Goal: Task Accomplishment & Management: Use online tool/utility

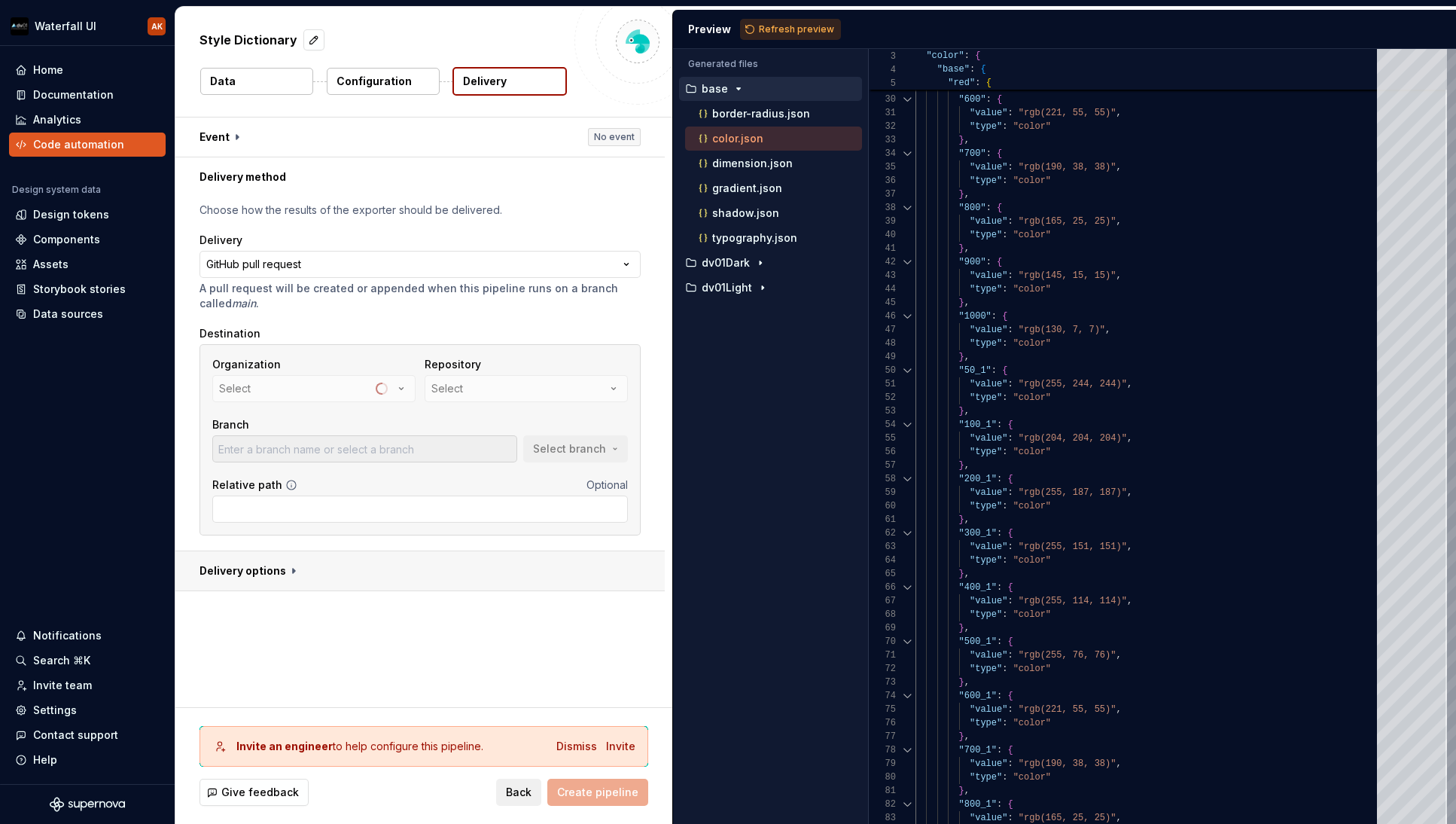
click at [293, 570] on button "button" at bounding box center [420, 571] width 489 height 39
type textarea "*"
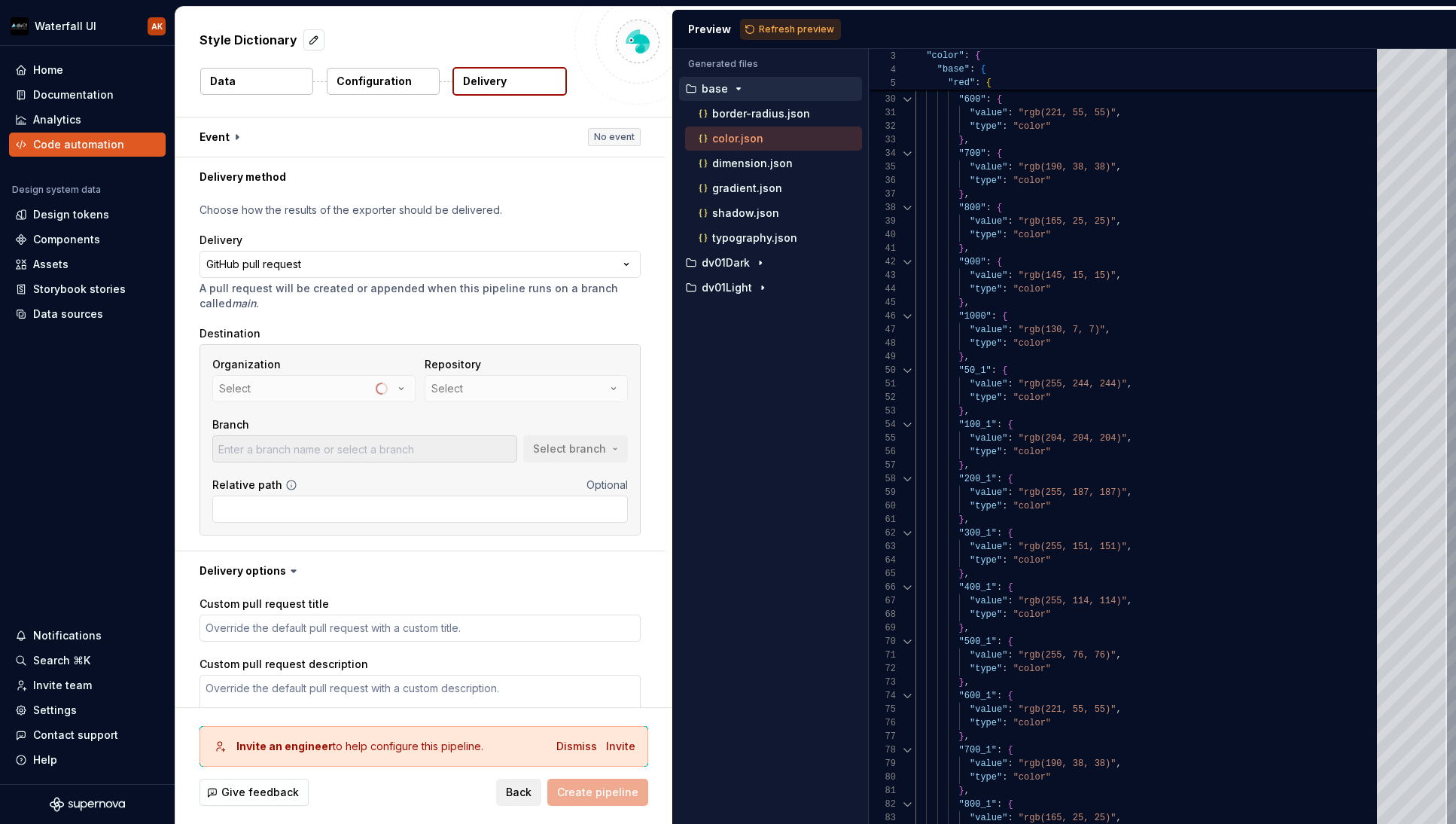
scroll to position [1, 0]
click at [390, 386] on div "Organization Select" at bounding box center [314, 379] width 203 height 45
click at [787, 23] on button "Refresh preview" at bounding box center [791, 29] width 101 height 21
click at [760, 265] on icon "button" at bounding box center [760, 263] width 2 height 4
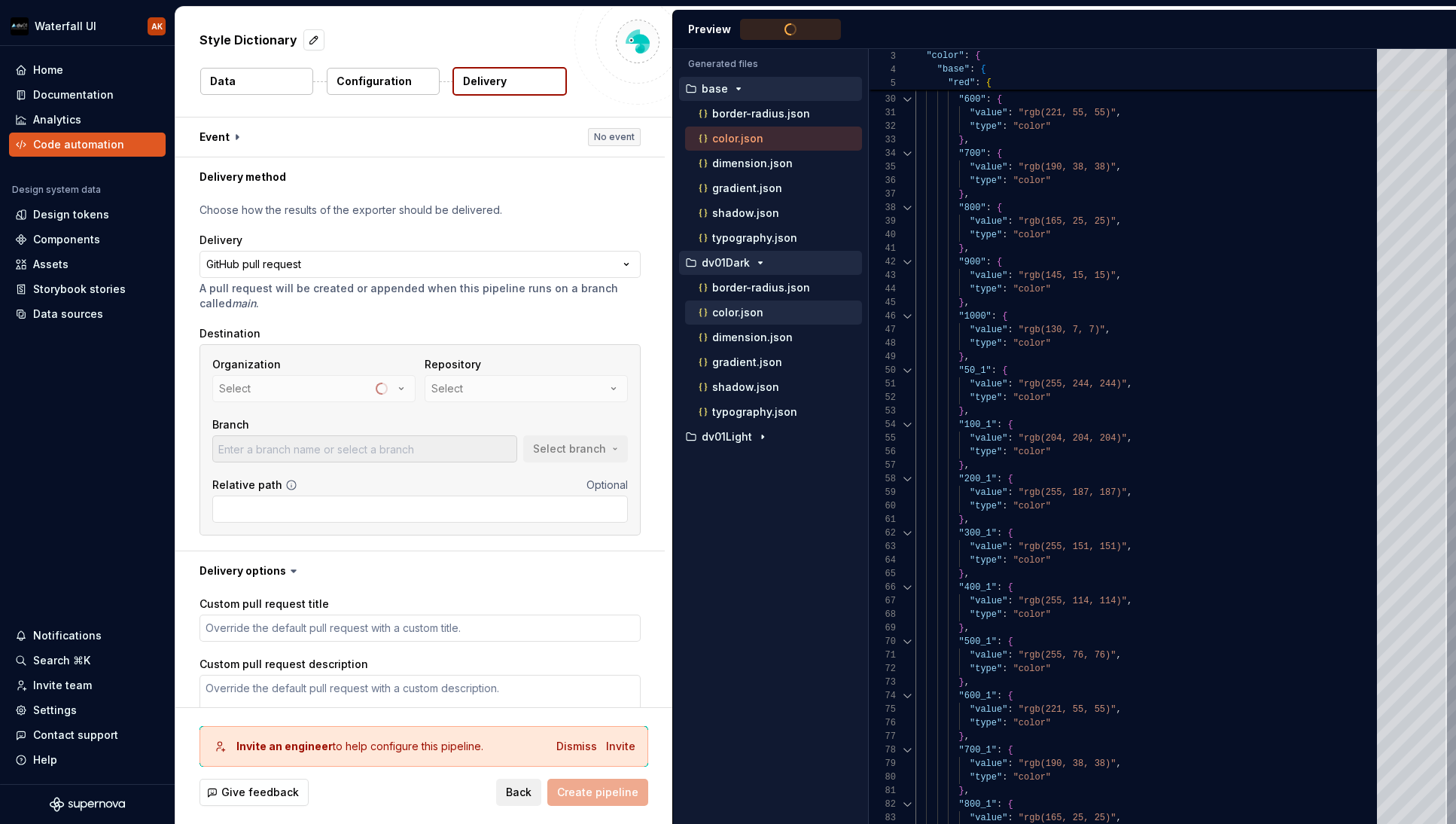
click at [737, 315] on p "color.json" at bounding box center [738, 313] width 51 height 12
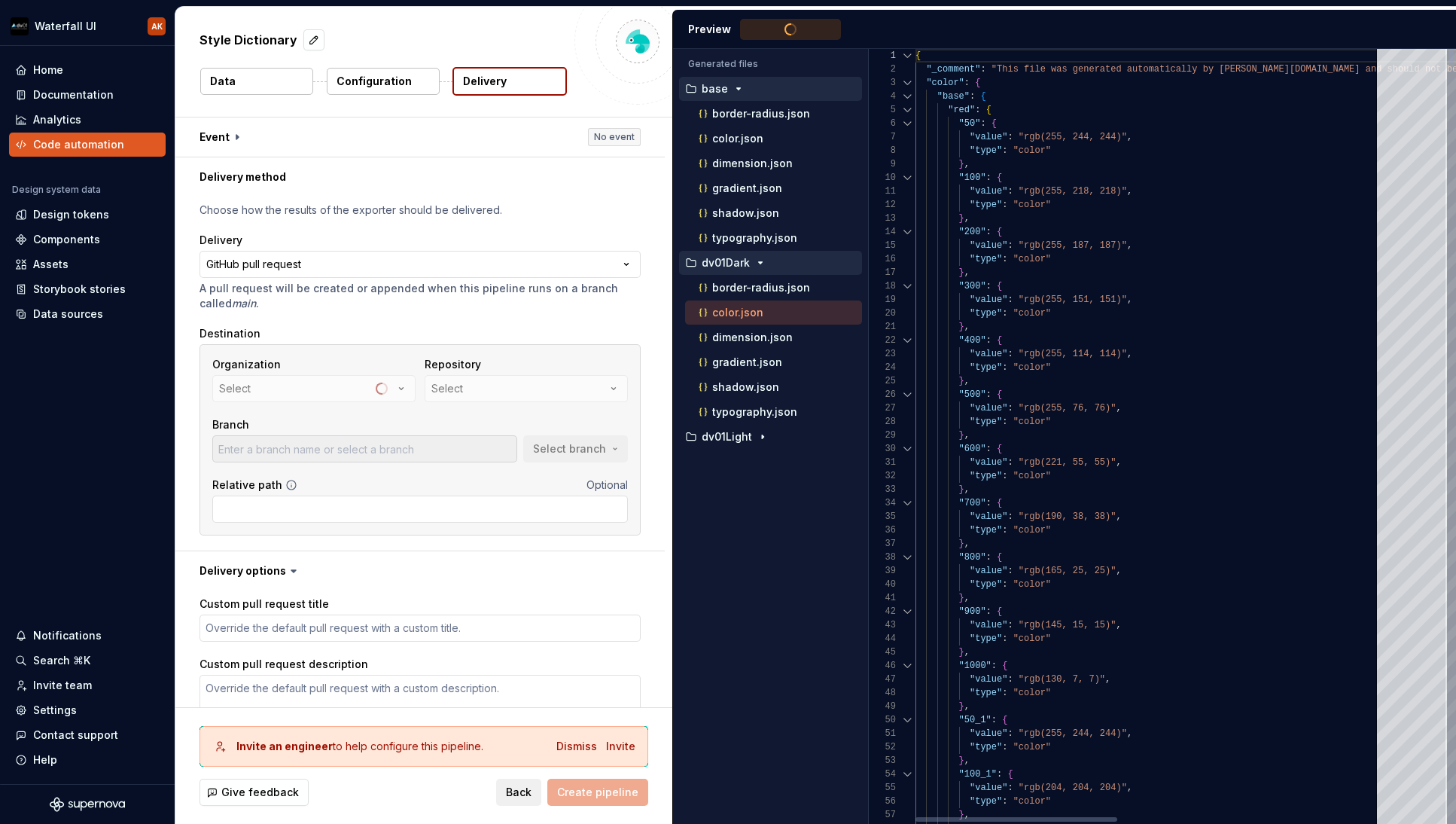
type textarea "**********"
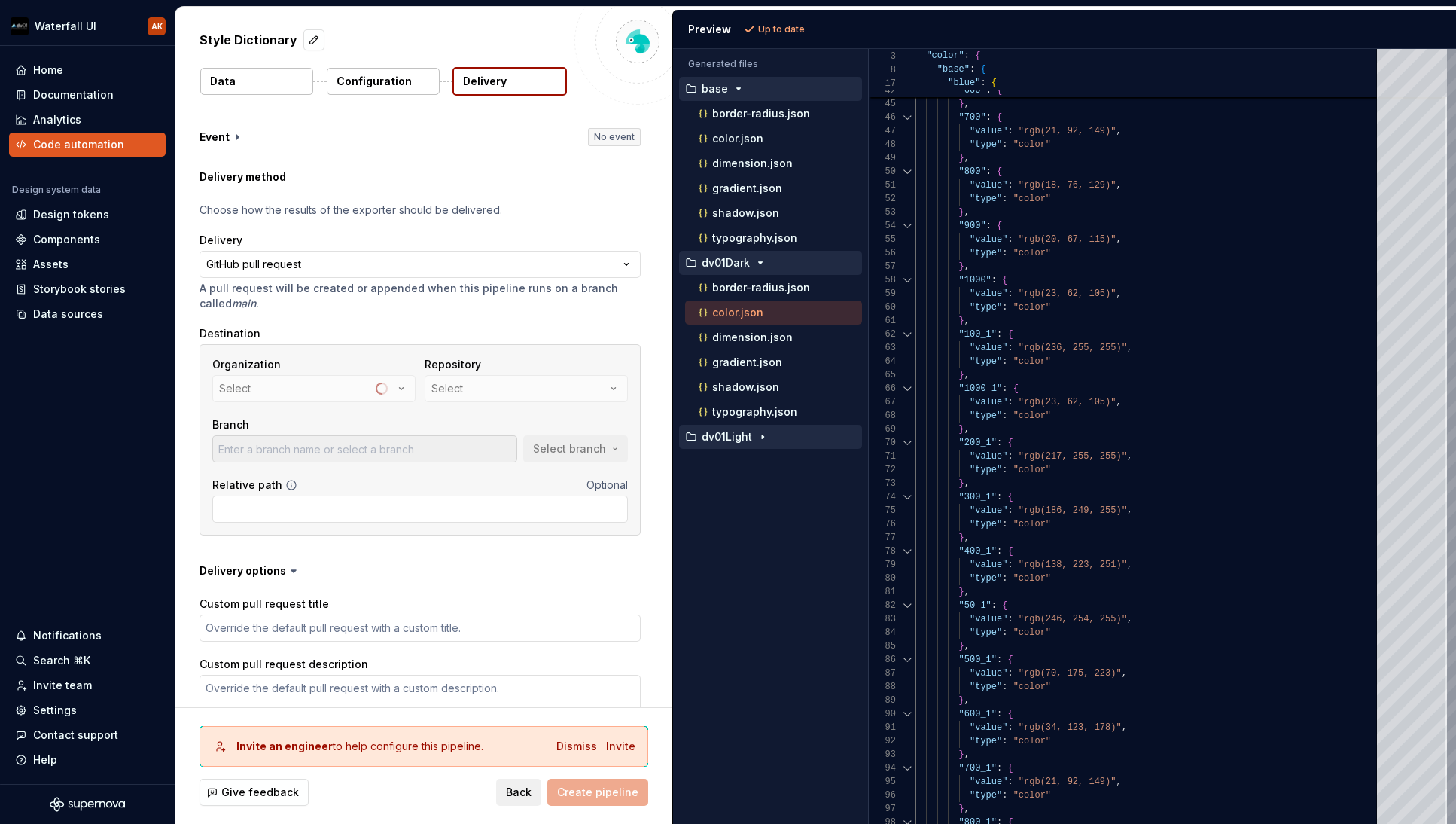
click at [714, 436] on p "dv01Light" at bounding box center [726, 437] width 50 height 12
click at [717, 492] on div "color.json" at bounding box center [778, 486] width 167 height 15
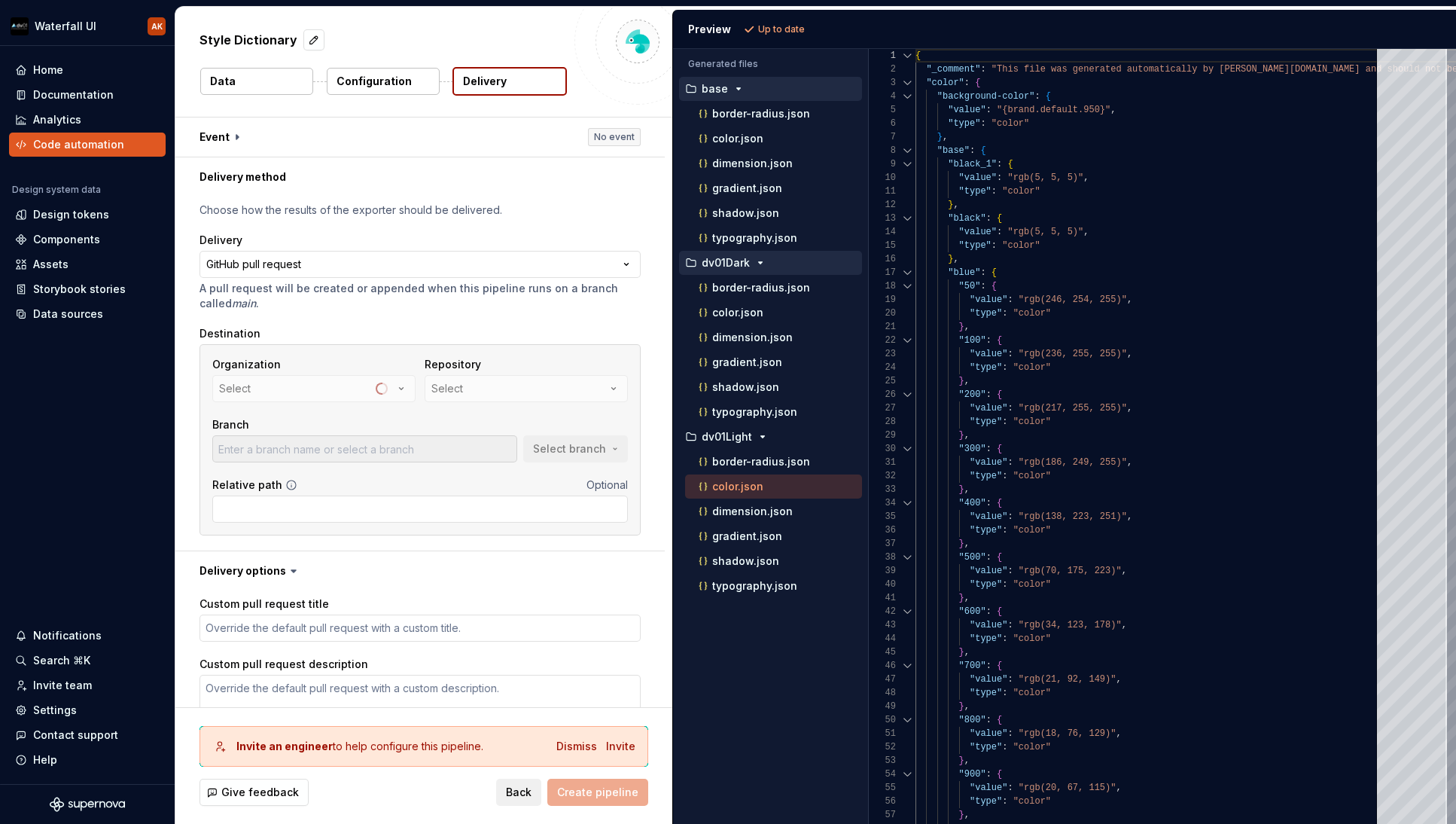
click at [454, 381] on div "Repository Select" at bounding box center [526, 380] width 203 height 45
click at [375, 387] on div "Organization Select" at bounding box center [314, 380] width 203 height 45
click at [482, 387] on div "Repository Select" at bounding box center [526, 380] width 203 height 45
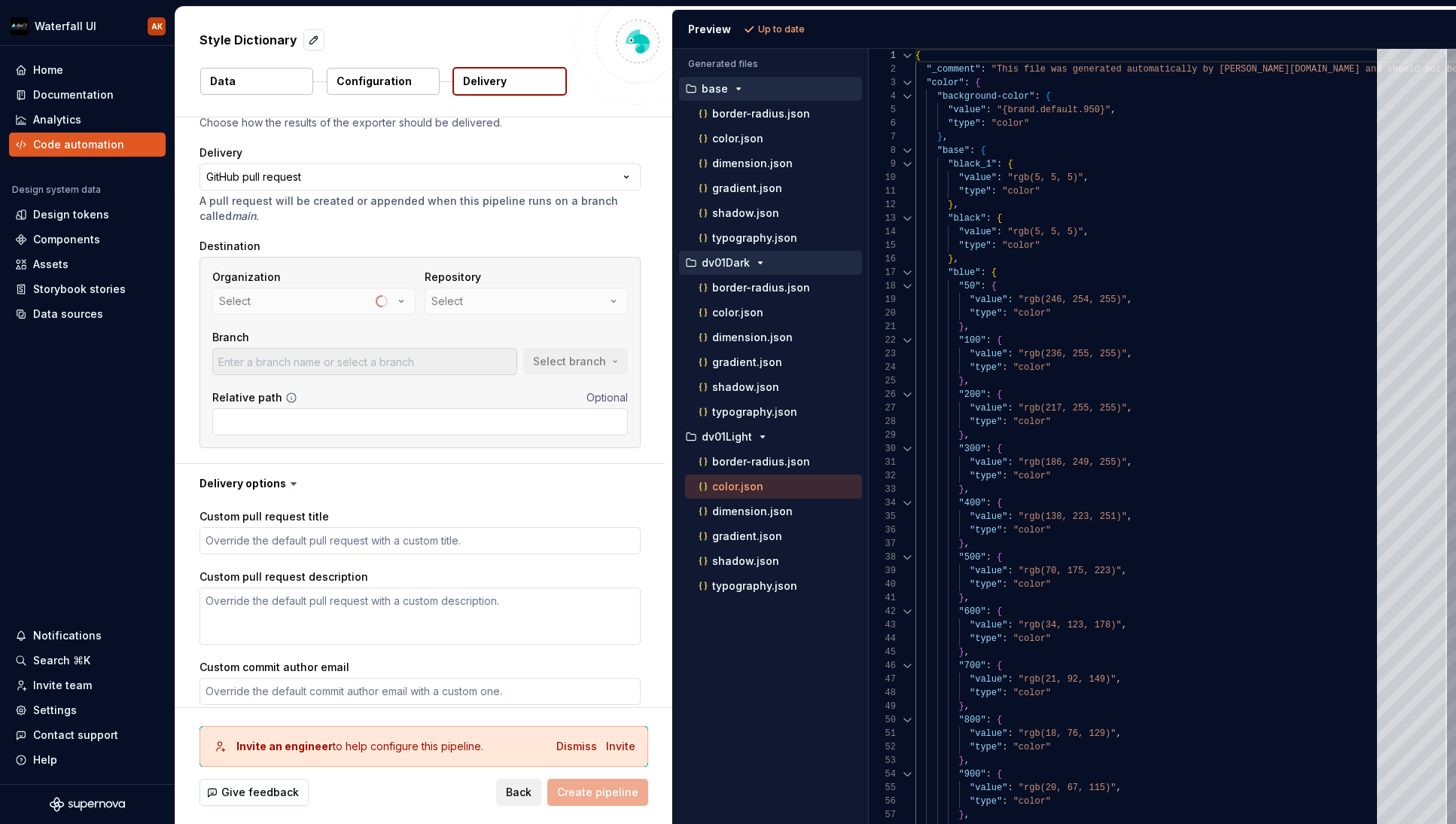
scroll to position [89, 0]
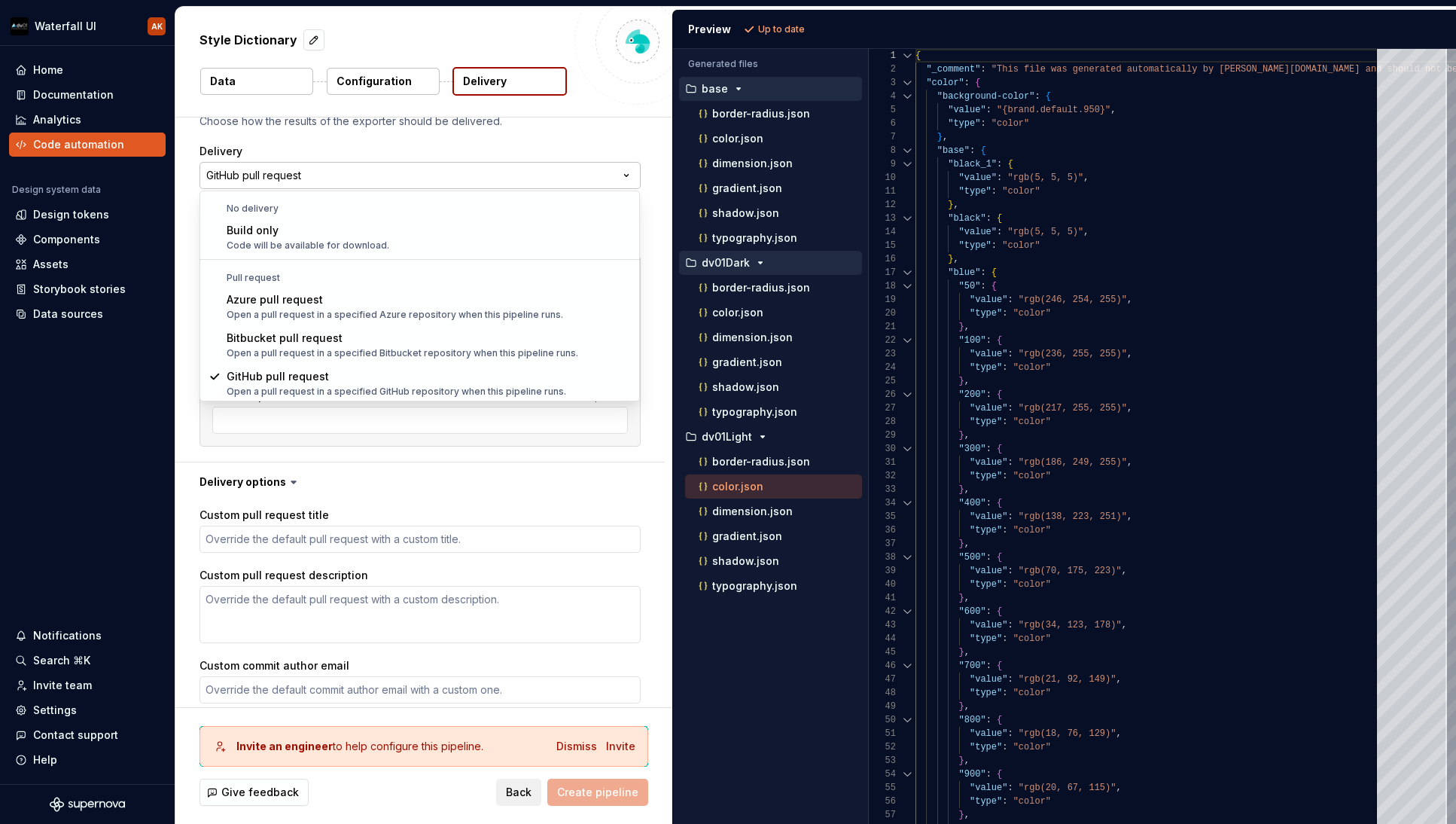
click at [260, 175] on html "**********" at bounding box center [728, 412] width 1456 height 824
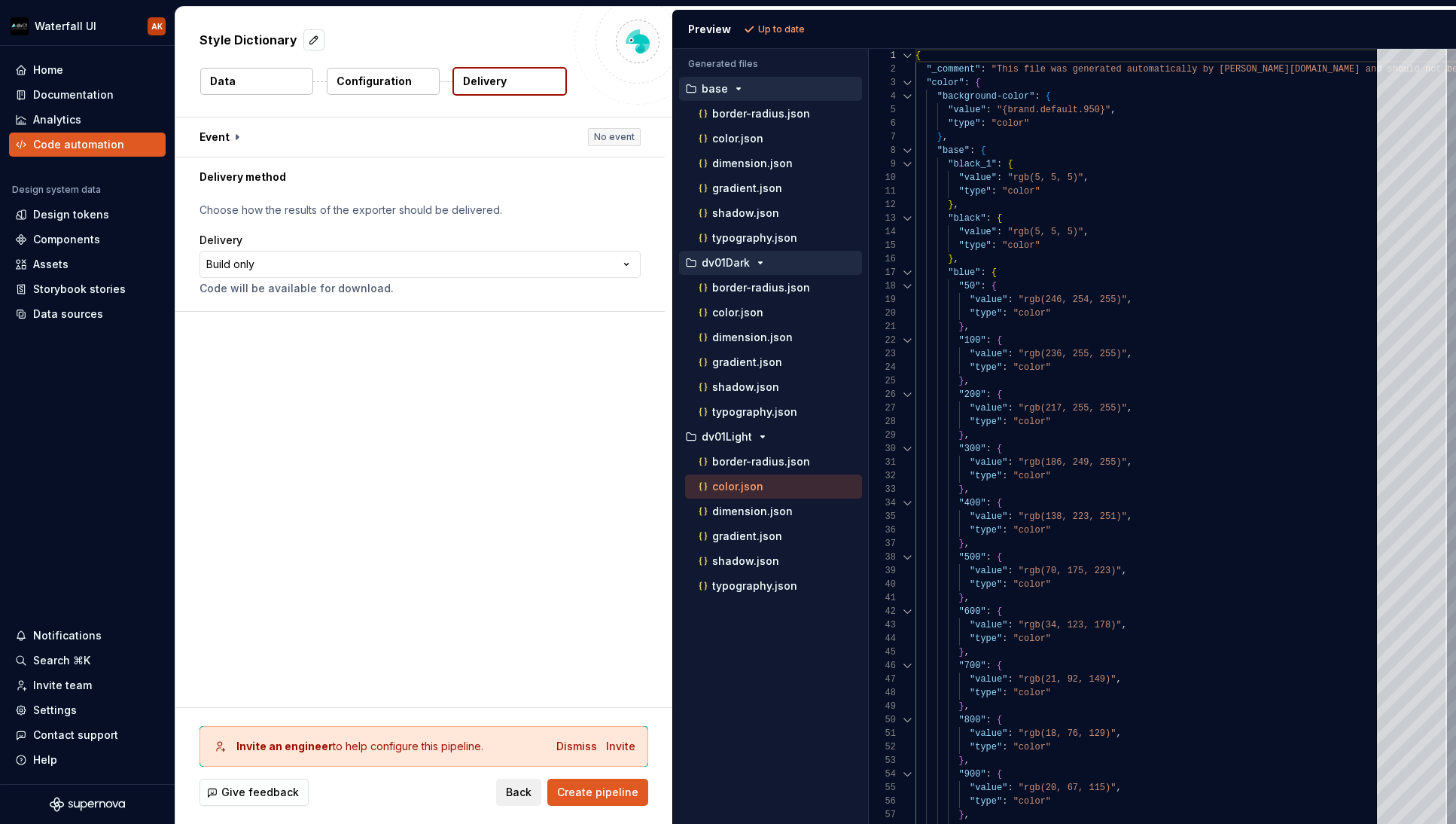
scroll to position [0, 0]
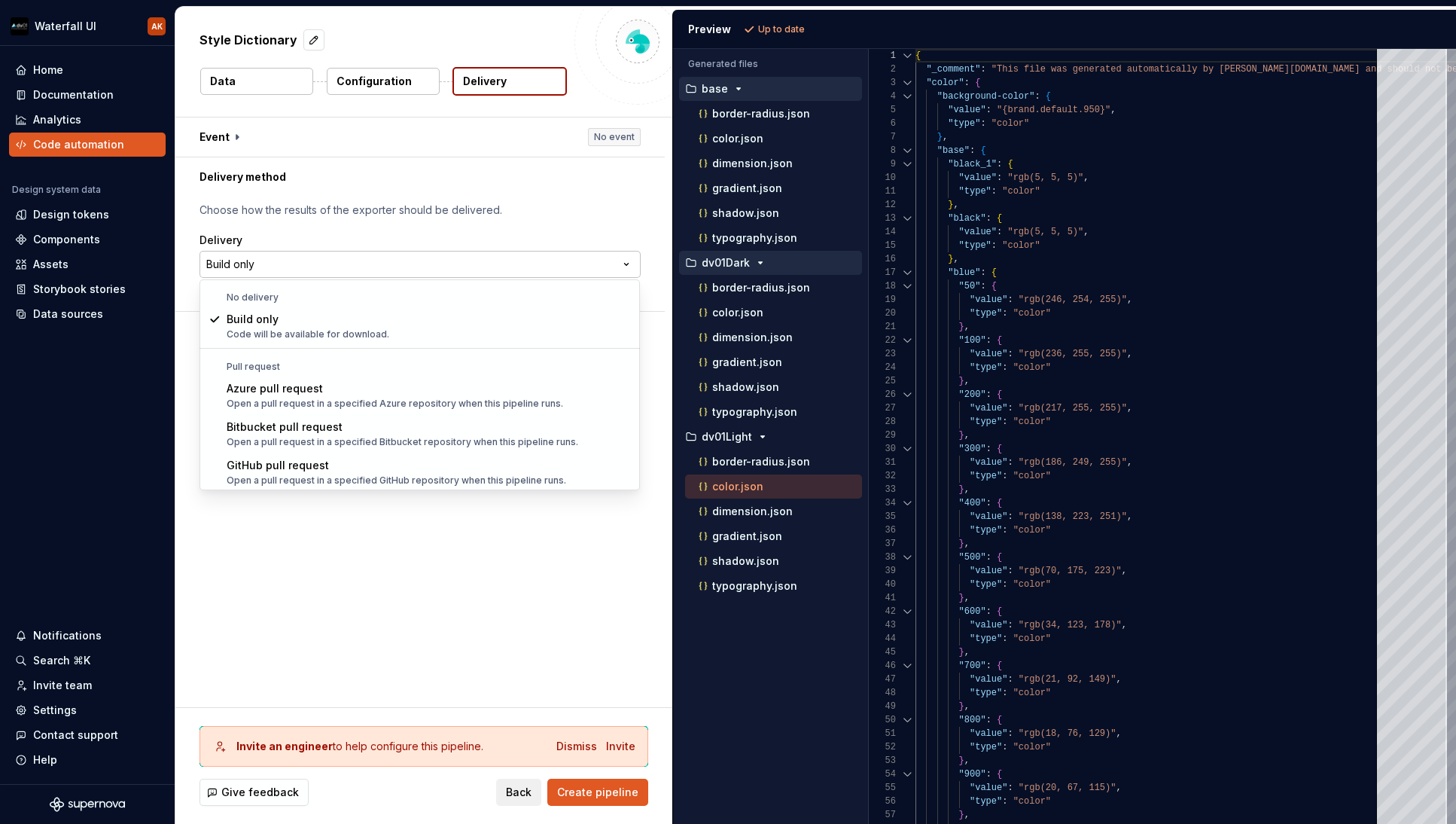
click at [310, 271] on html "**********" at bounding box center [728, 412] width 1456 height 824
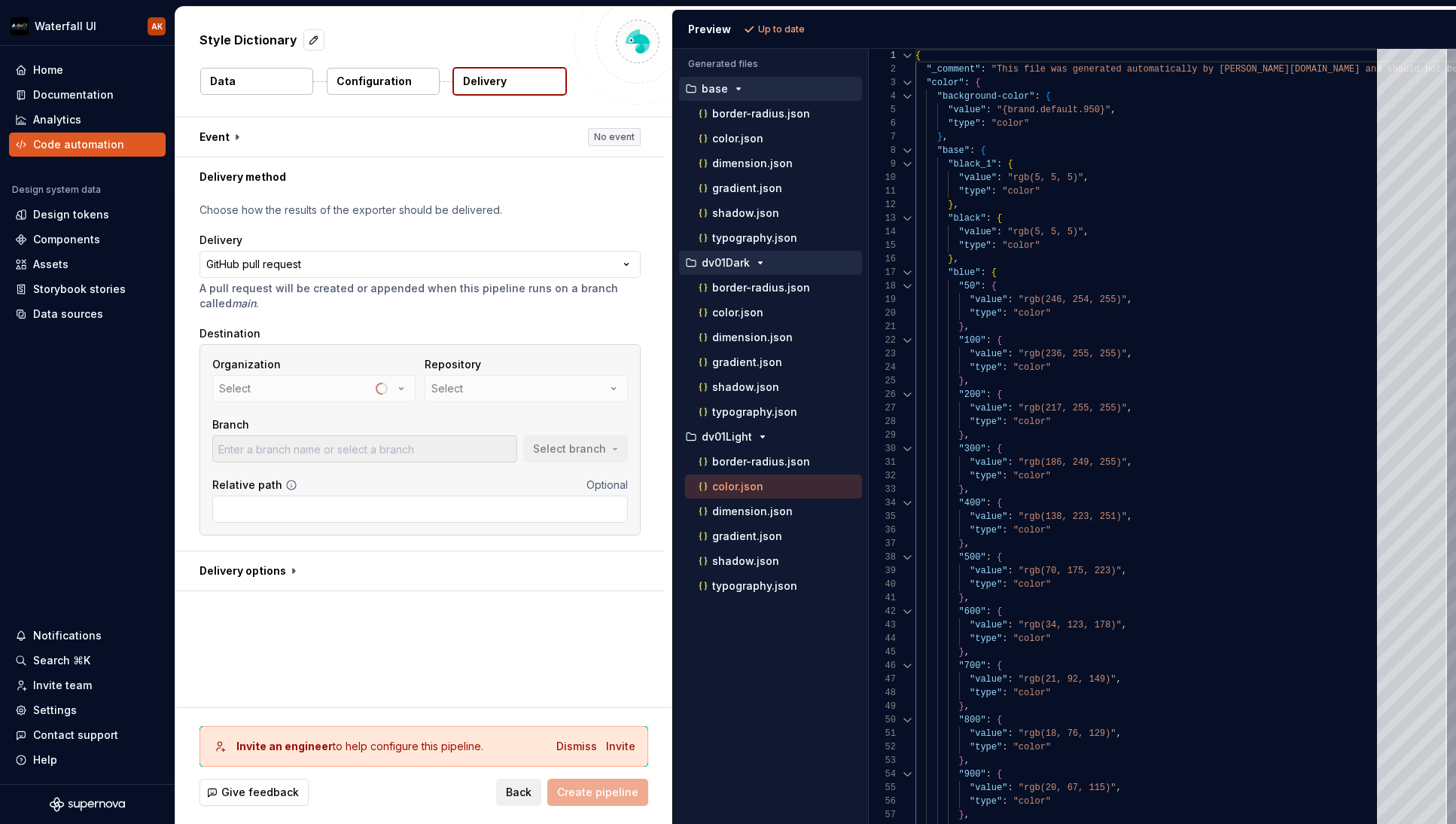
click at [274, 395] on div "Organization Select" at bounding box center [314, 380] width 203 height 45
click at [336, 396] on div "Organization Select" at bounding box center [314, 380] width 203 height 45
click at [279, 136] on button "button" at bounding box center [420, 137] width 489 height 39
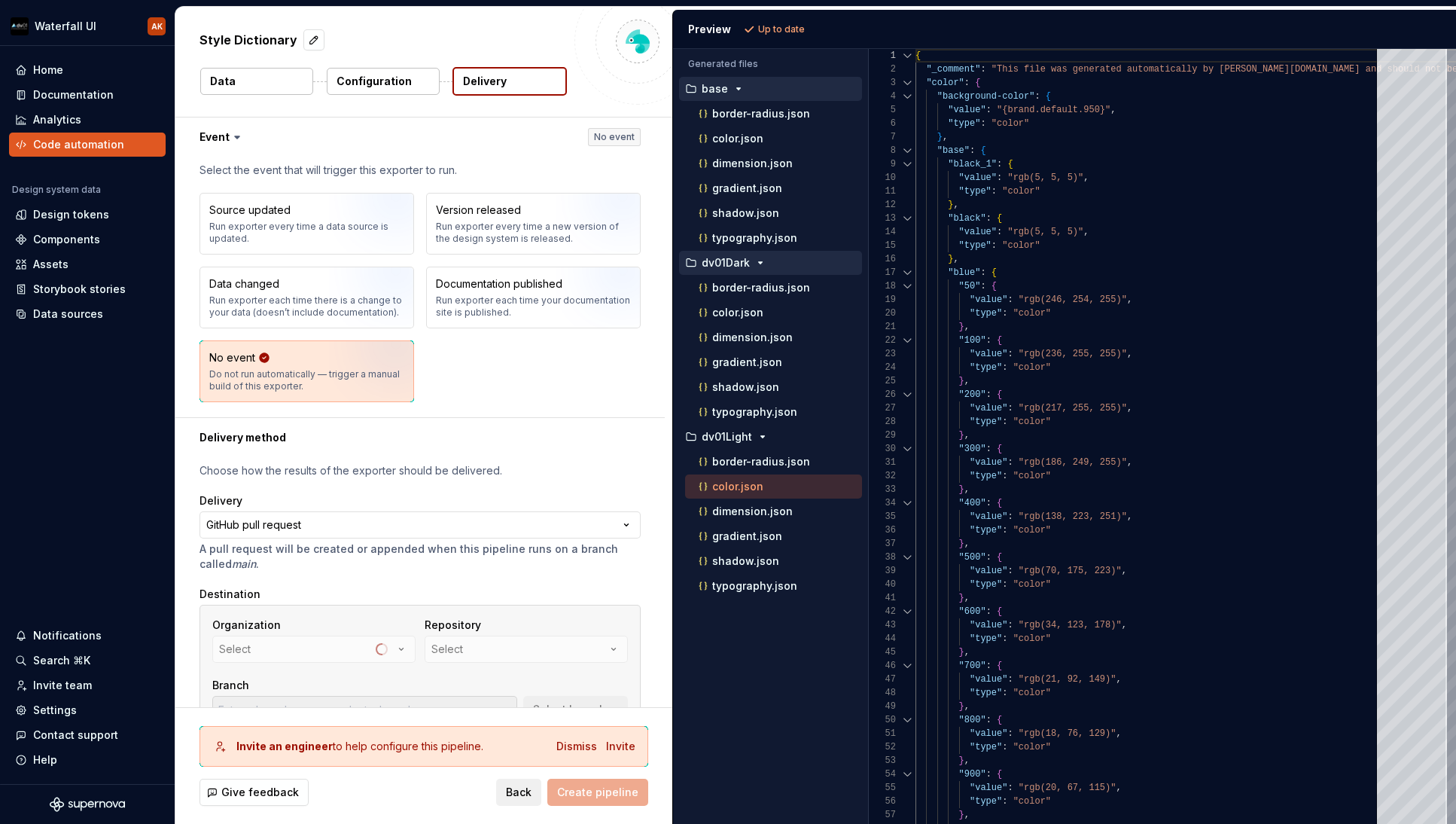
click at [283, 67] on div "Data" at bounding box center [257, 81] width 115 height 29
click at [274, 78] on button "Data" at bounding box center [257, 81] width 113 height 27
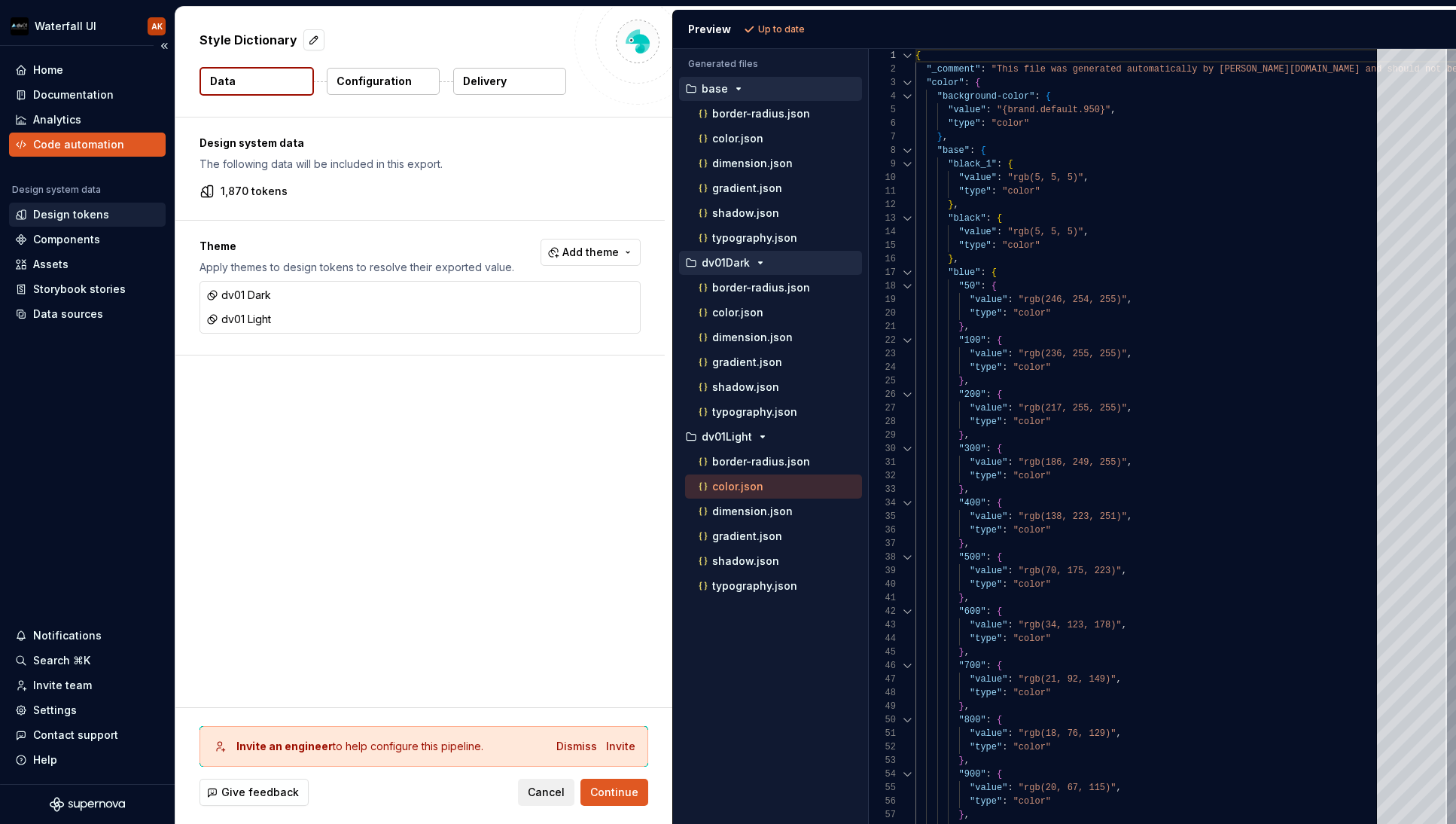
click at [77, 215] on div "Design tokens" at bounding box center [71, 215] width 76 height 15
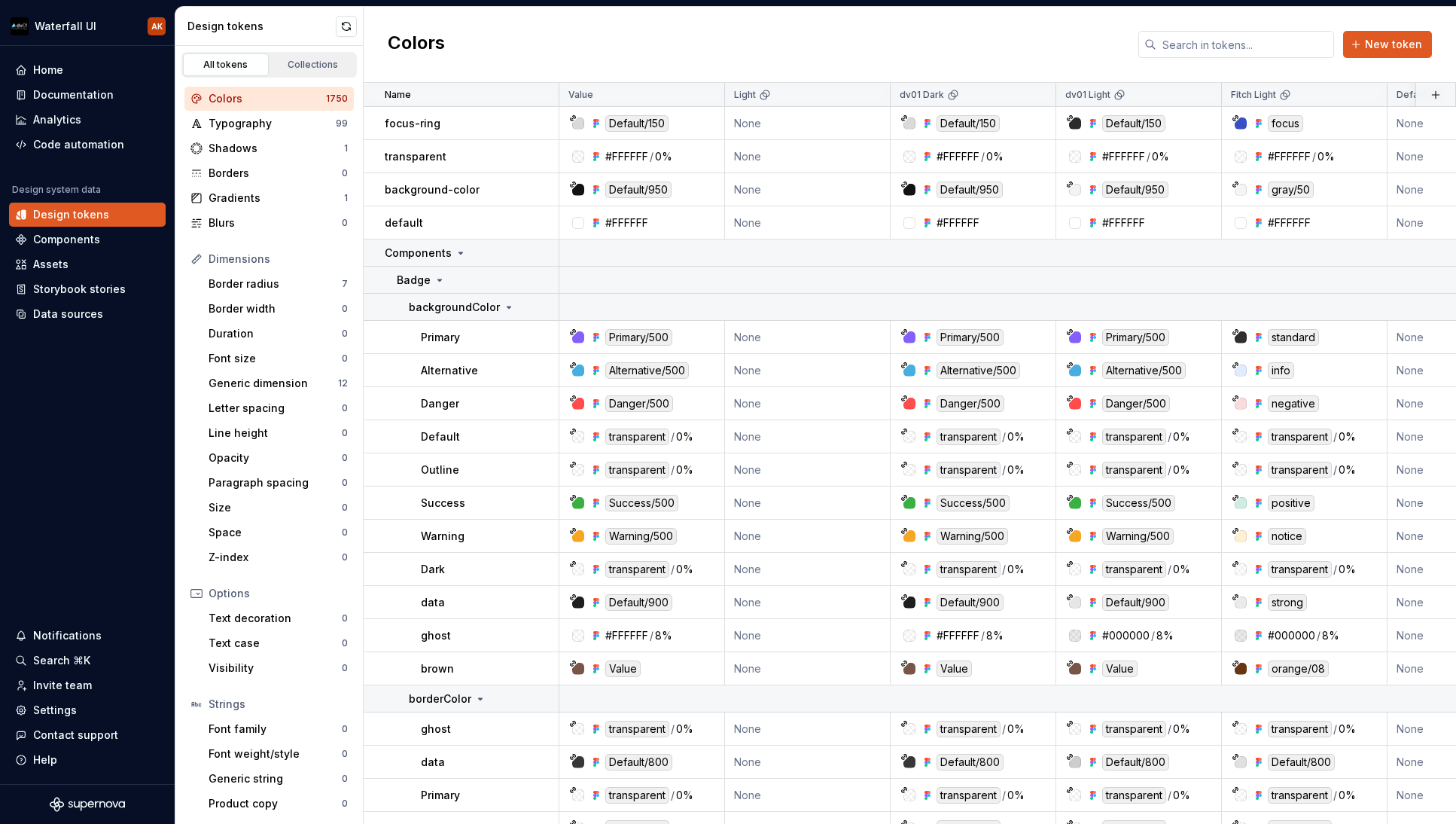
click at [231, 103] on div "Colors" at bounding box center [268, 99] width 118 height 15
click at [460, 250] on icon at bounding box center [460, 253] width 12 height 12
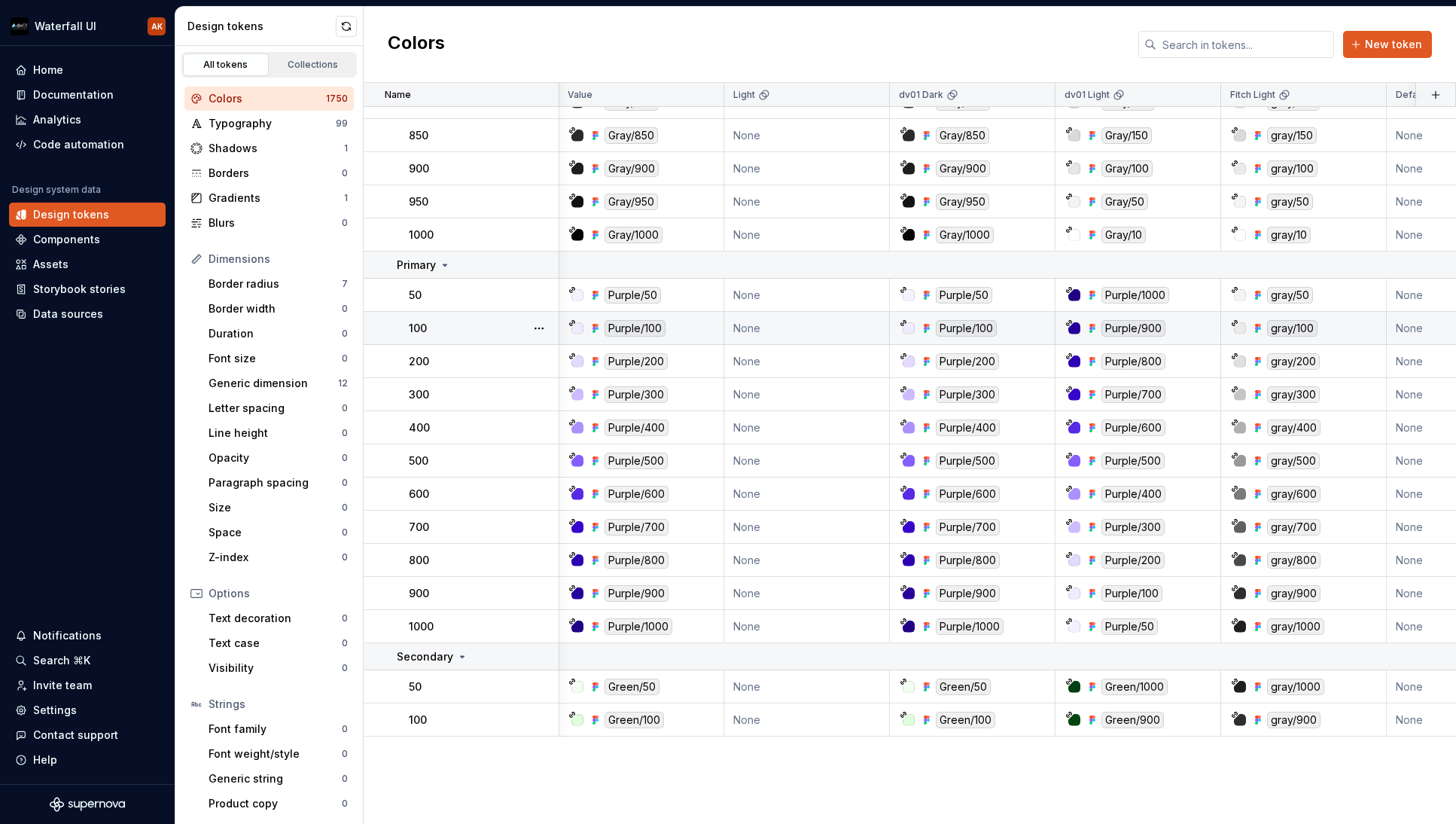
scroll to position [81, 1]
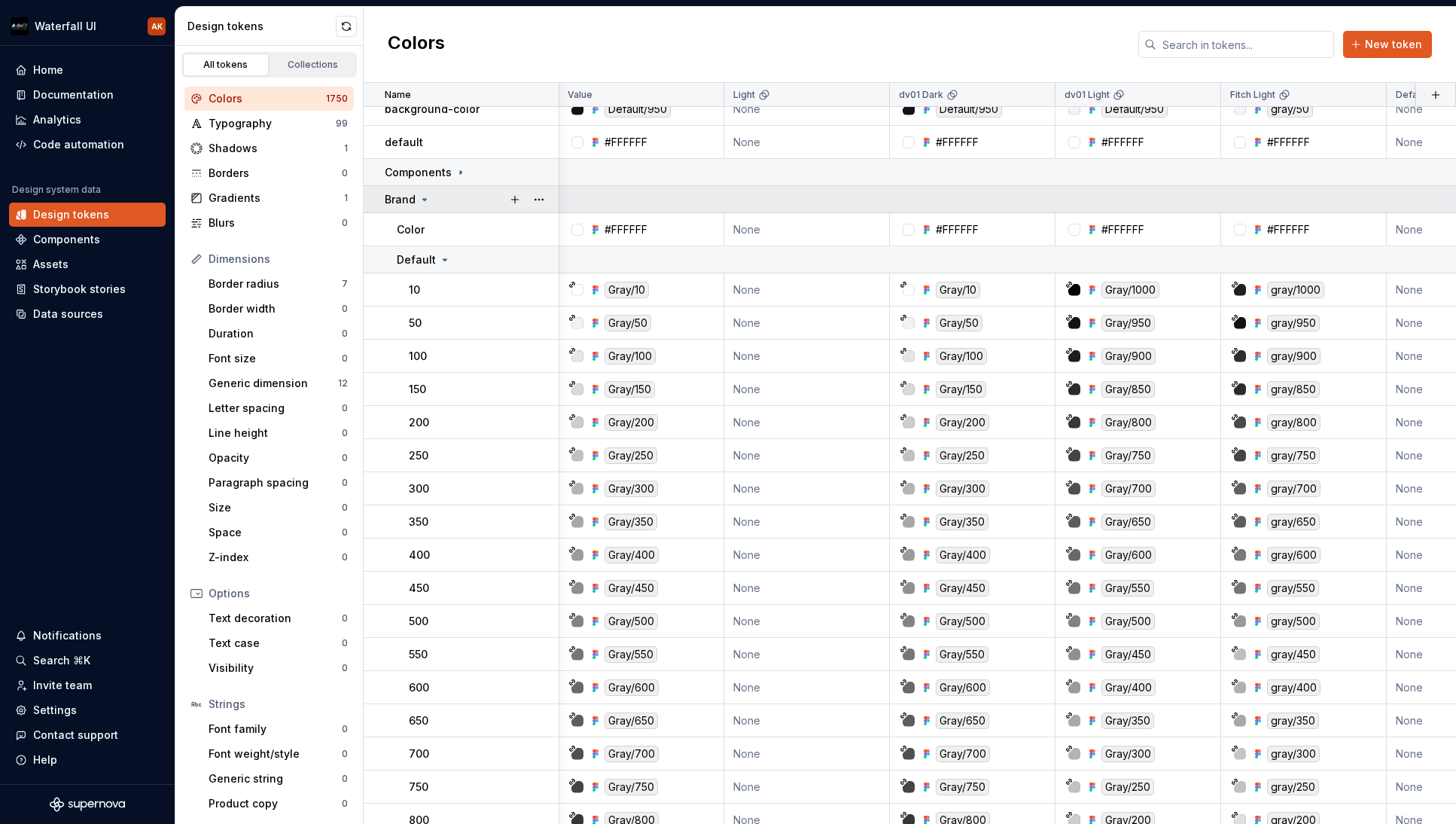
click at [426, 204] on icon at bounding box center [424, 200] width 12 height 12
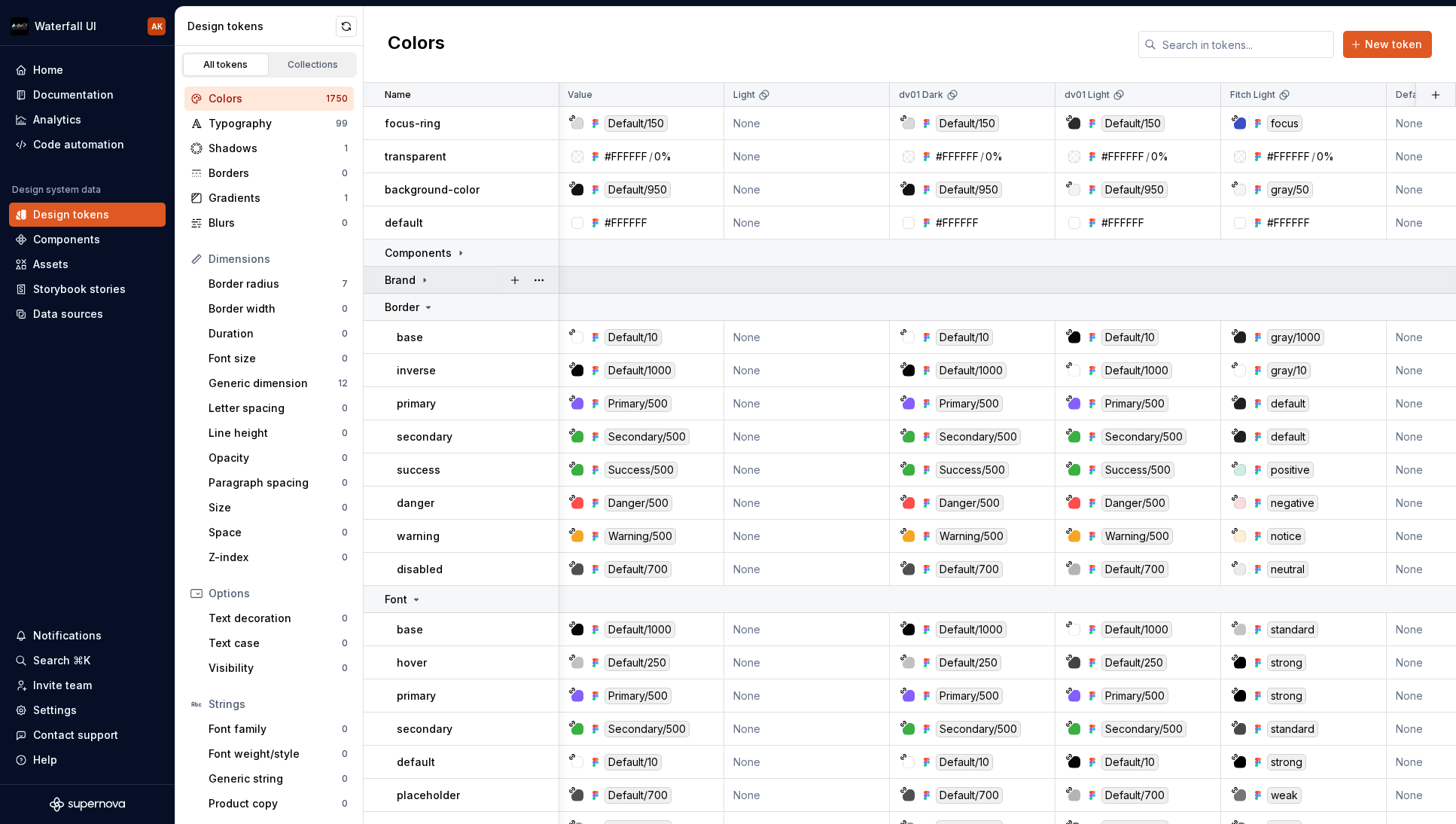
scroll to position [0, 1]
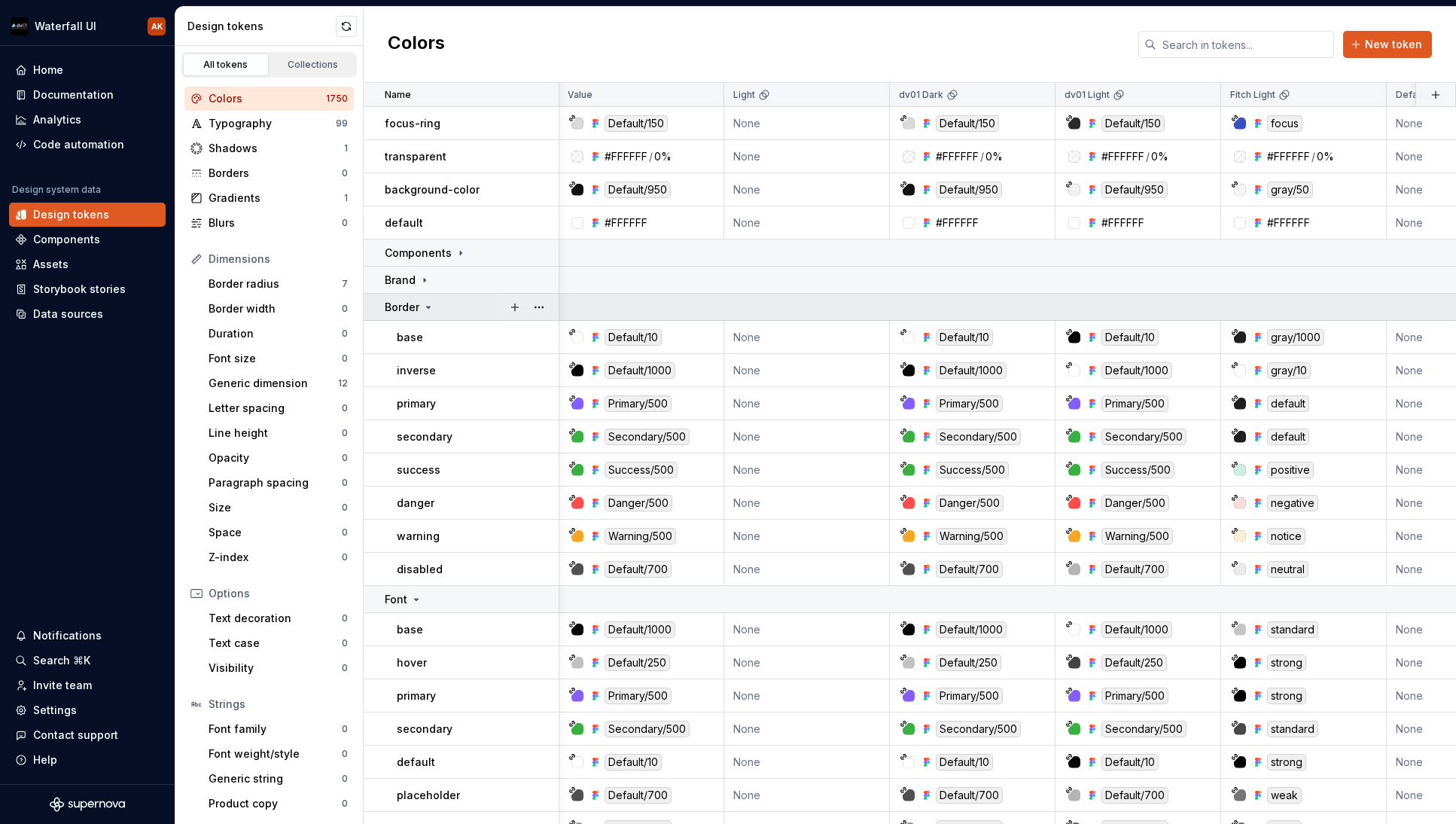
click at [427, 308] on icon at bounding box center [428, 308] width 4 height 2
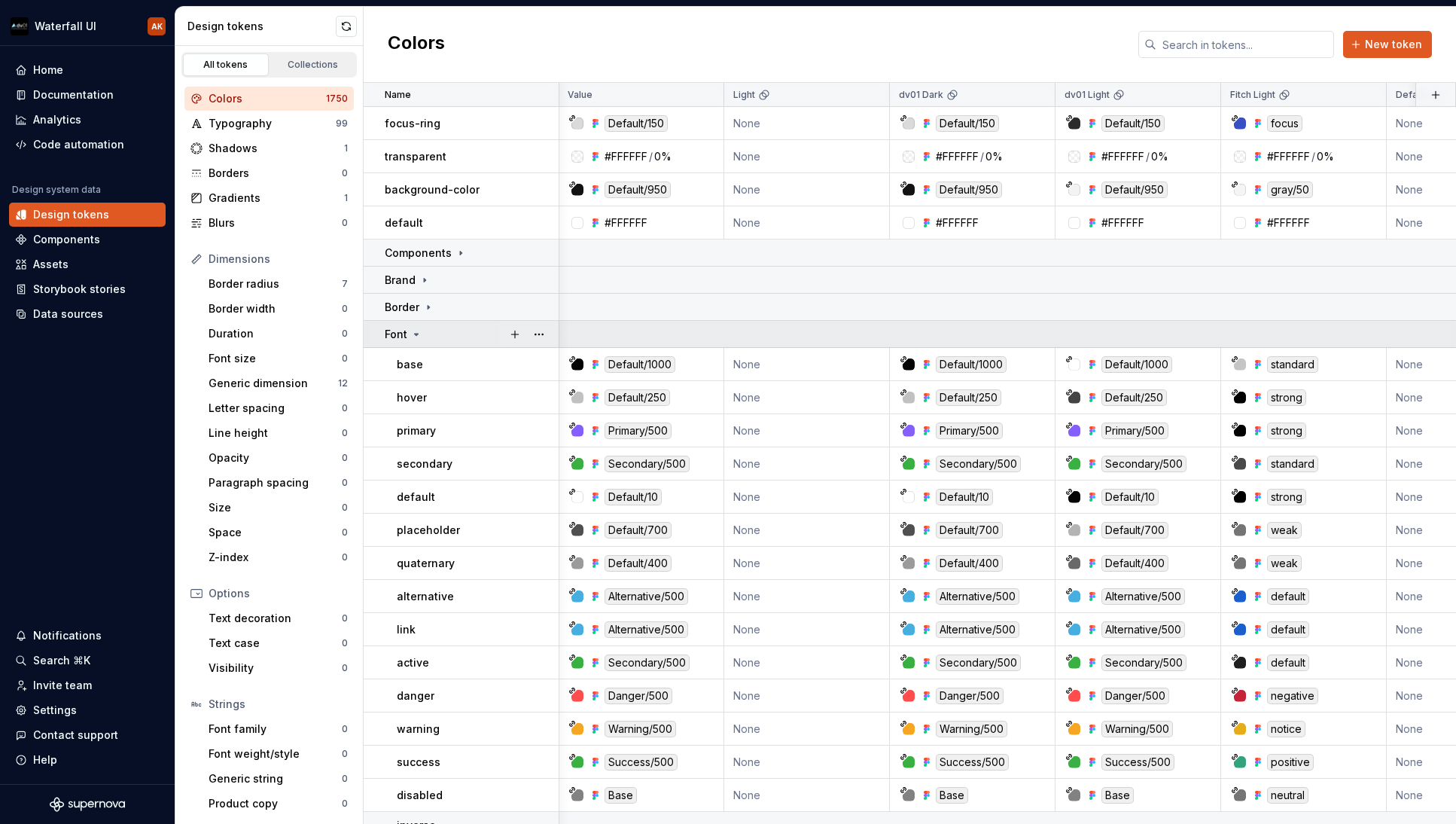
click at [420, 339] on icon at bounding box center [416, 335] width 12 height 12
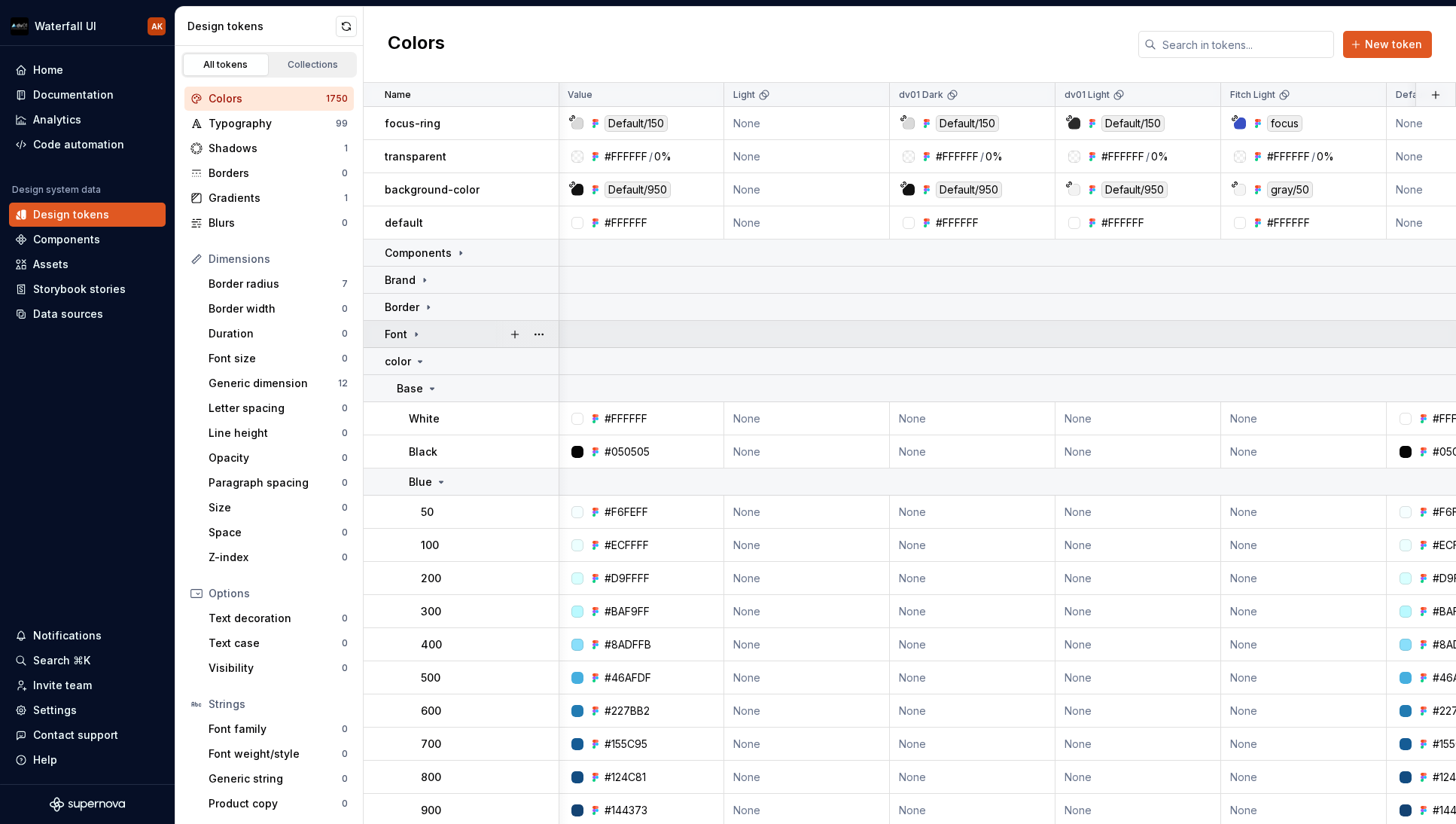
click at [418, 332] on icon at bounding box center [416, 335] width 12 height 12
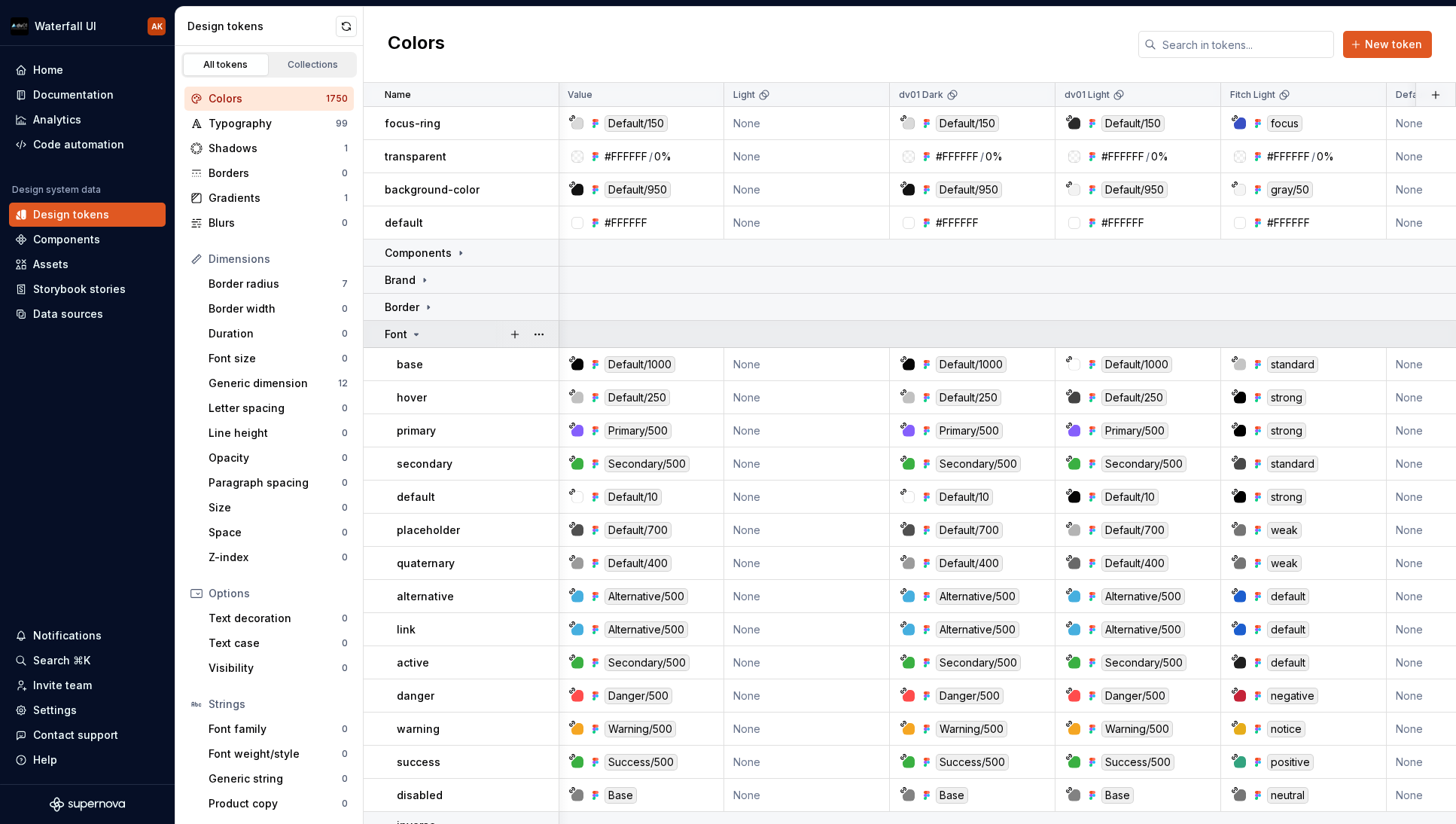
click at [418, 332] on icon at bounding box center [416, 335] width 12 height 12
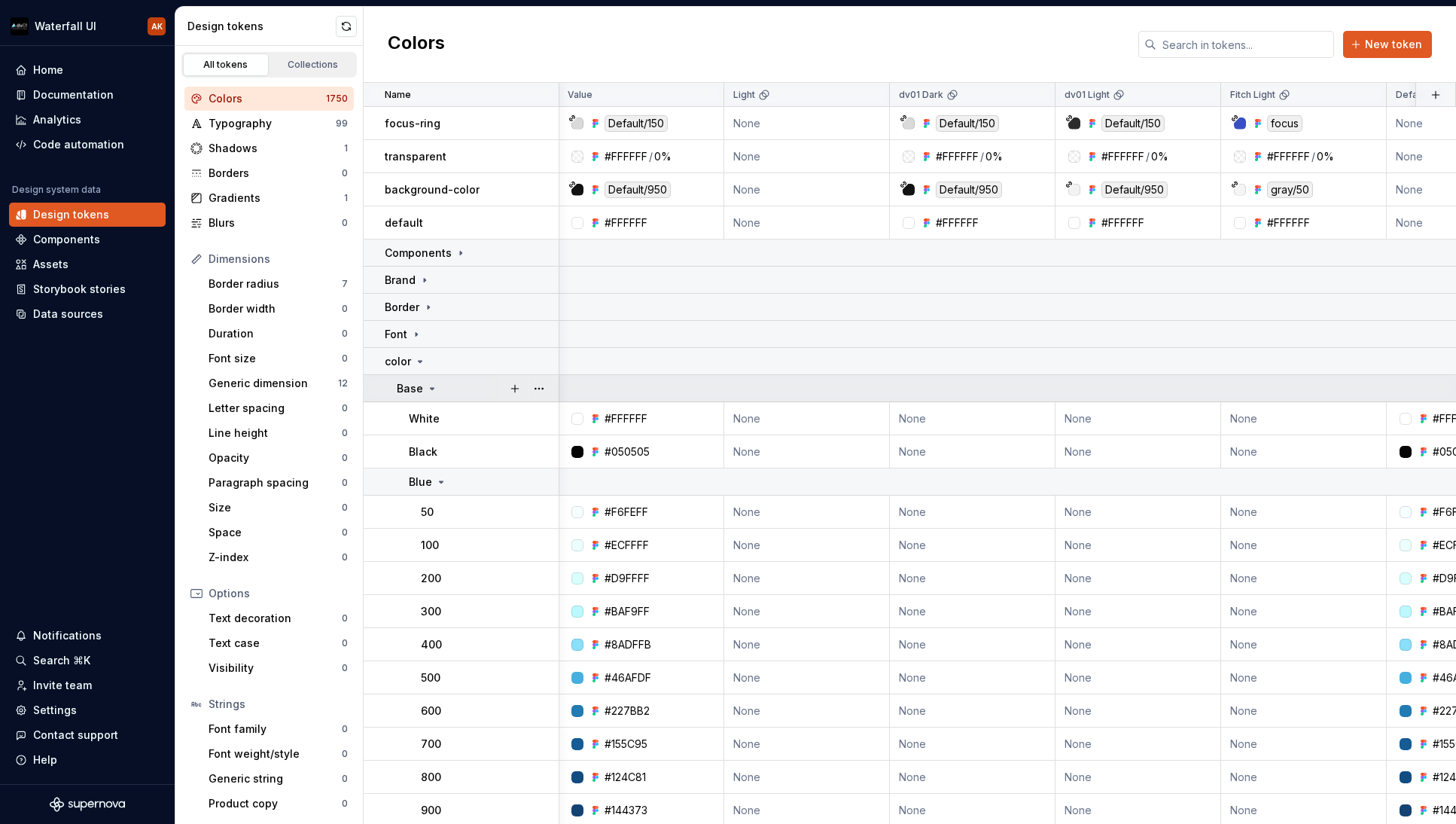
click at [427, 387] on icon at bounding box center [432, 388] width 12 height 12
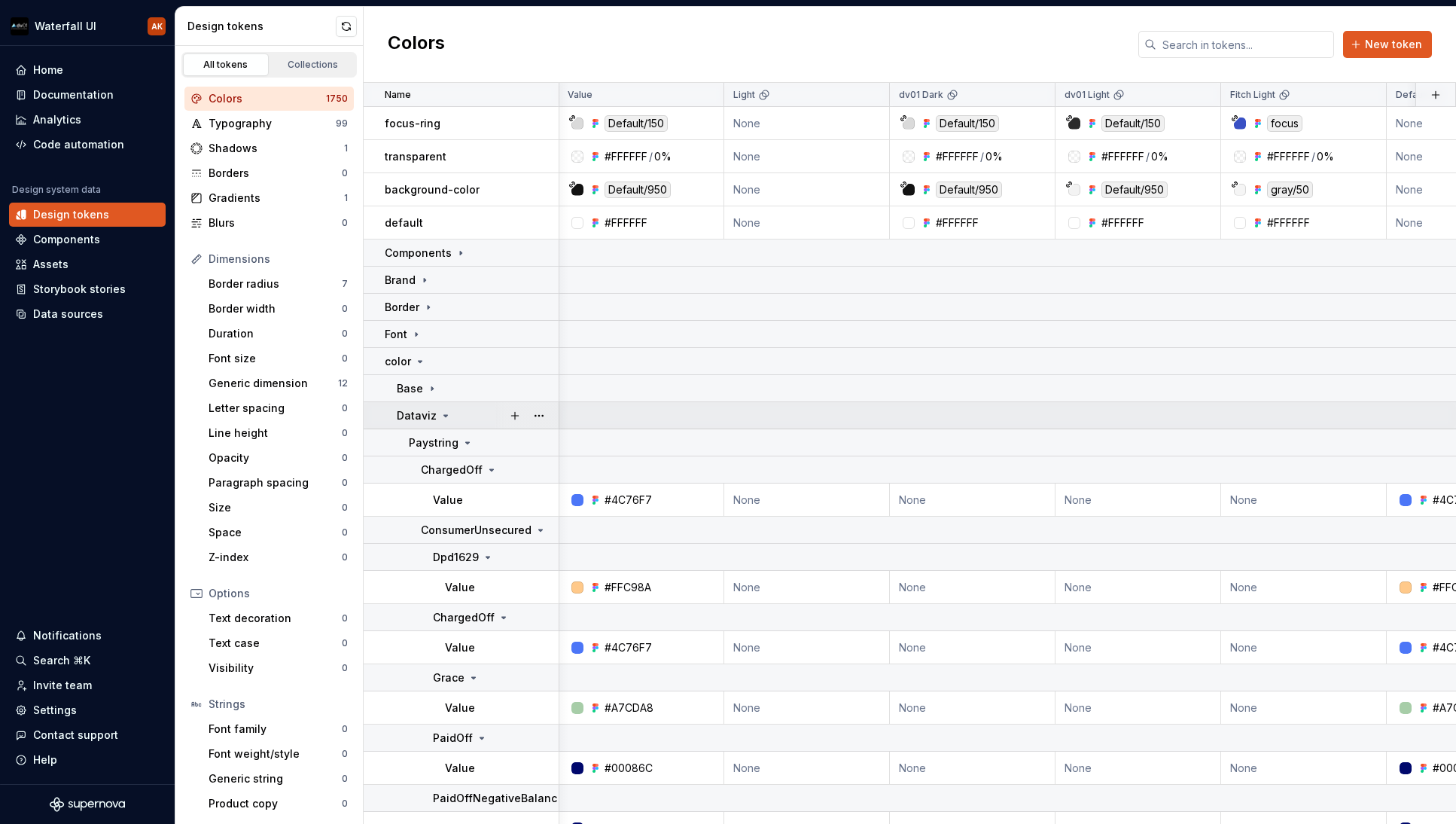
click at [437, 414] on div "Dataviz" at bounding box center [424, 415] width 55 height 15
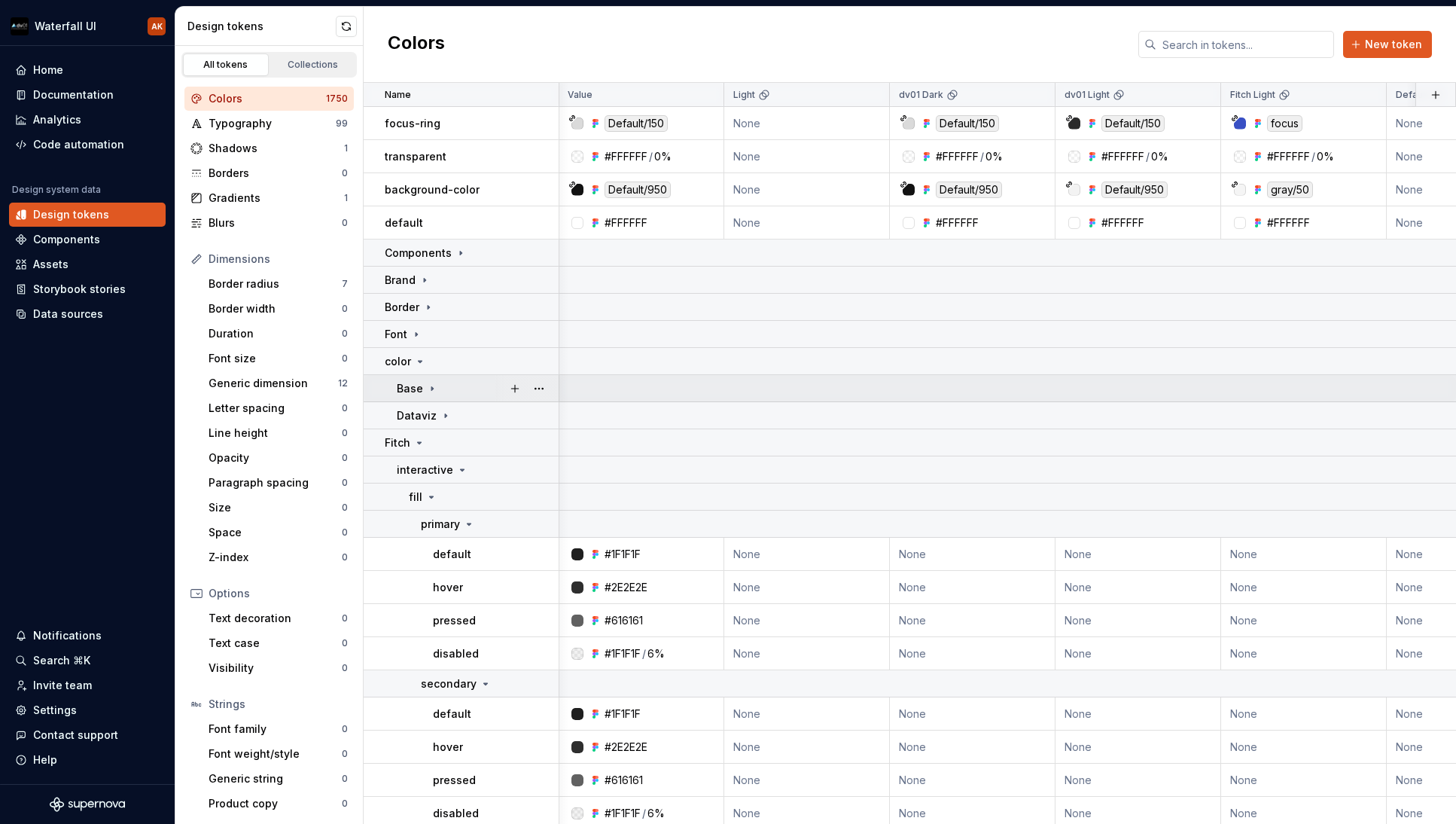
click at [431, 390] on icon at bounding box center [432, 387] width 2 height 4
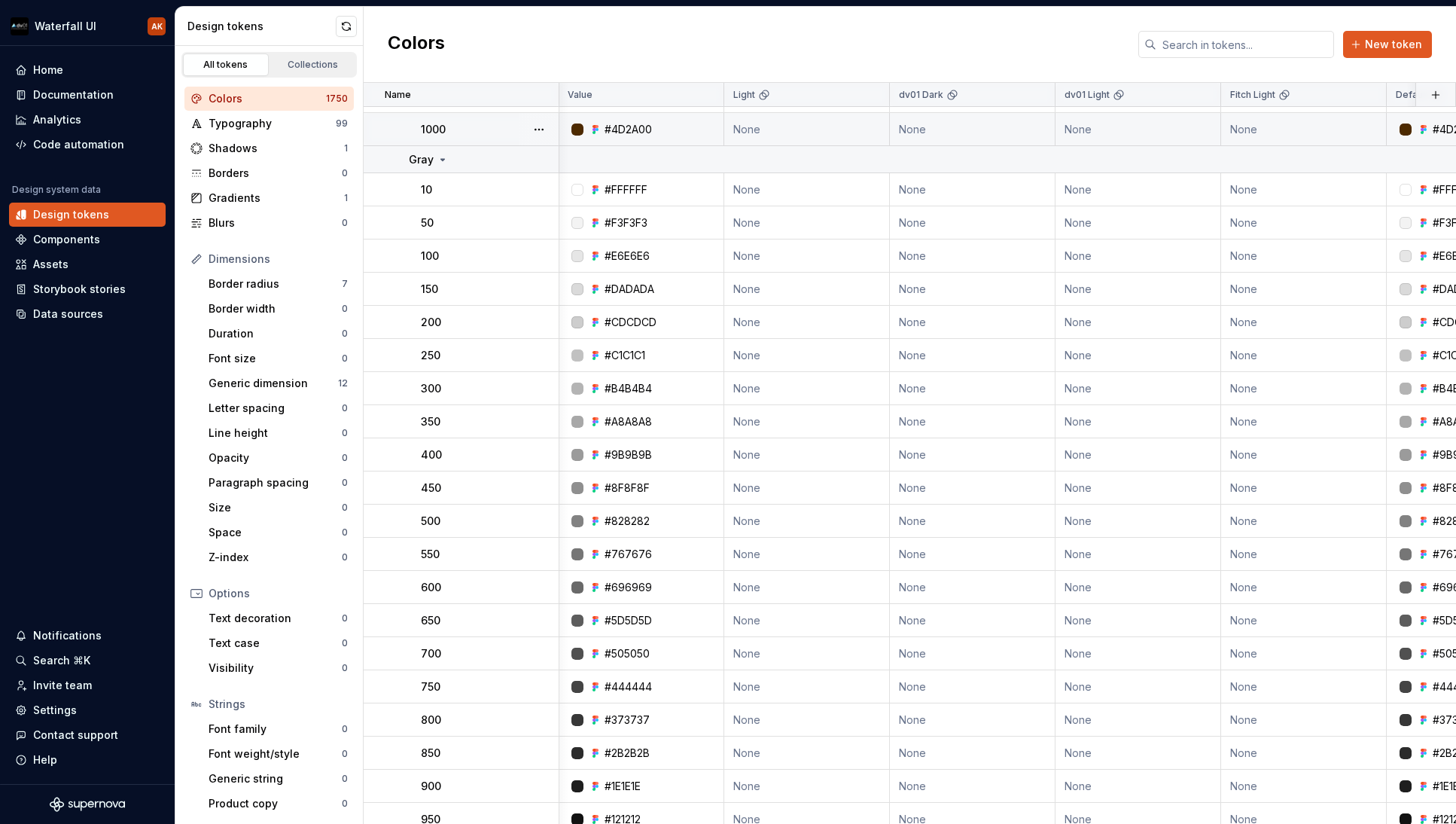
scroll to position [2534, 1]
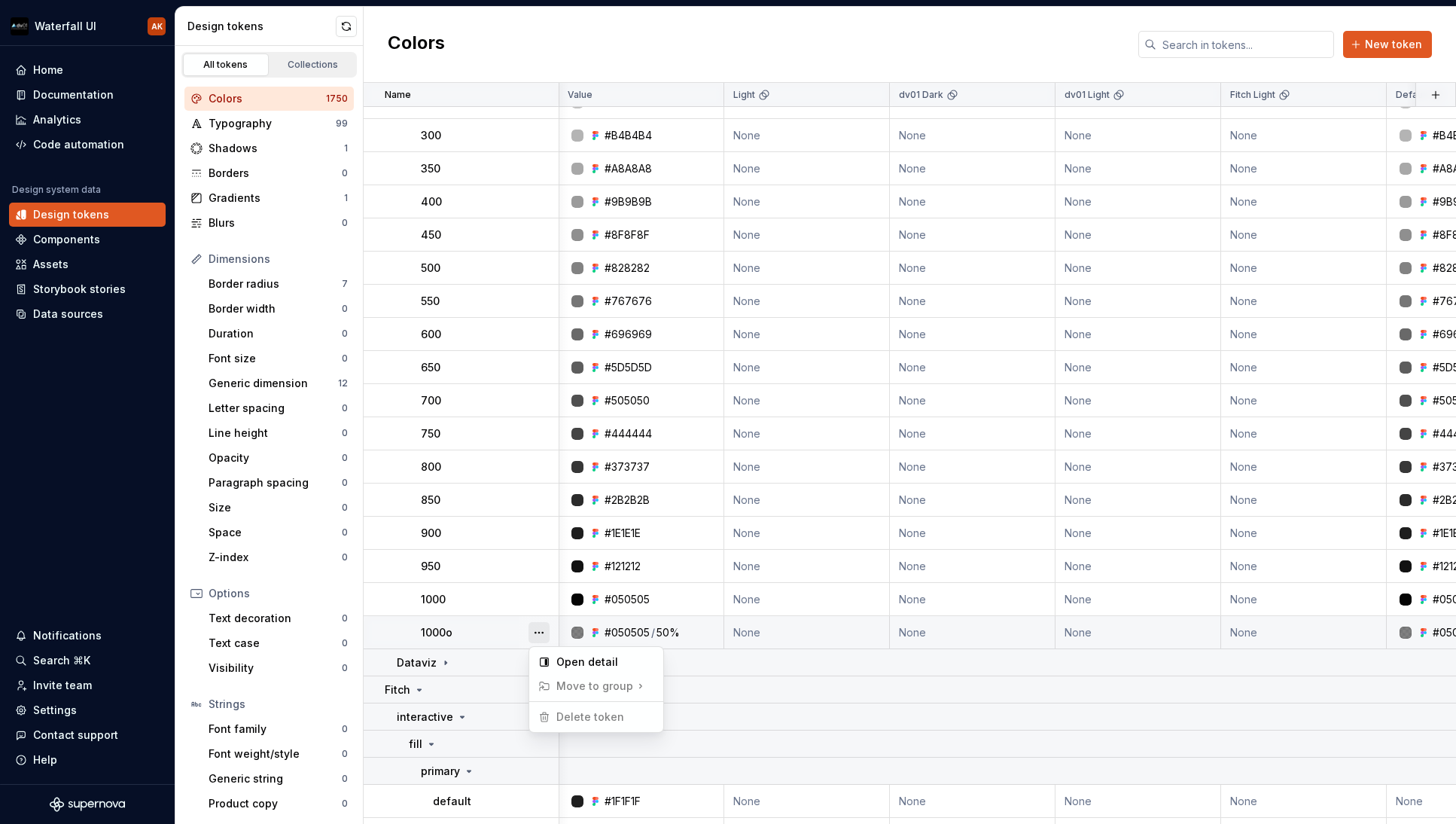
click at [538, 633] on button "button" at bounding box center [539, 633] width 21 height 21
click at [530, 602] on html "Waterfall UI AK Home Documentation Analytics Code automation Design system data…" at bounding box center [728, 412] width 1456 height 824
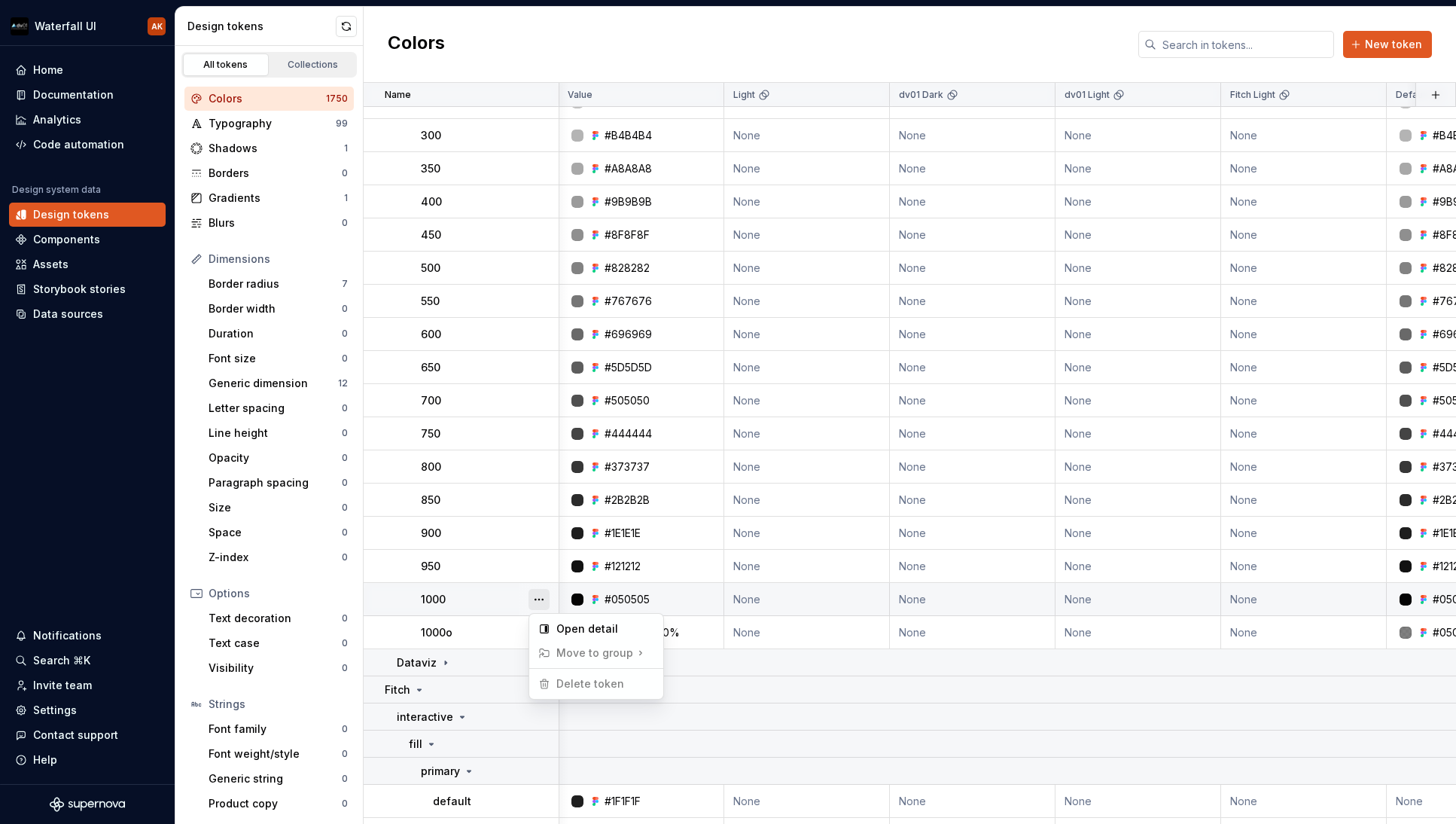
click at [537, 599] on button "button" at bounding box center [539, 599] width 21 height 21
click at [490, 599] on html "Waterfall UI AK Home Documentation Analytics Code automation Design system data…" at bounding box center [728, 412] width 1456 height 824
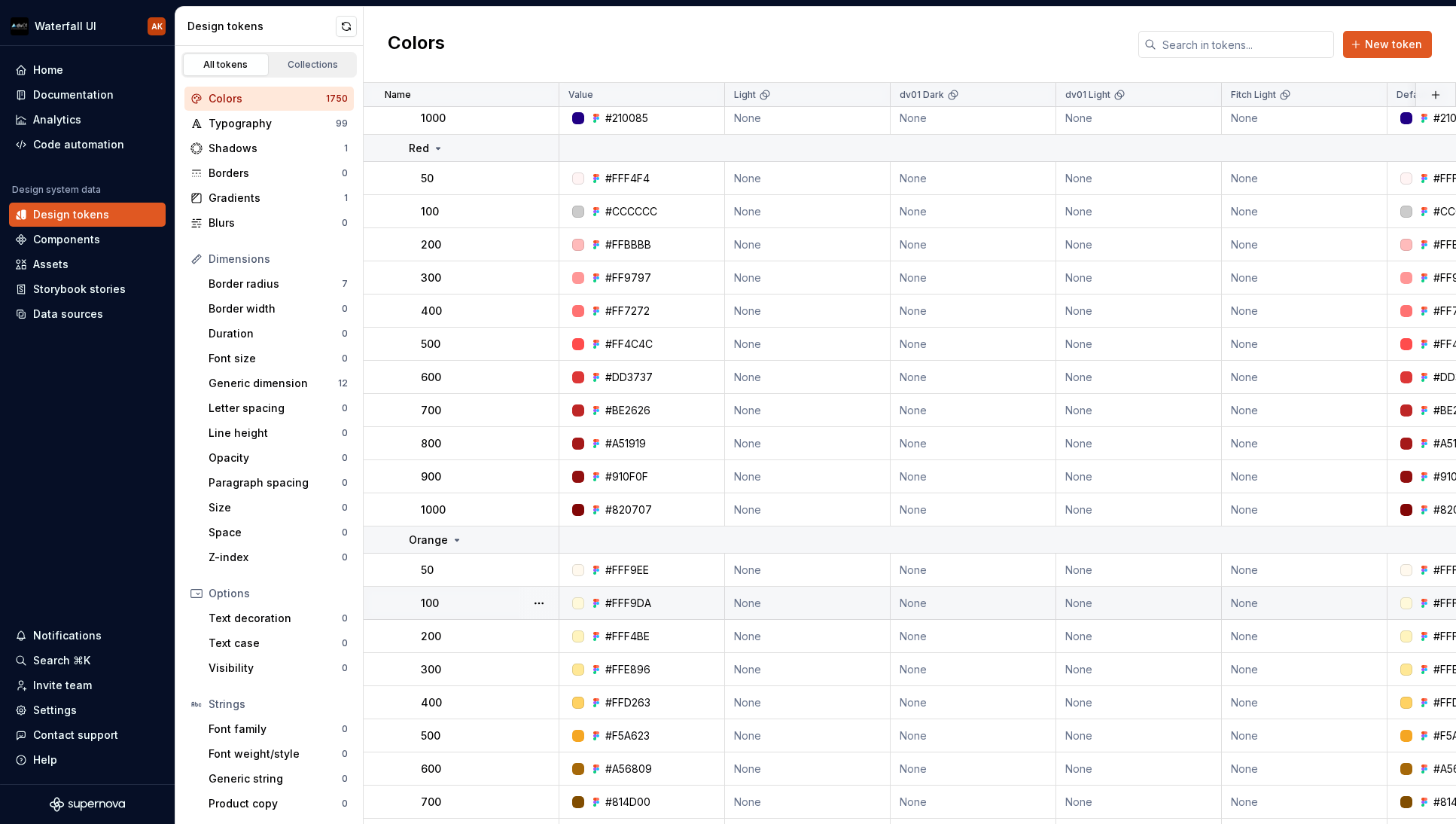
scroll to position [1457, 0]
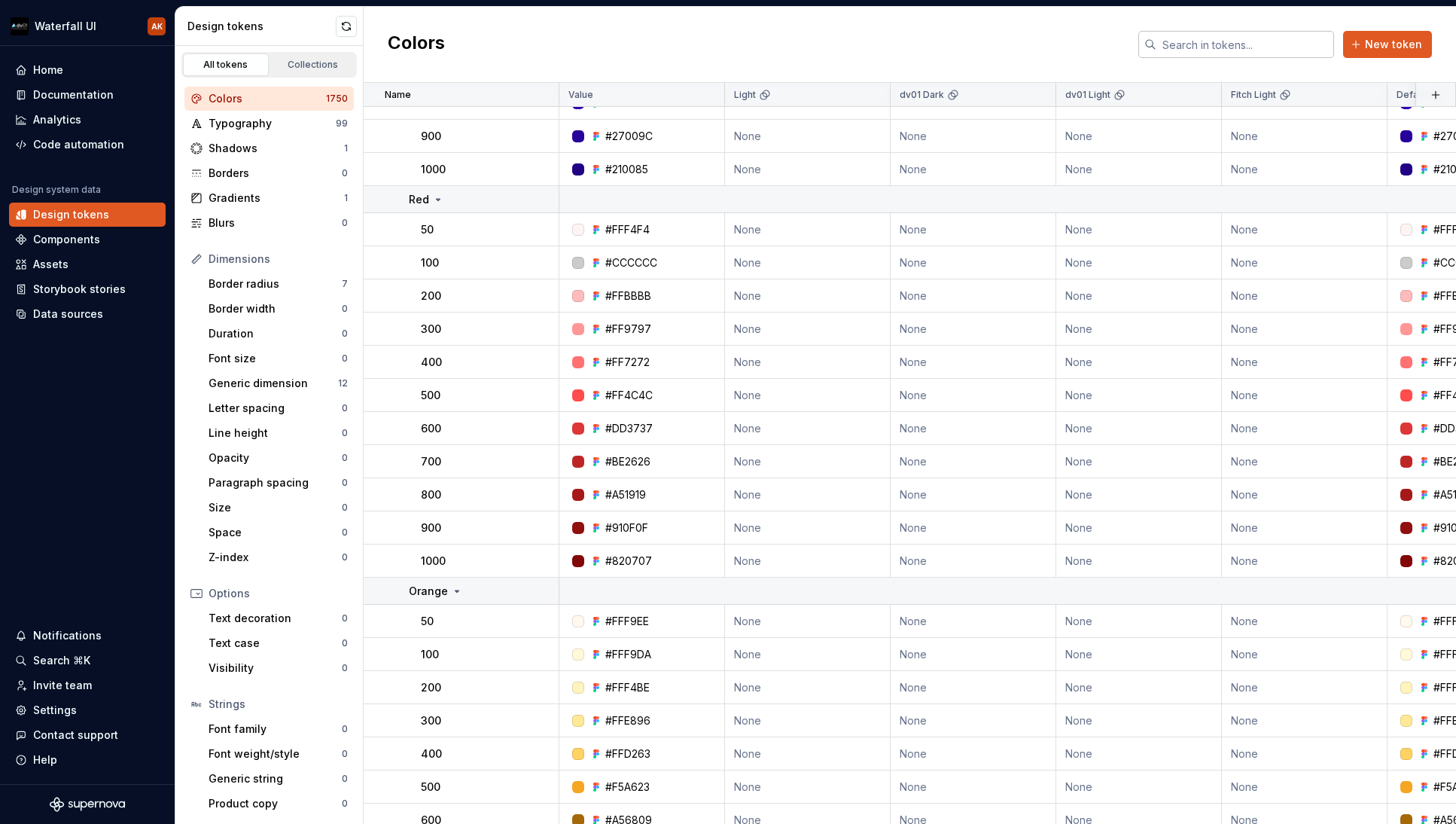
click at [1192, 53] on input "text" at bounding box center [1245, 44] width 178 height 27
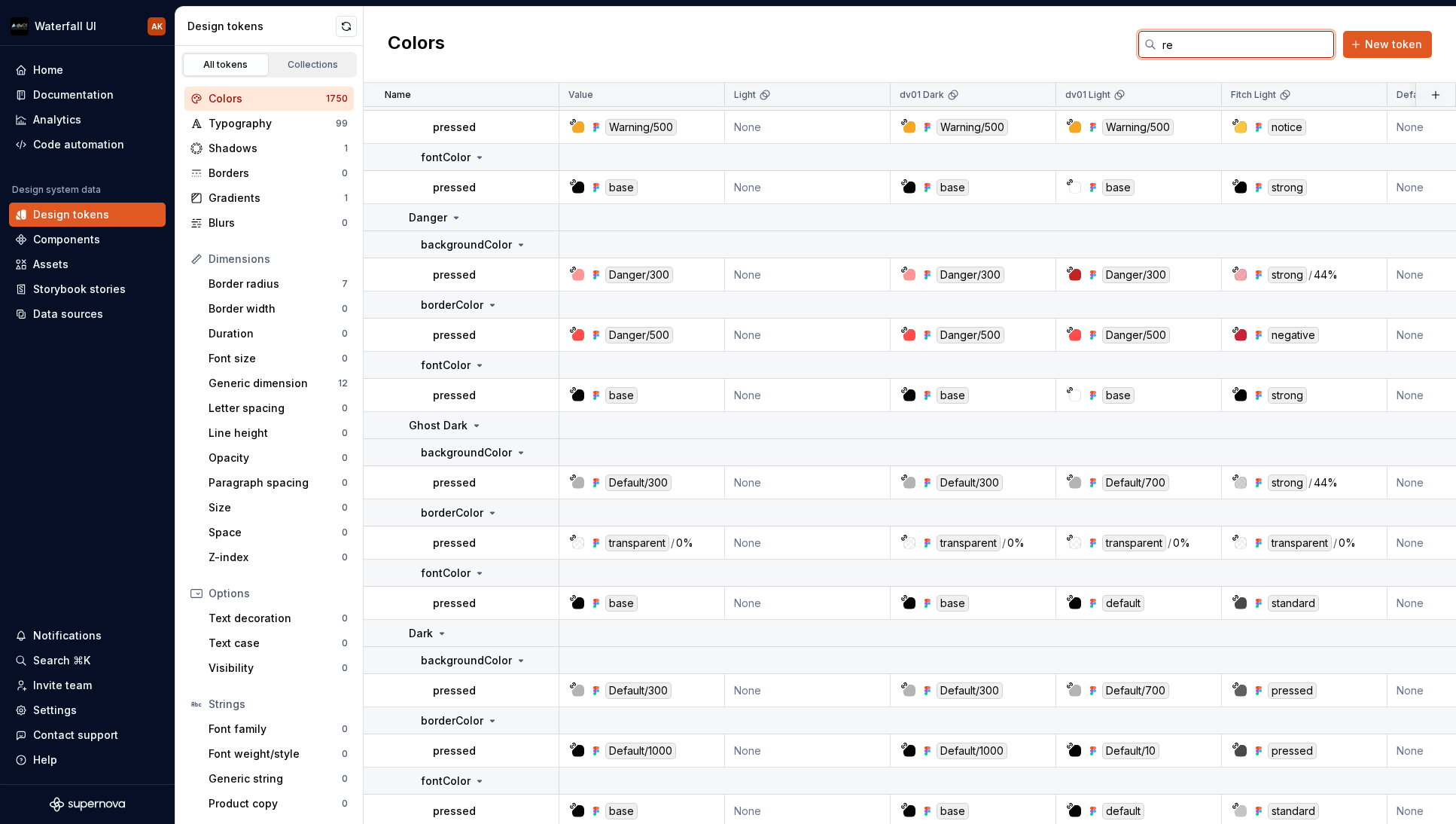
type input "red"
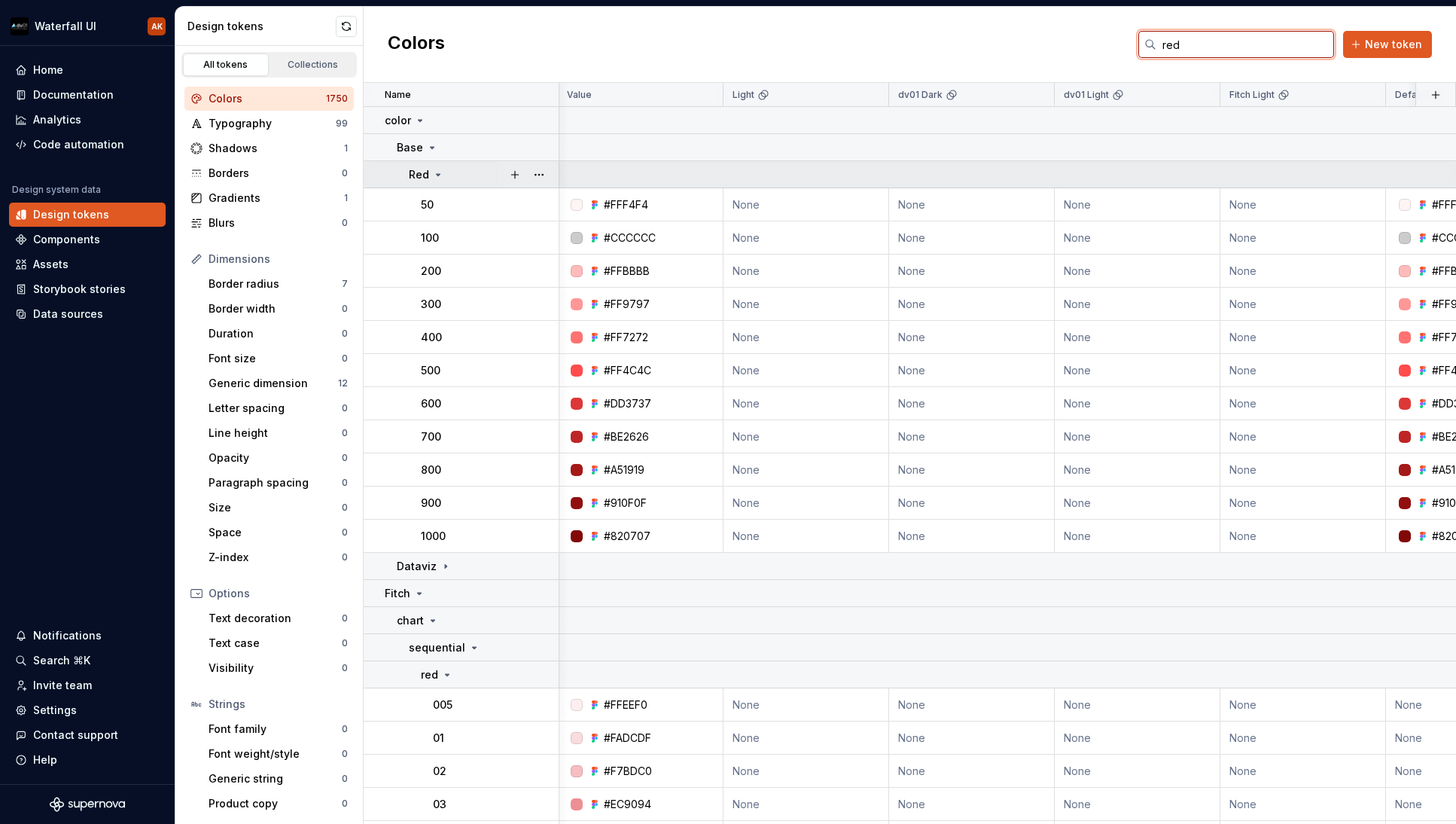
scroll to position [0, 2]
click at [1289, 45] on input "red" at bounding box center [1245, 44] width 178 height 27
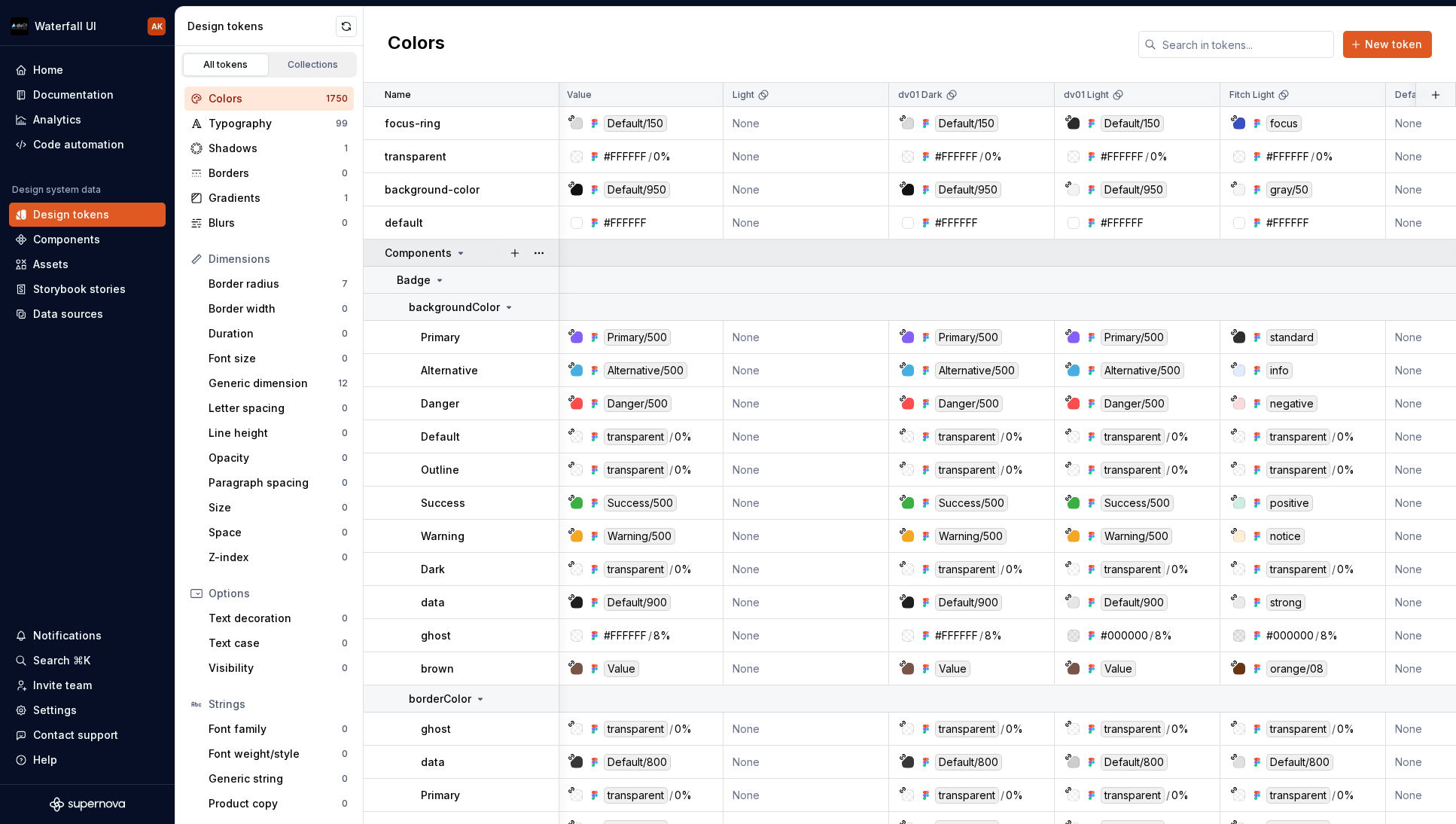
click at [455, 250] on icon at bounding box center [460, 253] width 12 height 12
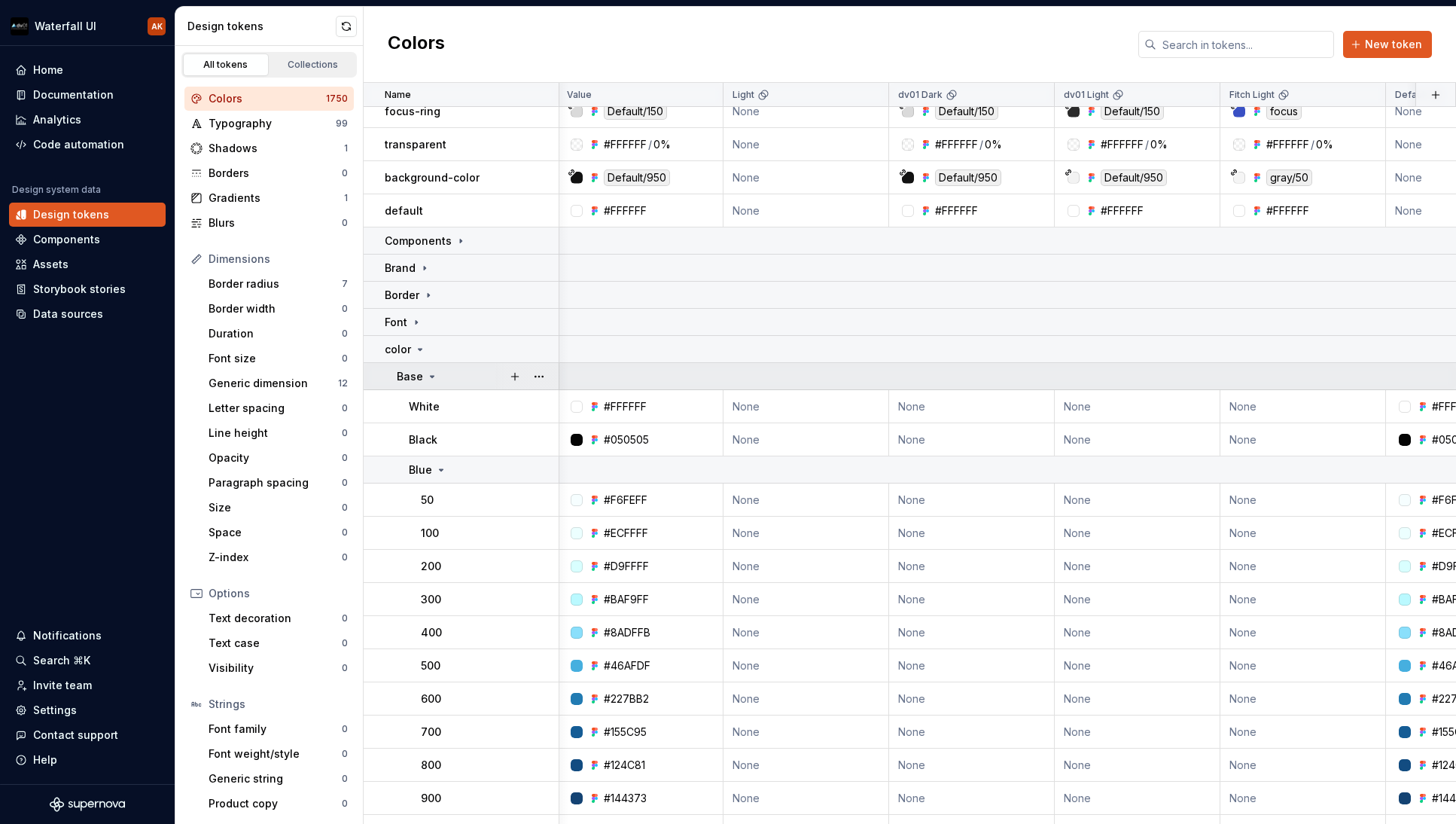
scroll to position [10, 2]
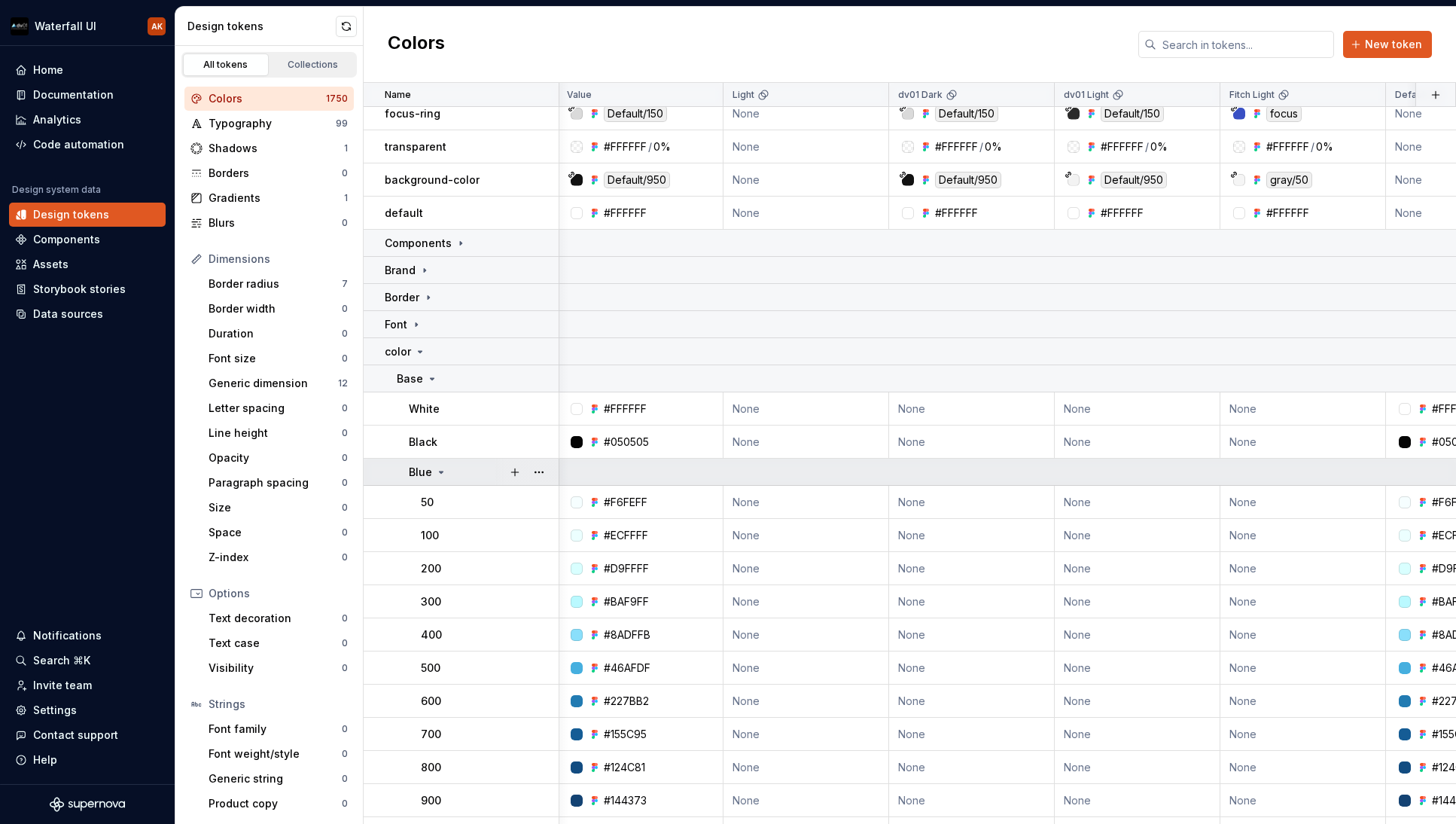
click at [434, 465] on div "Blue" at bounding box center [427, 472] width 38 height 15
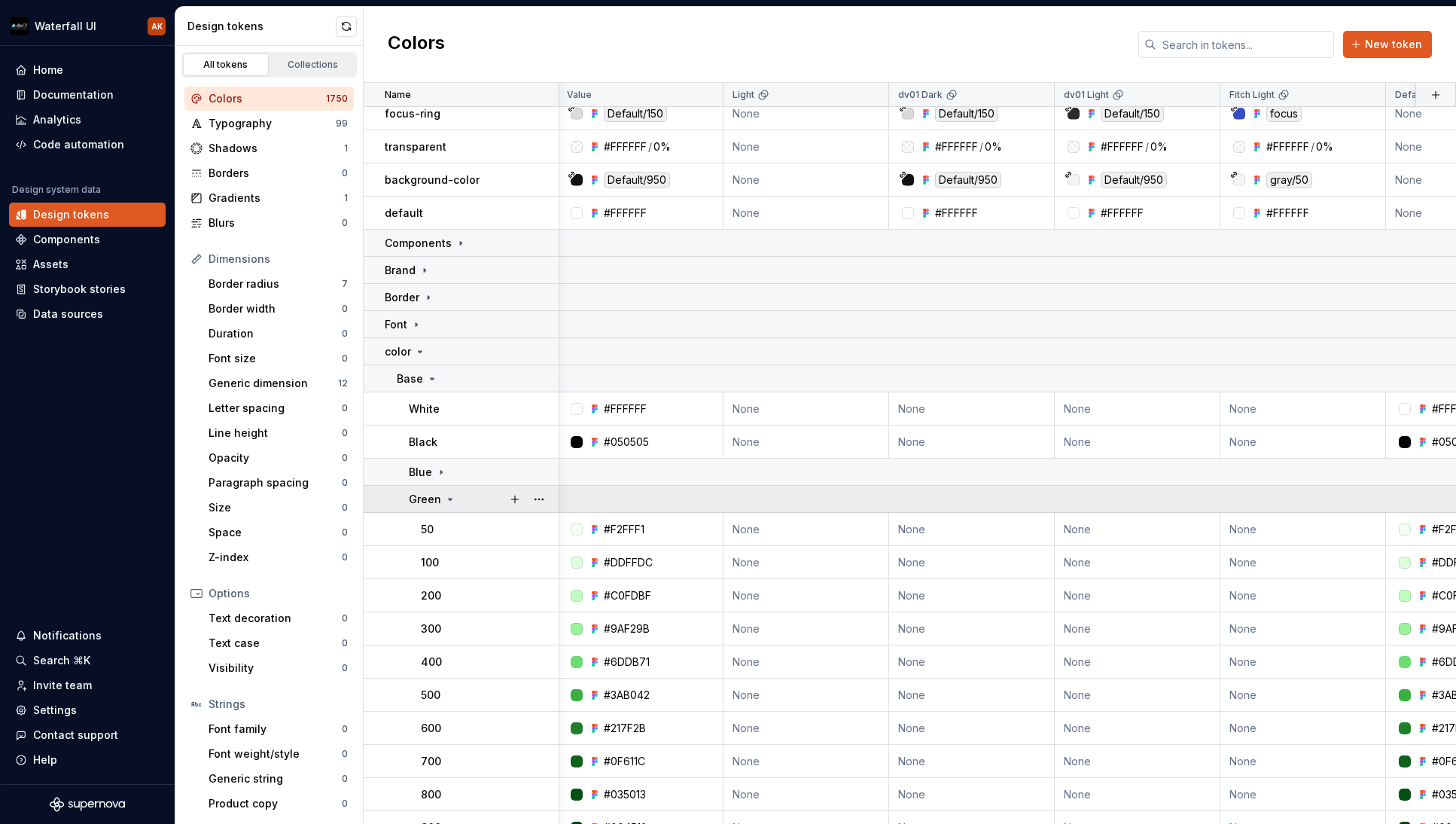
click at [439, 505] on p "Green" at bounding box center [424, 499] width 32 height 15
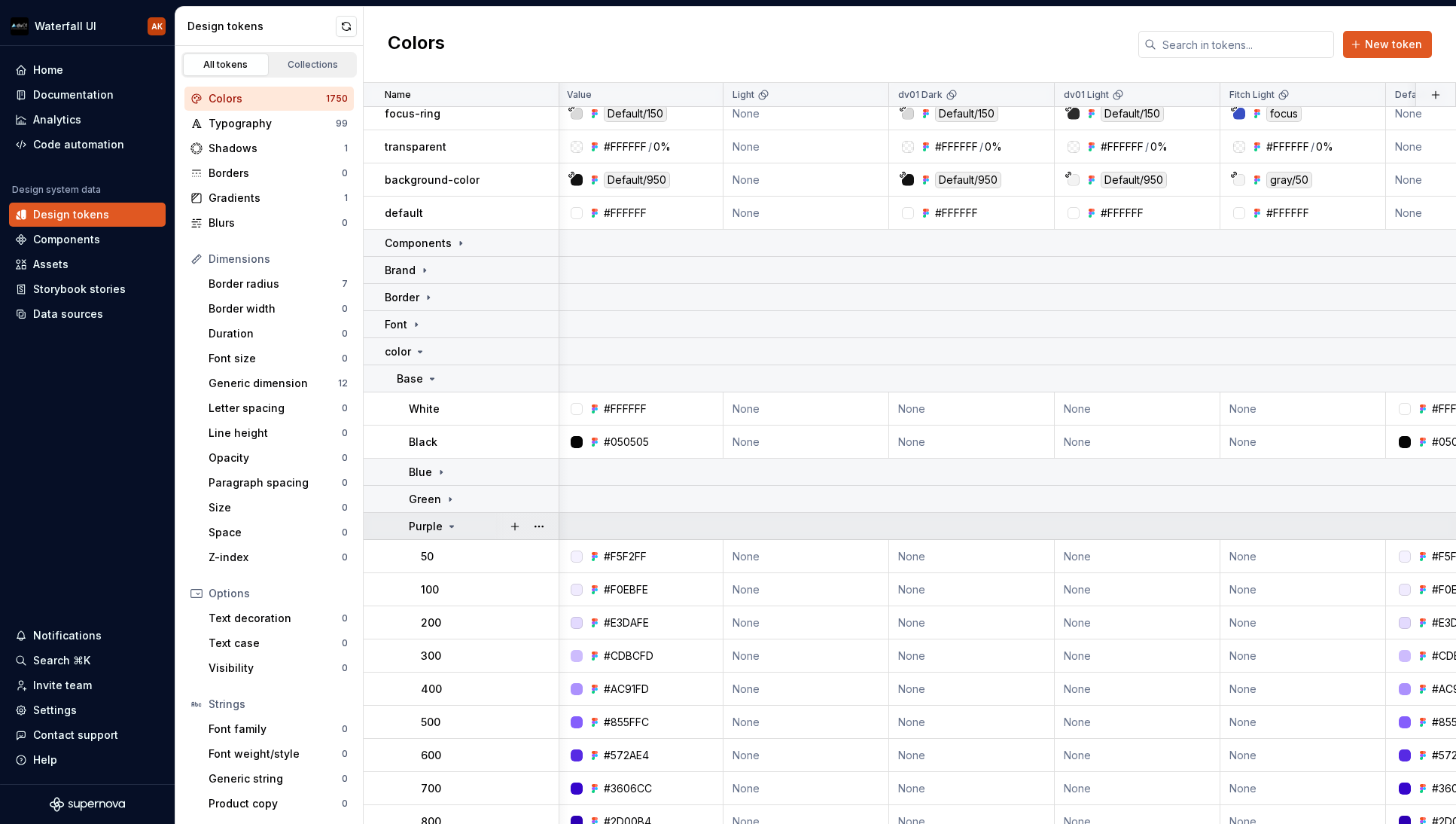
click at [446, 528] on icon at bounding box center [451, 526] width 12 height 12
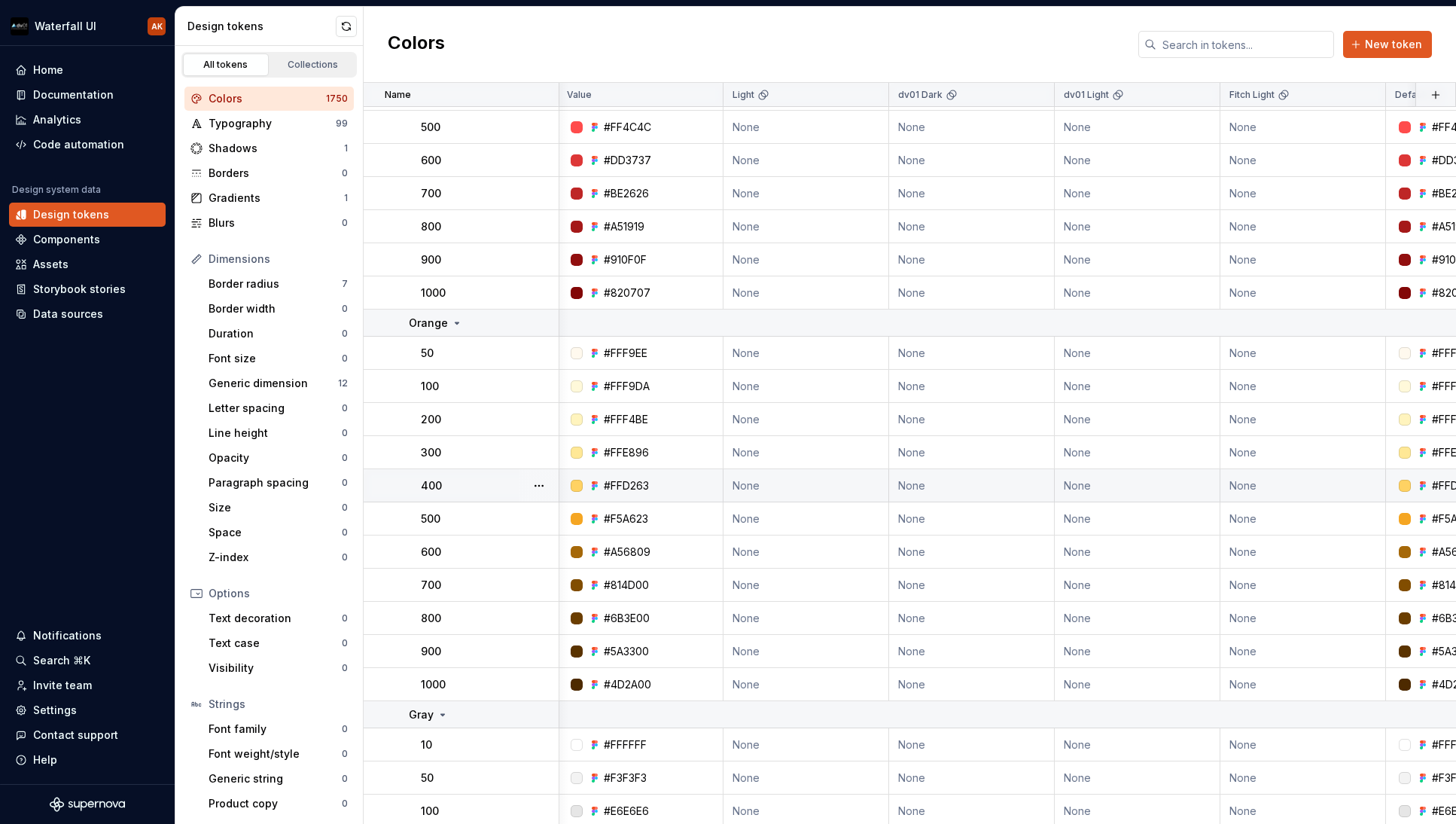
scroll to position [663, 2]
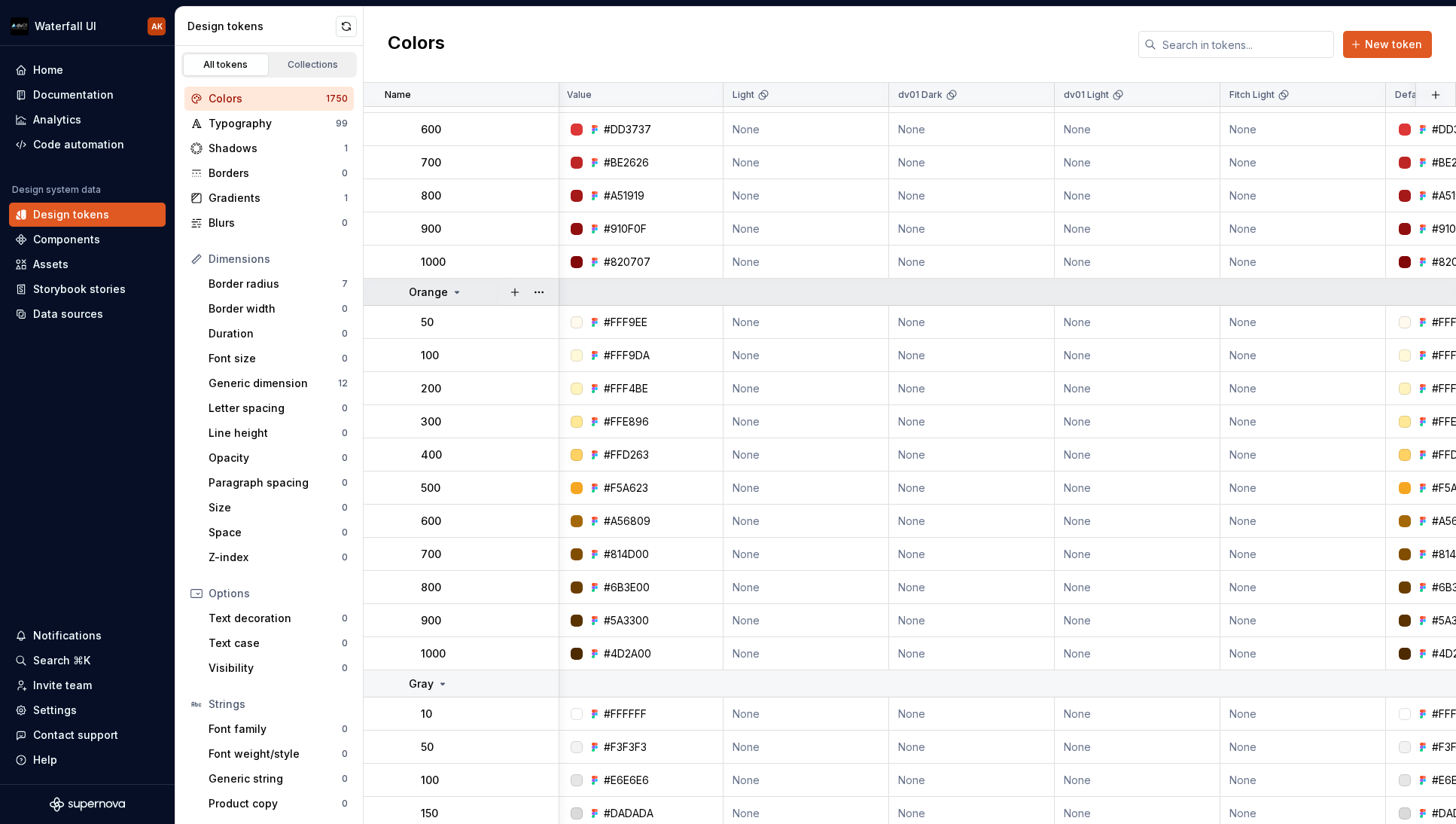
click at [452, 292] on icon at bounding box center [457, 293] width 12 height 12
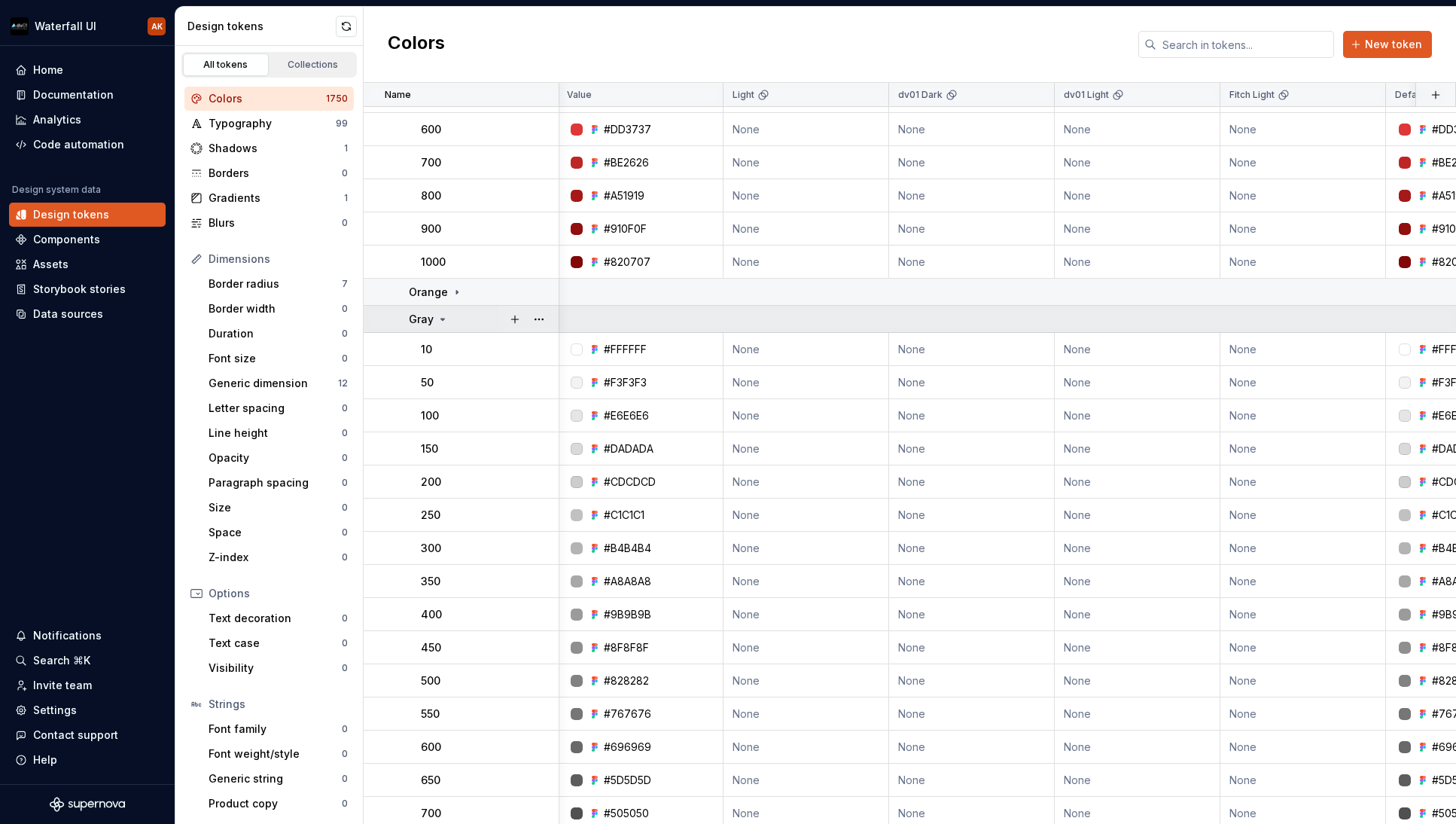
click at [446, 318] on icon at bounding box center [442, 320] width 12 height 12
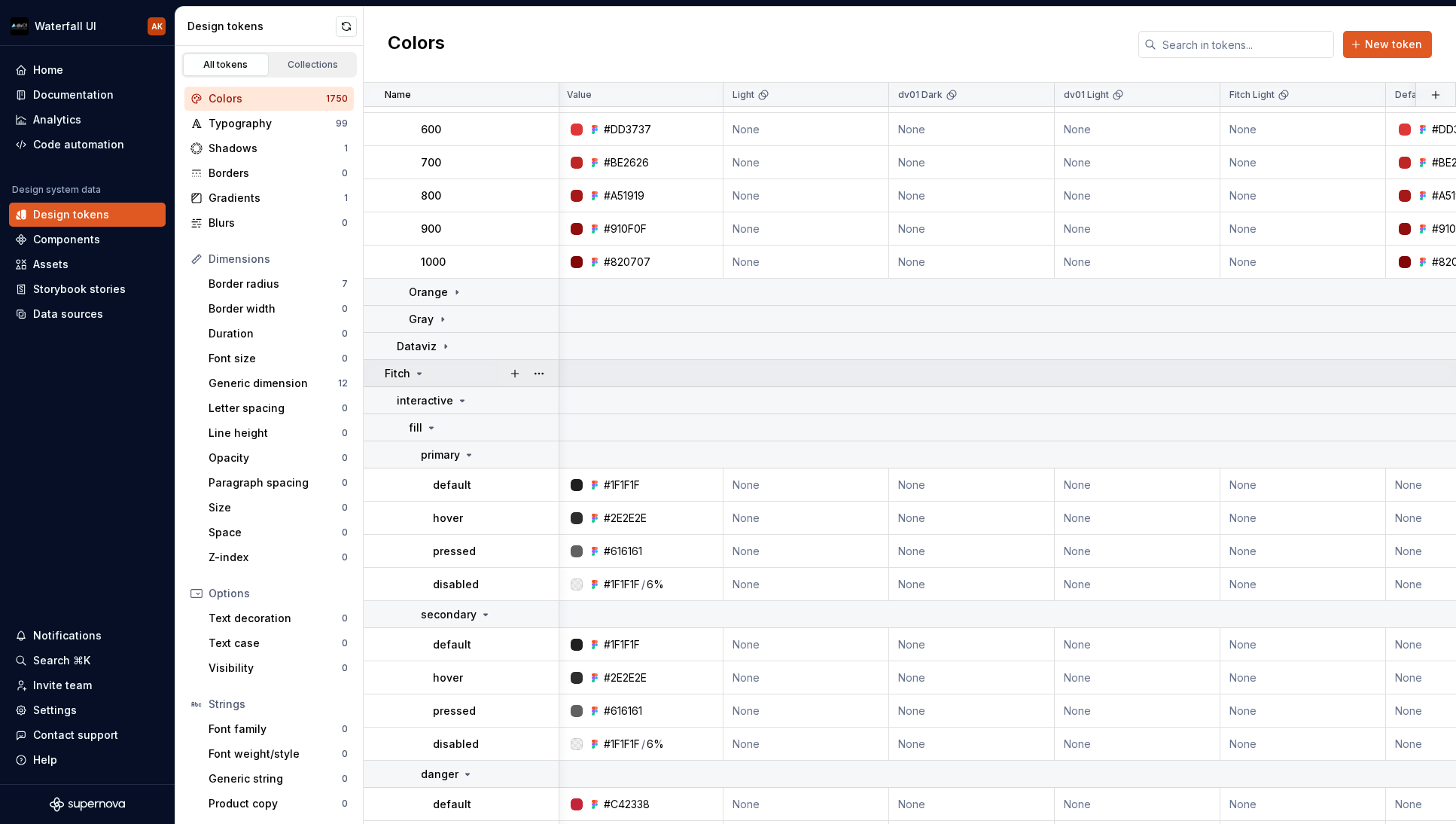
scroll to position [657, 2]
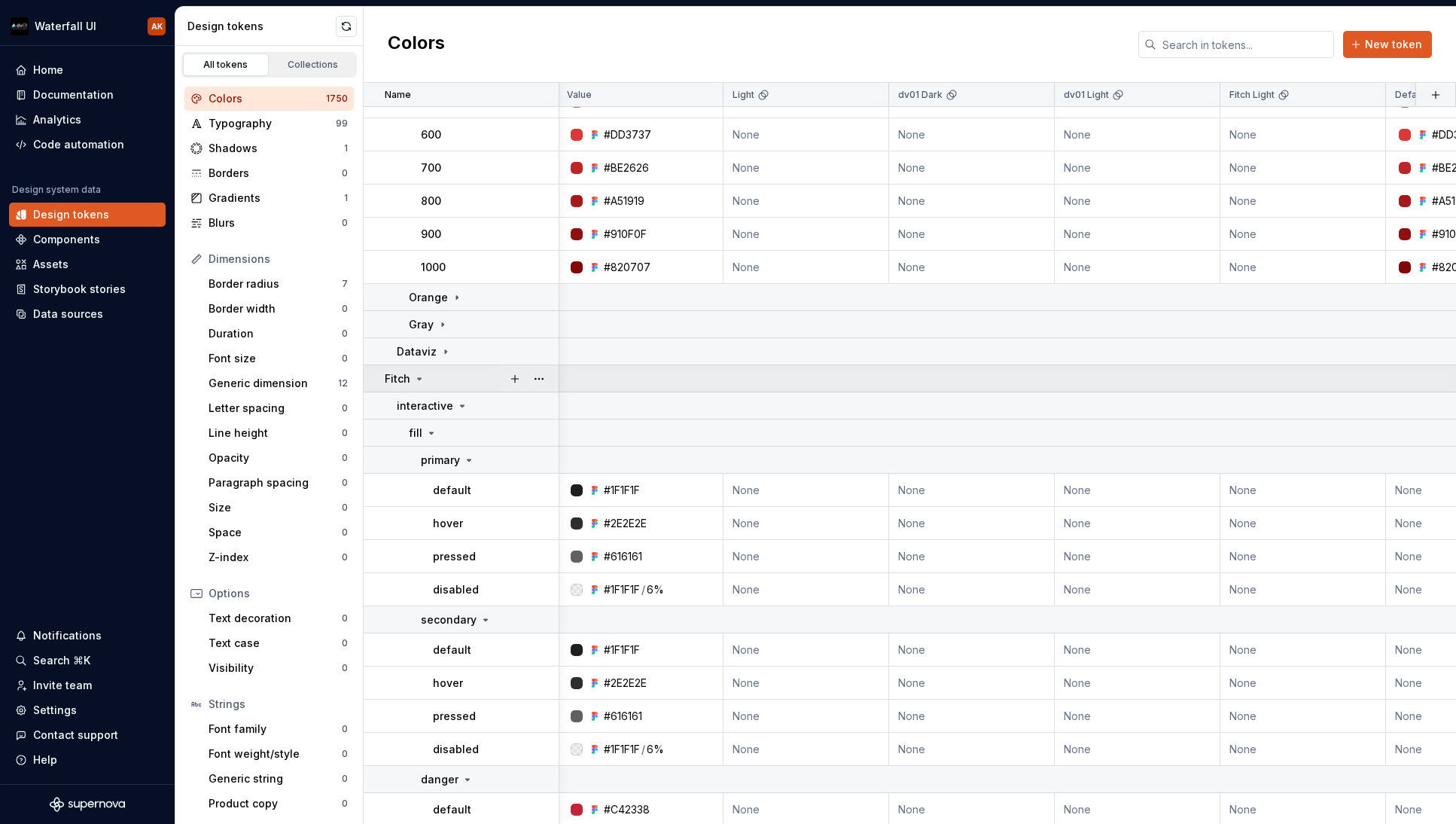
click at [424, 384] on div "Fitch" at bounding box center [471, 379] width 173 height 15
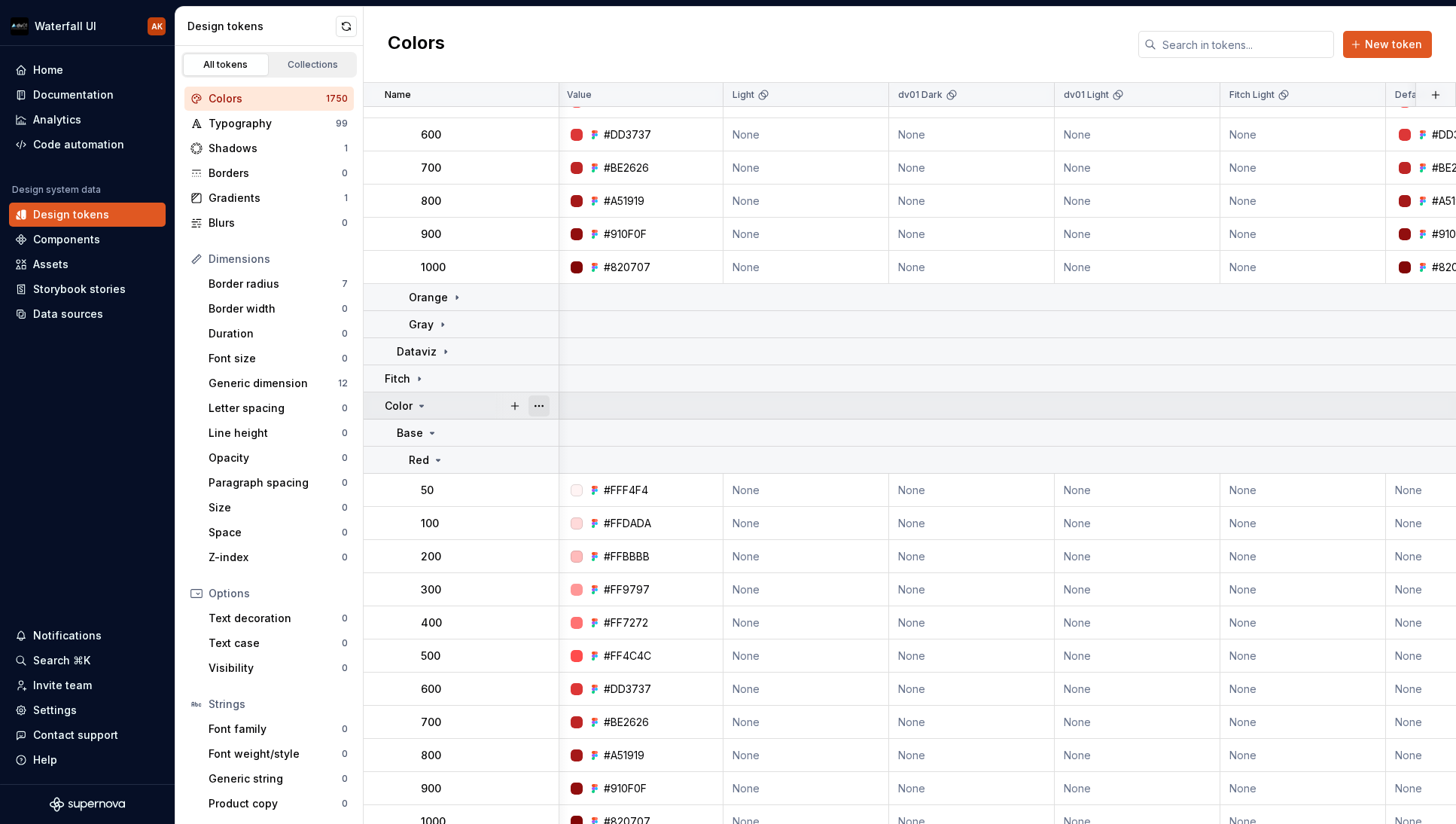
click at [547, 404] on button "button" at bounding box center [539, 406] width 21 height 21
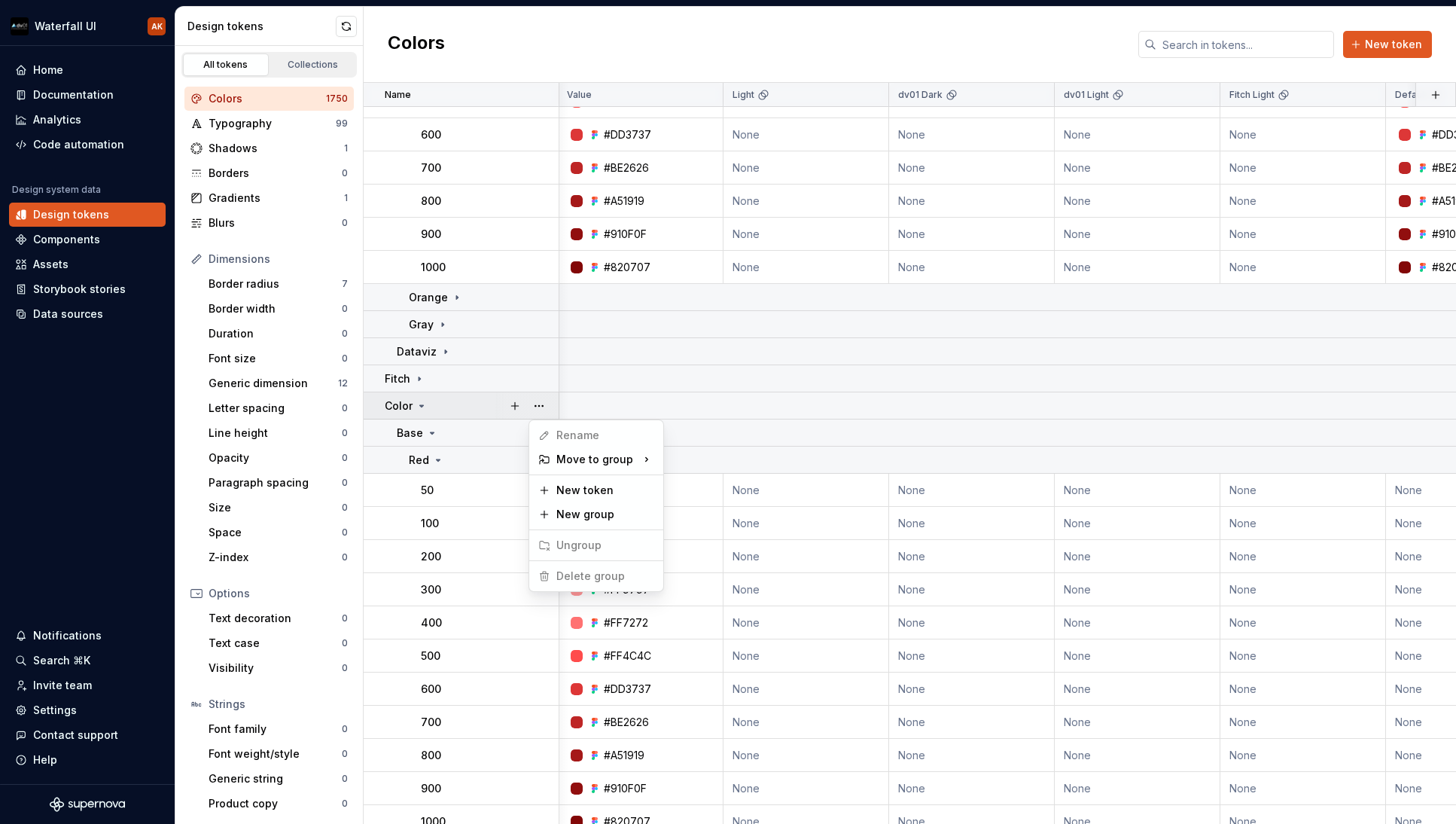
click at [466, 403] on html "Waterfall UI AK Home Documentation Analytics Code automation Design system data…" at bounding box center [728, 412] width 1456 height 824
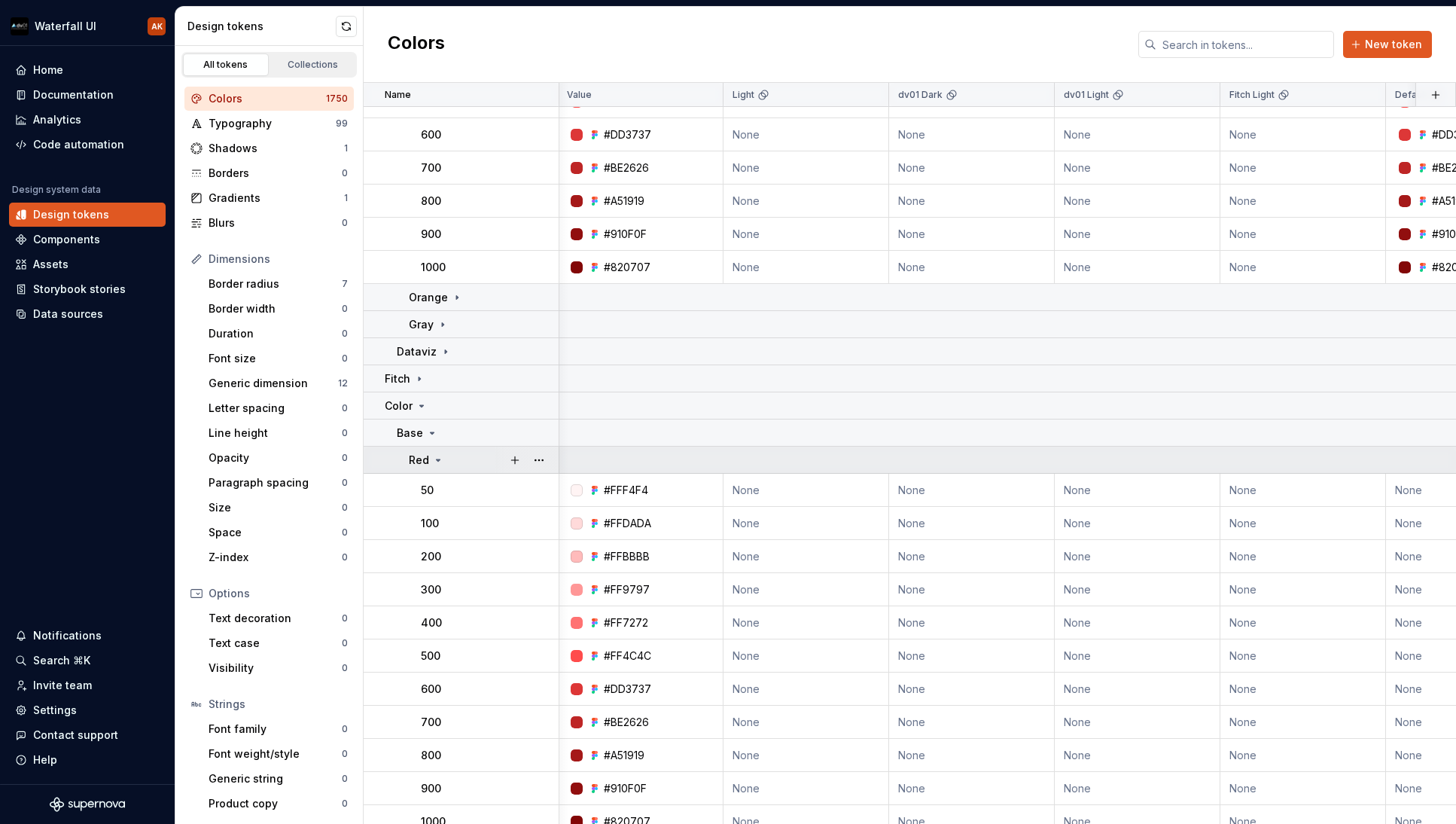
click at [437, 459] on icon at bounding box center [438, 460] width 4 height 2
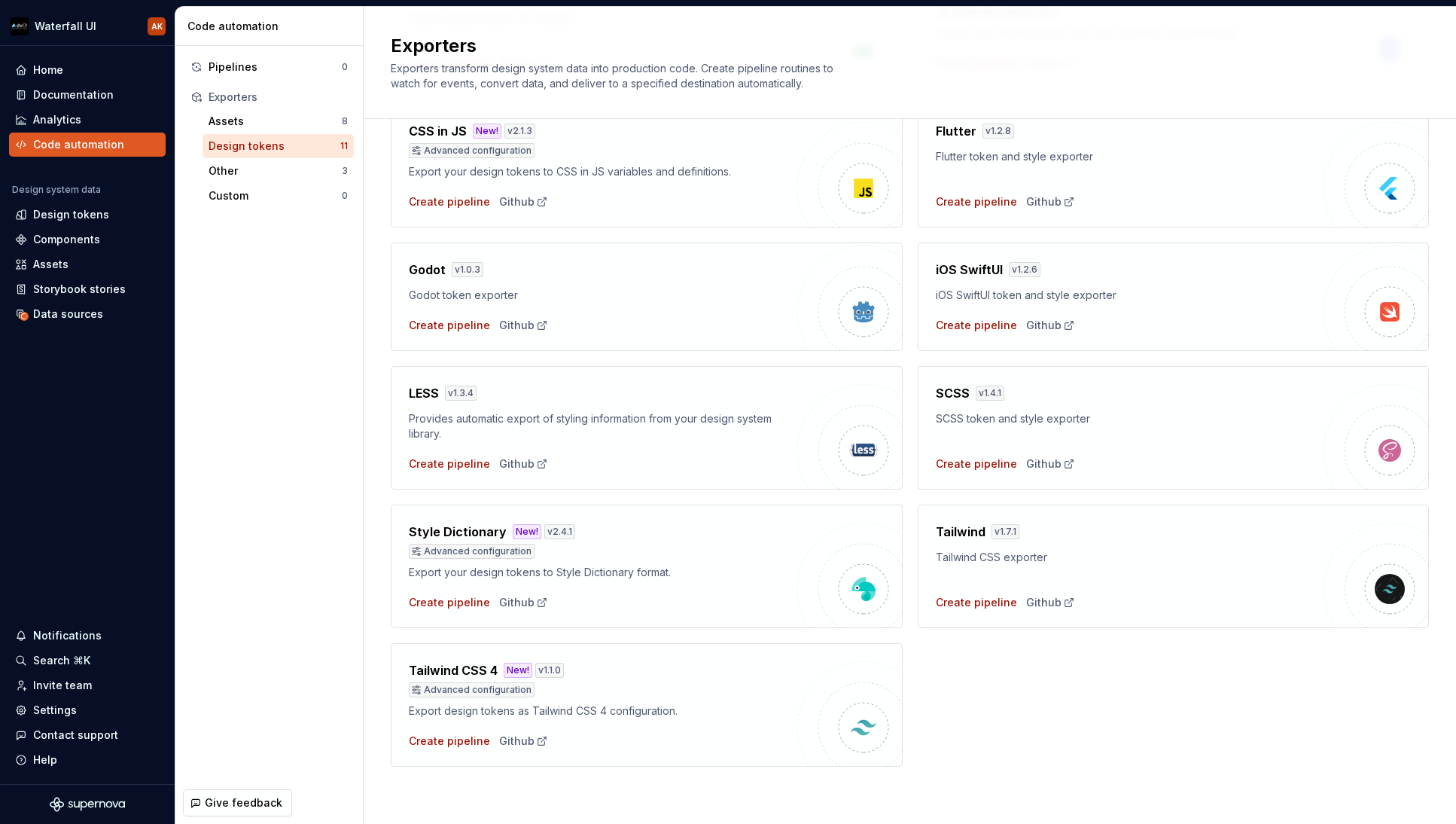
scroll to position [217, 0]
click at [440, 598] on div "Create pipeline" at bounding box center [449, 602] width 81 height 15
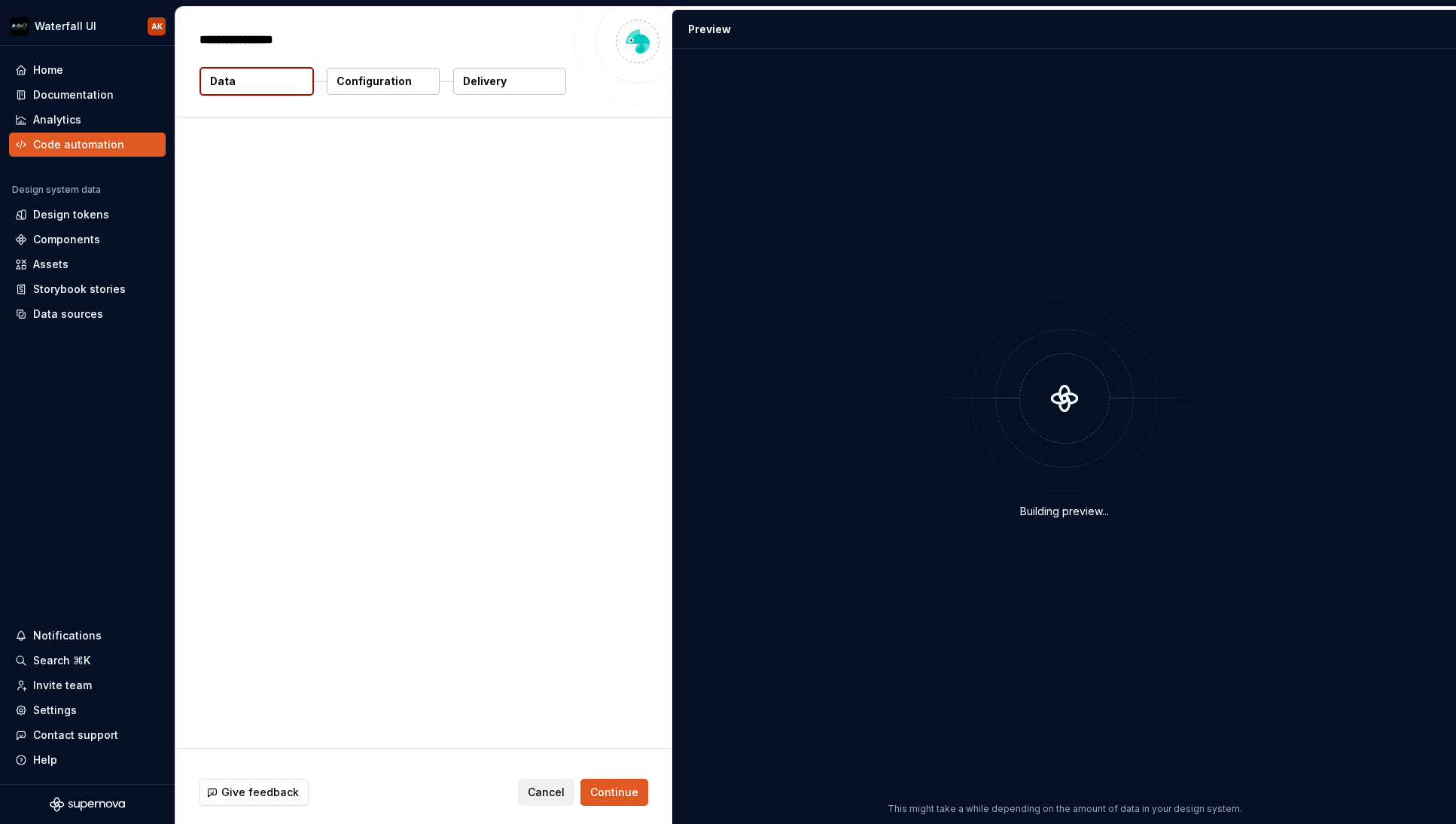
type textarea "*"
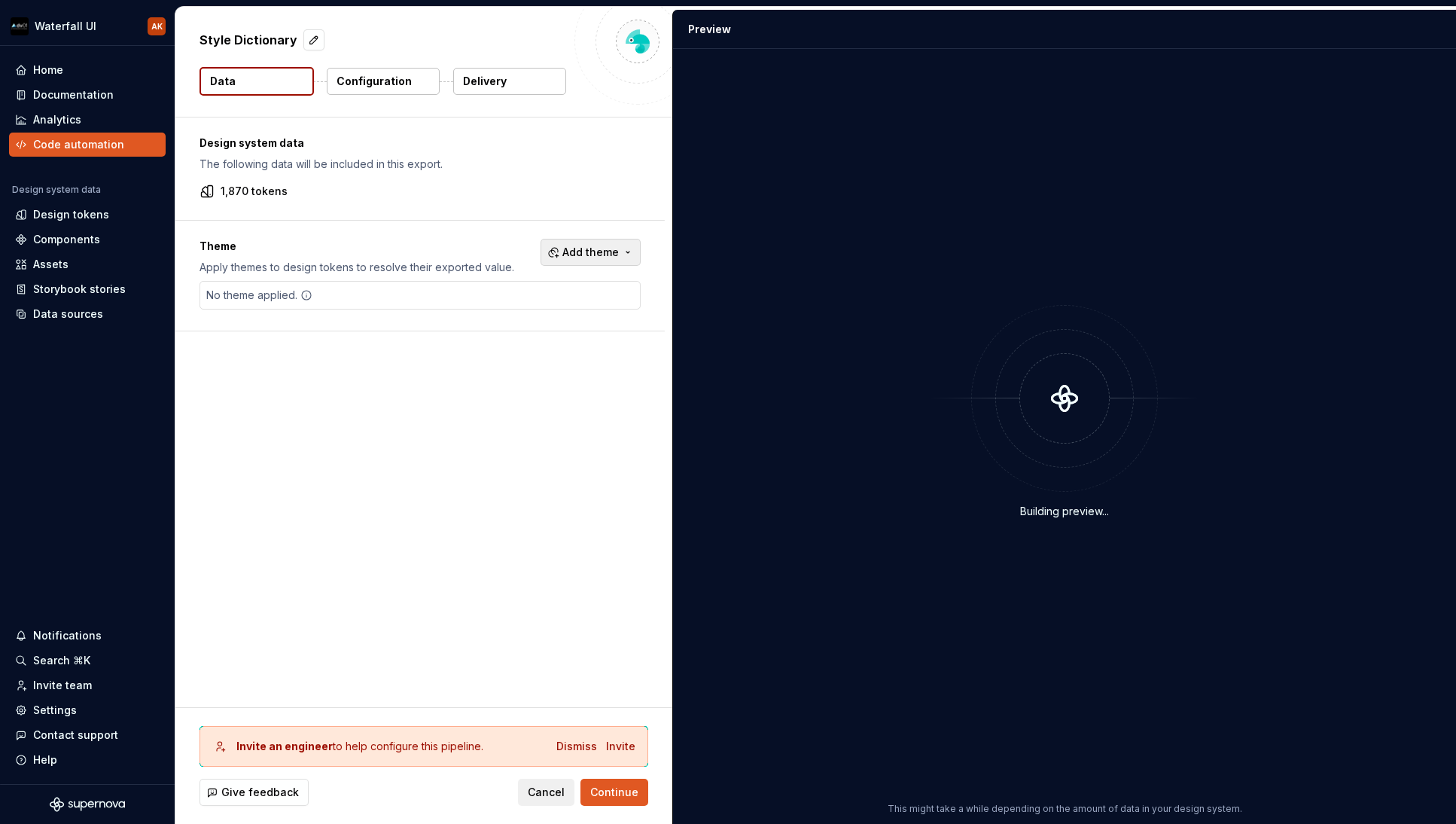
click at [580, 249] on span "Add theme" at bounding box center [590, 253] width 57 height 15
click at [470, 338] on div "Suggestions" at bounding box center [475, 337] width 12 height 12
click at [474, 360] on div "Suggestions" at bounding box center [475, 361] width 12 height 12
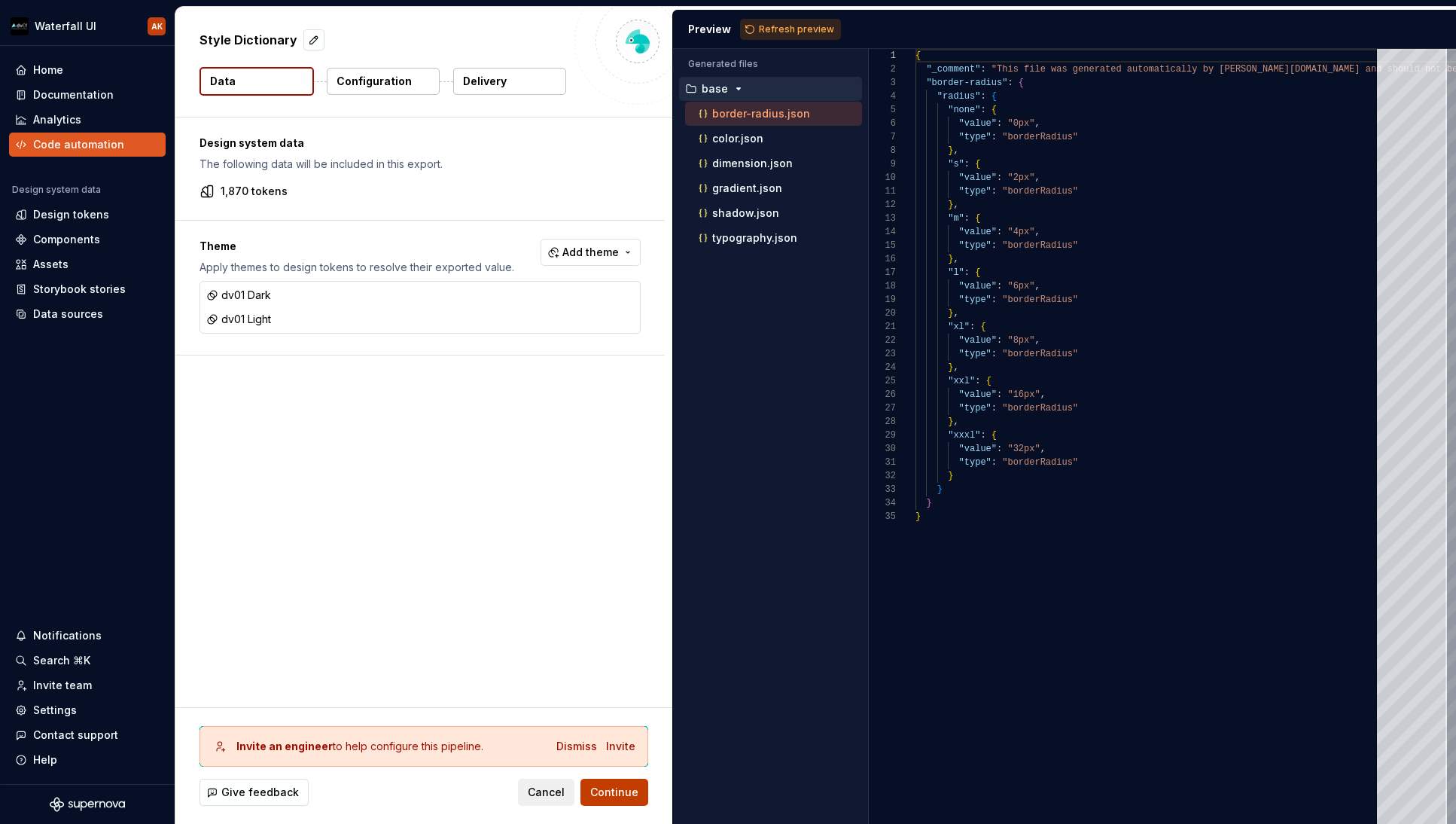
click at [608, 795] on html "Waterfall UI AK Home Documentation Analytics Code automation Design system data…" at bounding box center [728, 412] width 1456 height 824
click at [615, 797] on span "Continue" at bounding box center [614, 792] width 48 height 15
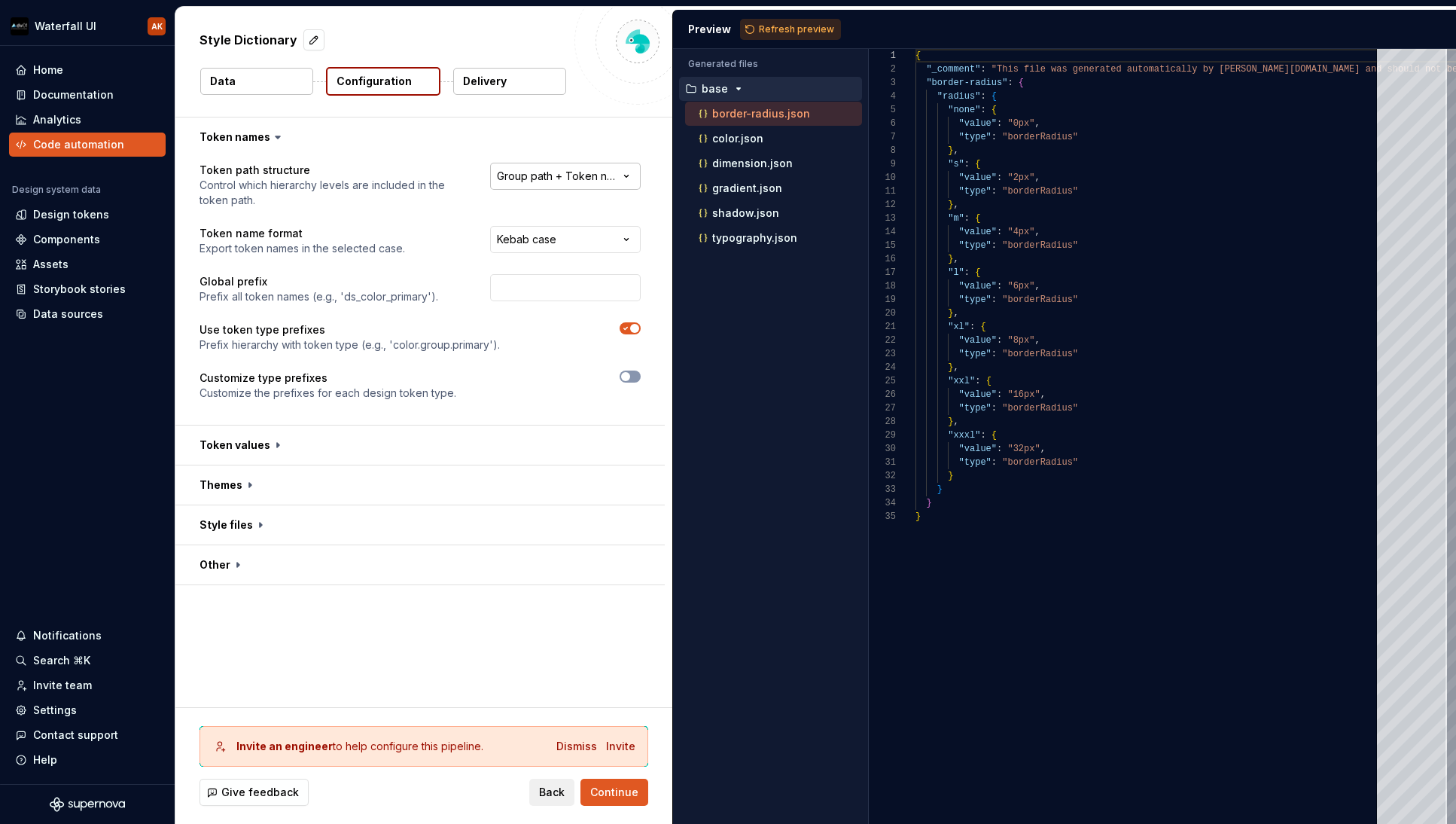
click at [522, 178] on html "**********" at bounding box center [728, 412] width 1456 height 824
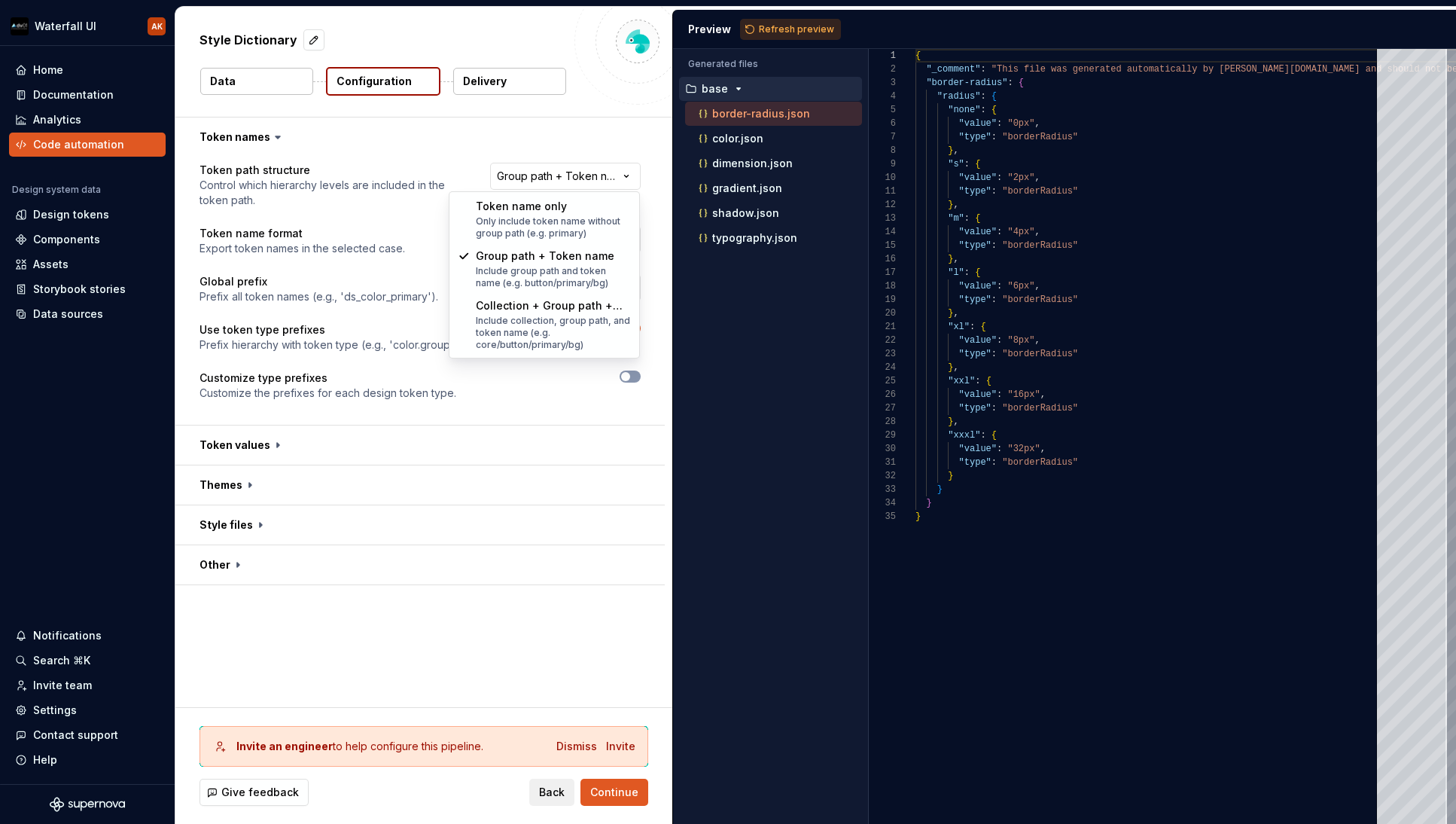
click at [366, 195] on html "**********" at bounding box center [728, 412] width 1456 height 824
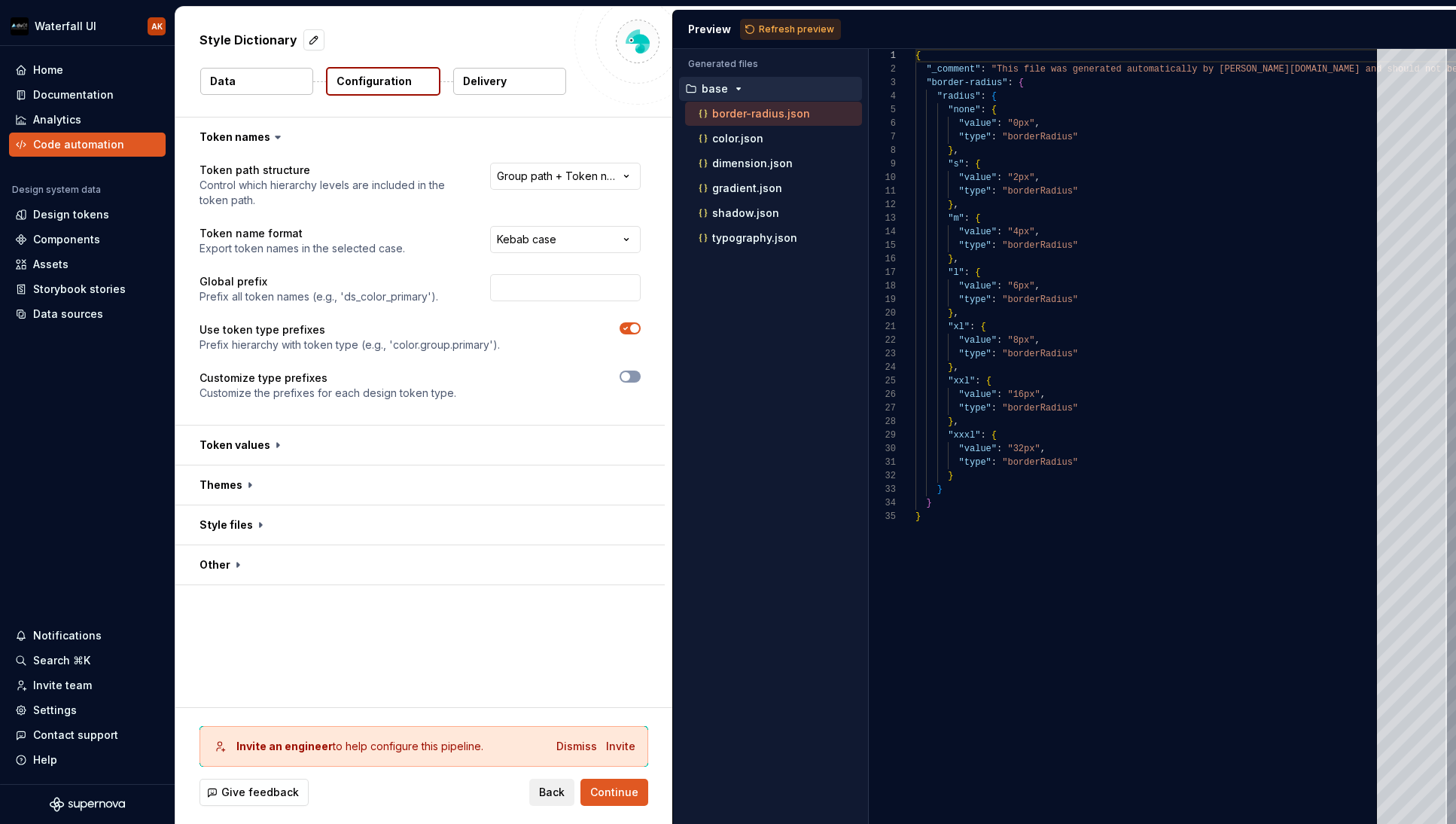
click at [626, 329] on icon "button" at bounding box center [626, 329] width 12 height 9
click at [624, 328] on span "button" at bounding box center [626, 329] width 9 height 9
click at [641, 381] on div "**********" at bounding box center [420, 291] width 489 height 268
click at [634, 377] on button "button" at bounding box center [630, 377] width 21 height 12
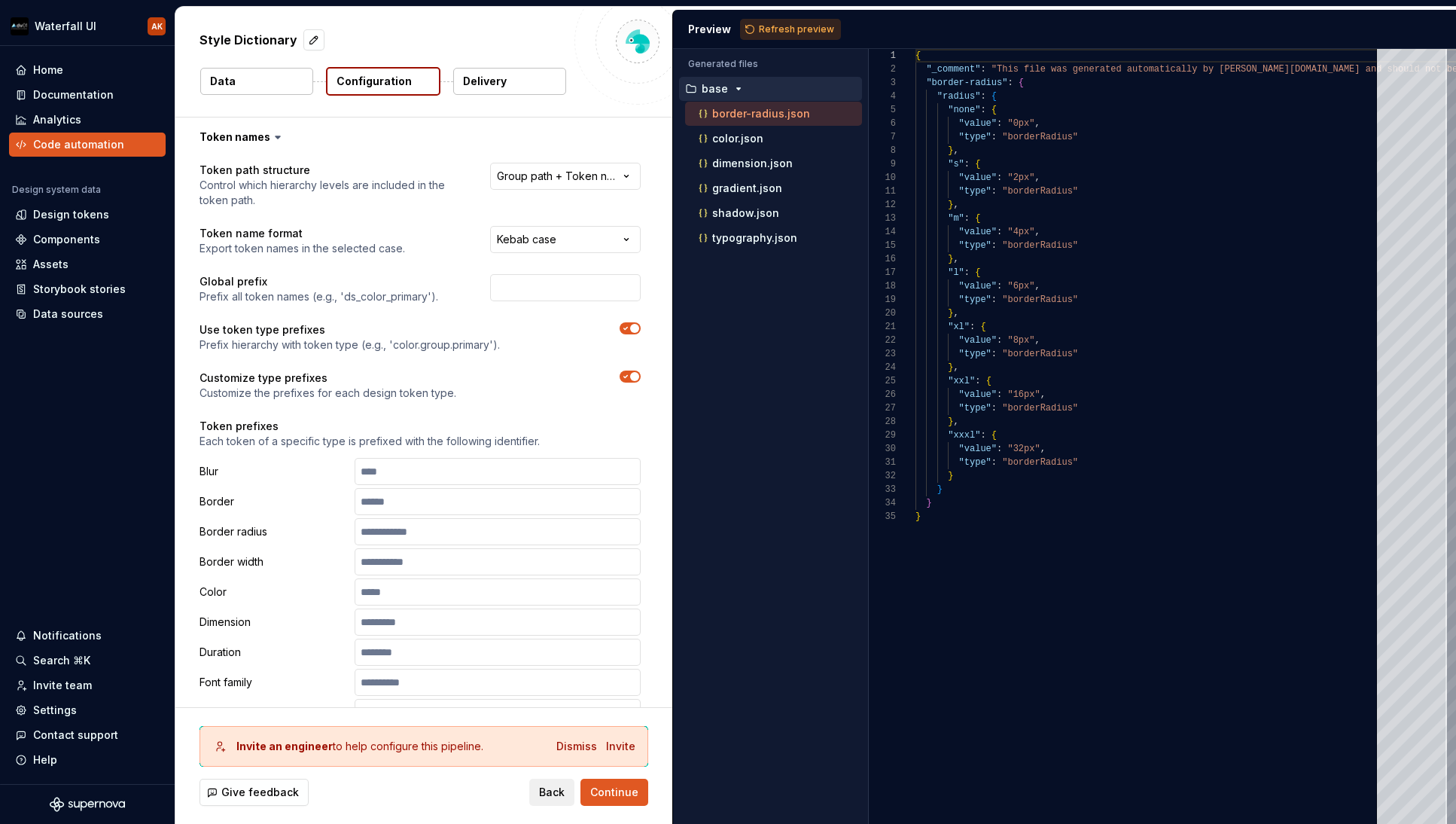
click at [624, 375] on icon "button" at bounding box center [626, 377] width 12 height 9
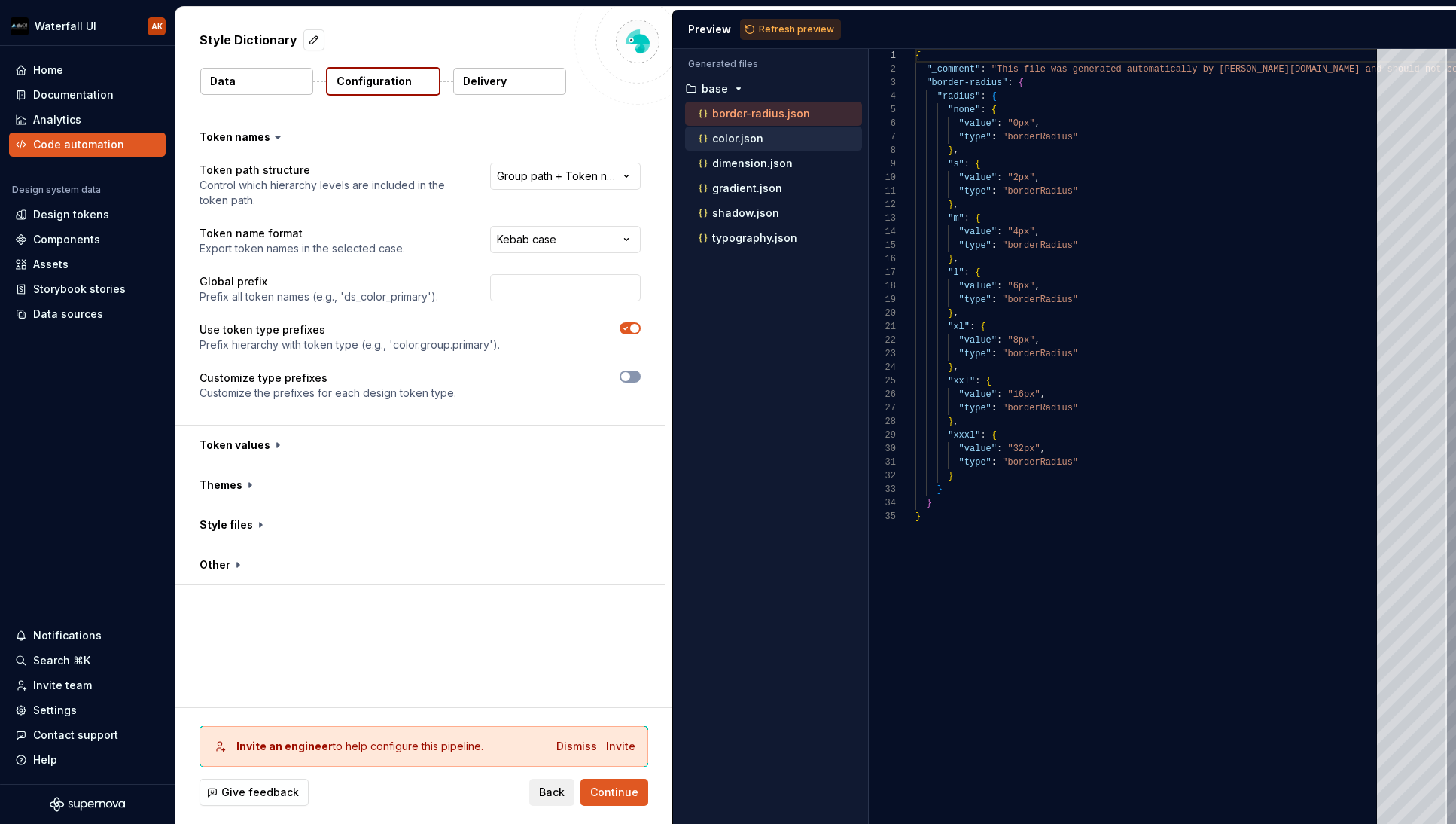
click at [752, 136] on p "color.json" at bounding box center [738, 139] width 51 height 12
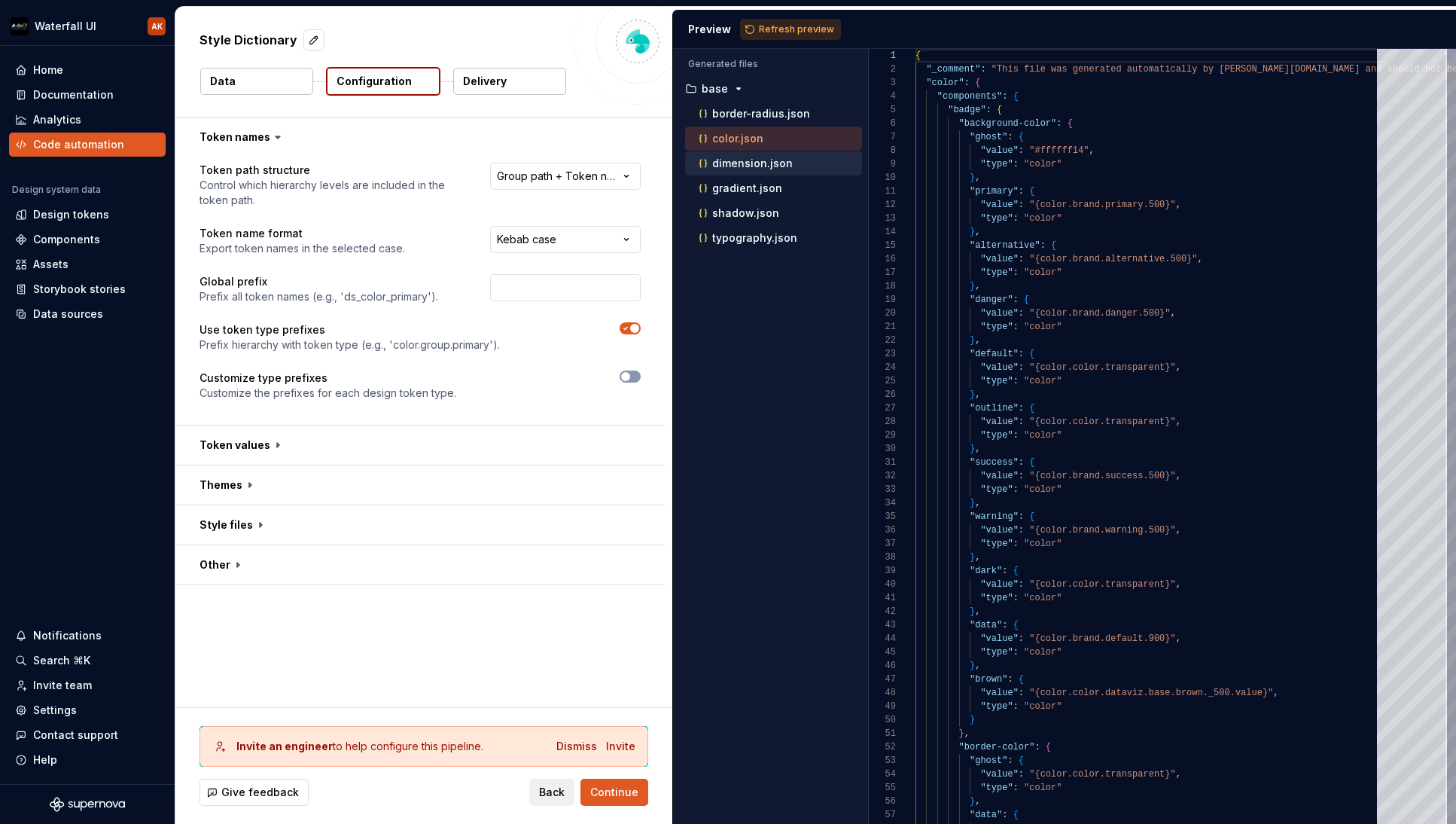
scroll to position [136, 0]
click at [744, 162] on p "dimension.json" at bounding box center [752, 164] width 81 height 12
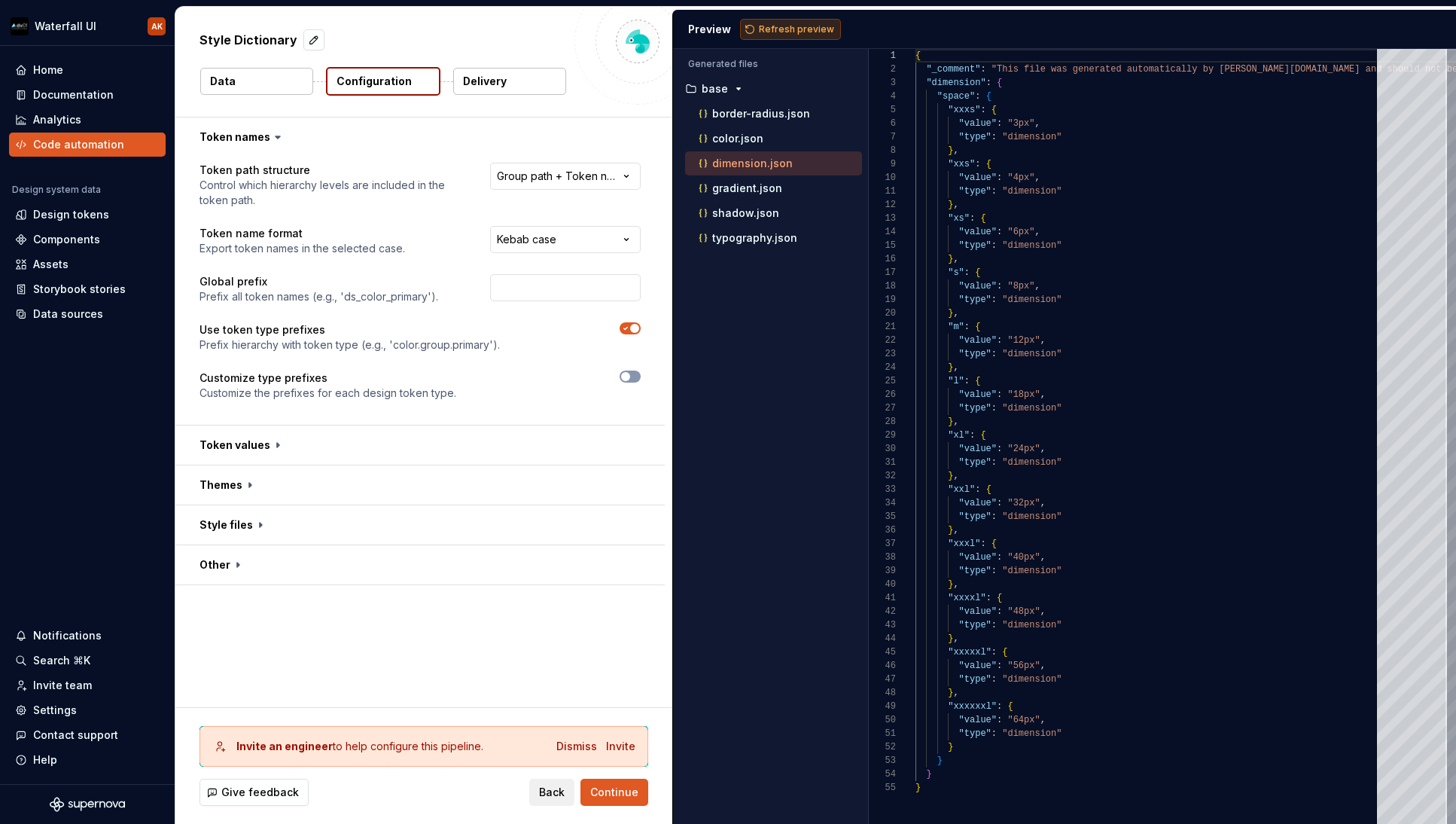
click at [798, 33] on span "Refresh preview" at bounding box center [797, 29] width 75 height 12
click at [636, 331] on span "button" at bounding box center [635, 329] width 9 height 9
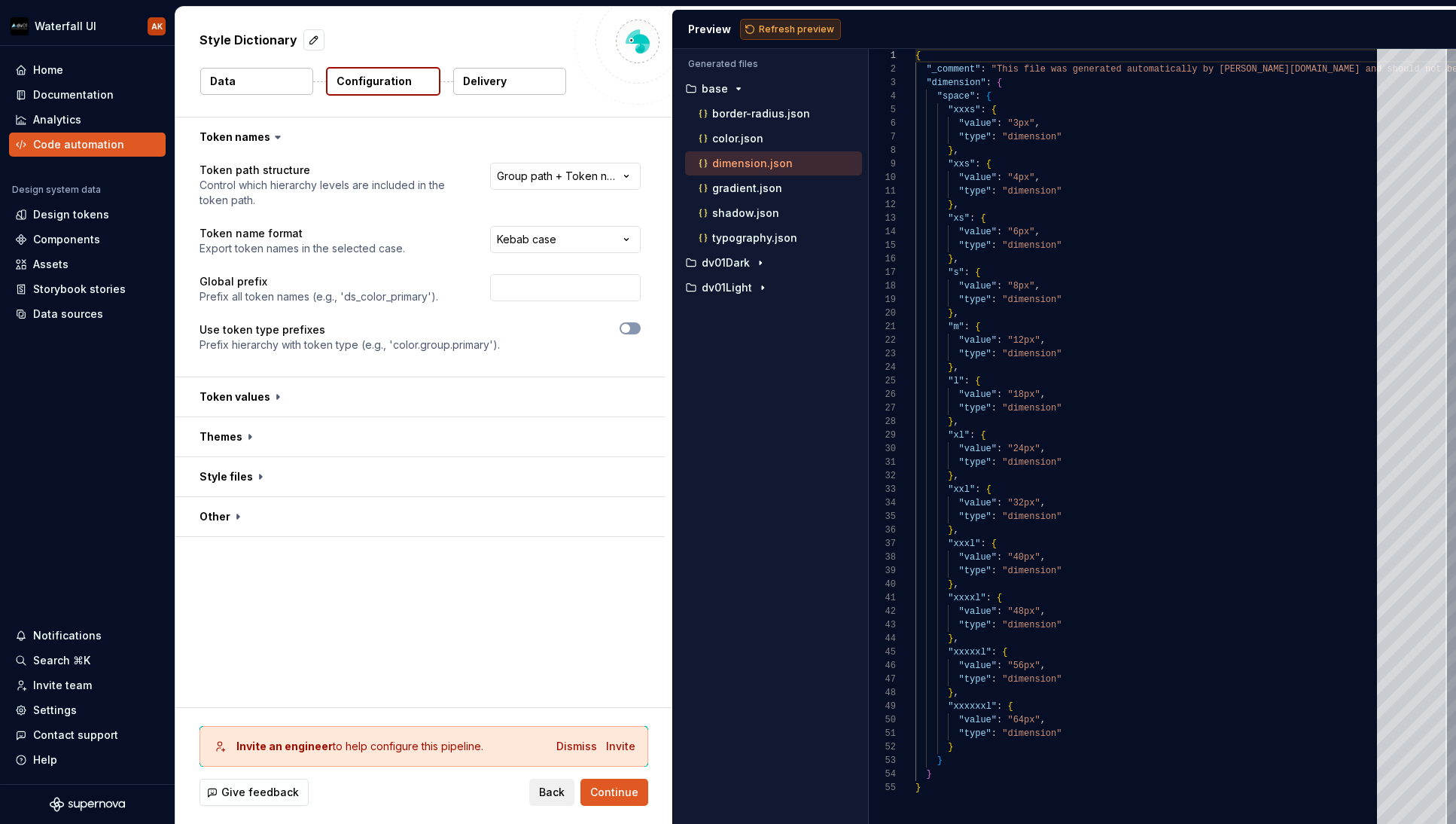
click at [806, 30] on span "Refresh preview" at bounding box center [797, 29] width 75 height 12
click at [731, 146] on div "color.json" at bounding box center [778, 139] width 167 height 15
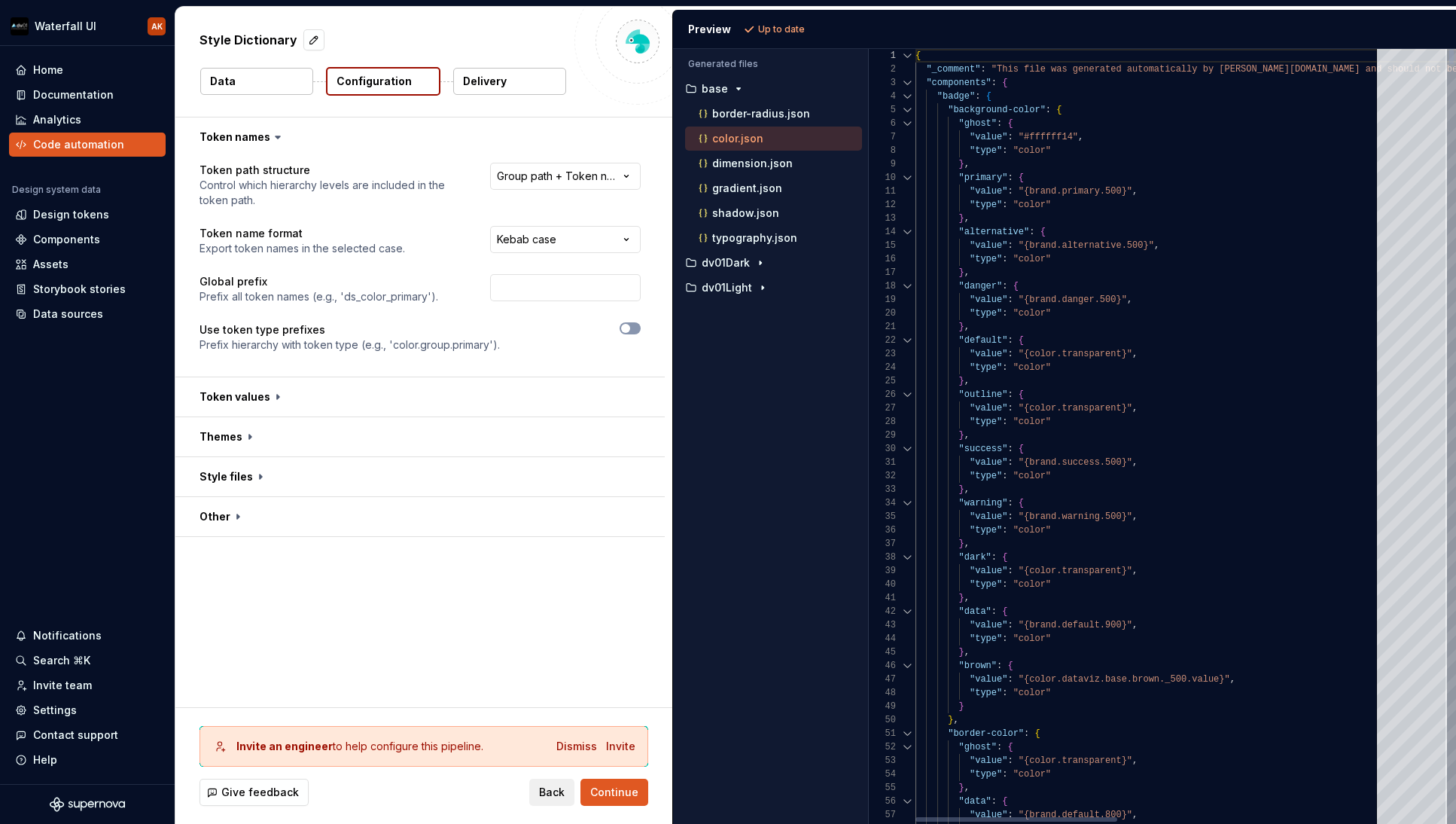
click at [909, 83] on div at bounding box center [907, 83] width 20 height 14
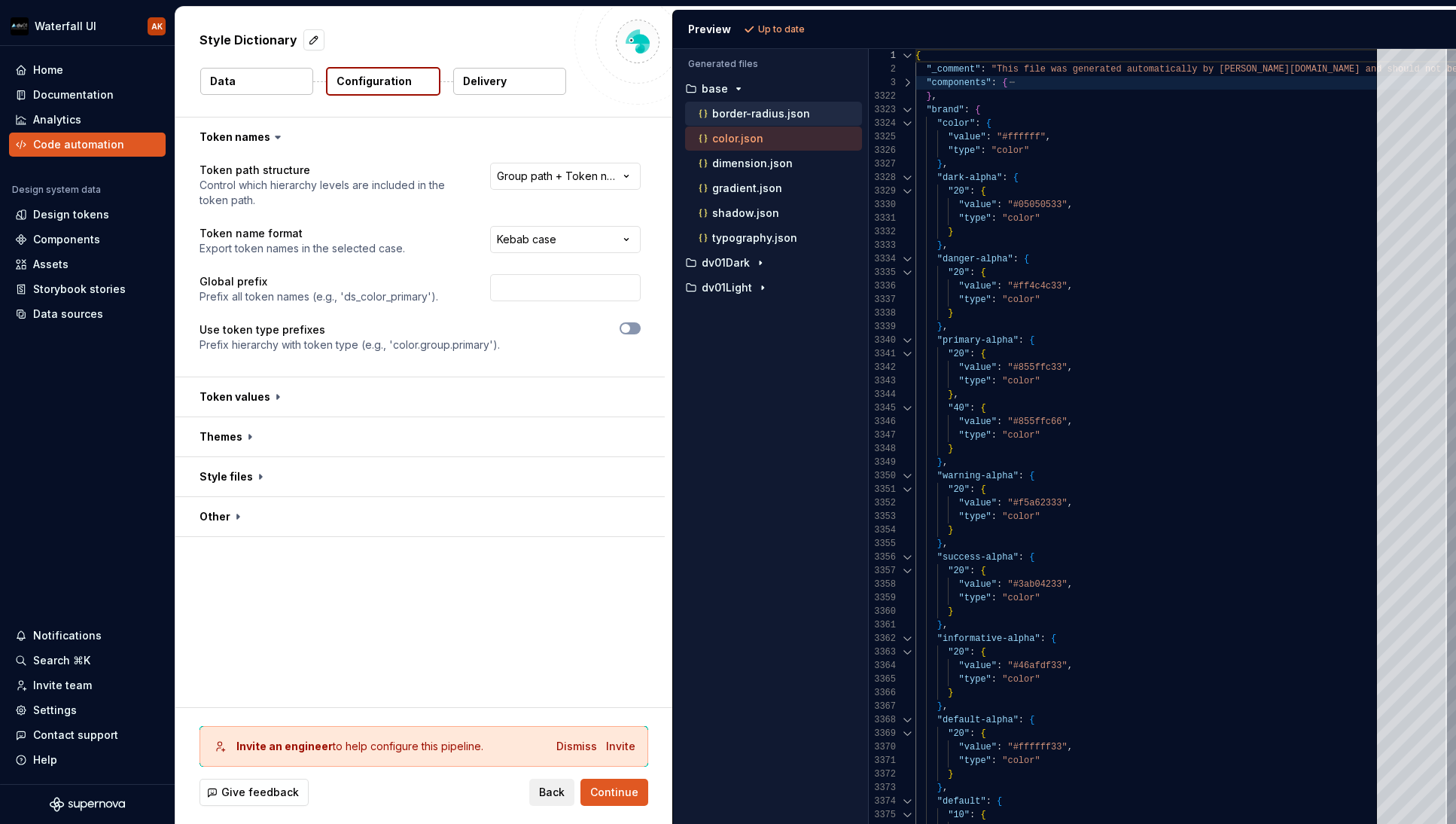
click at [761, 115] on p "border-radius.json" at bounding box center [761, 114] width 98 height 12
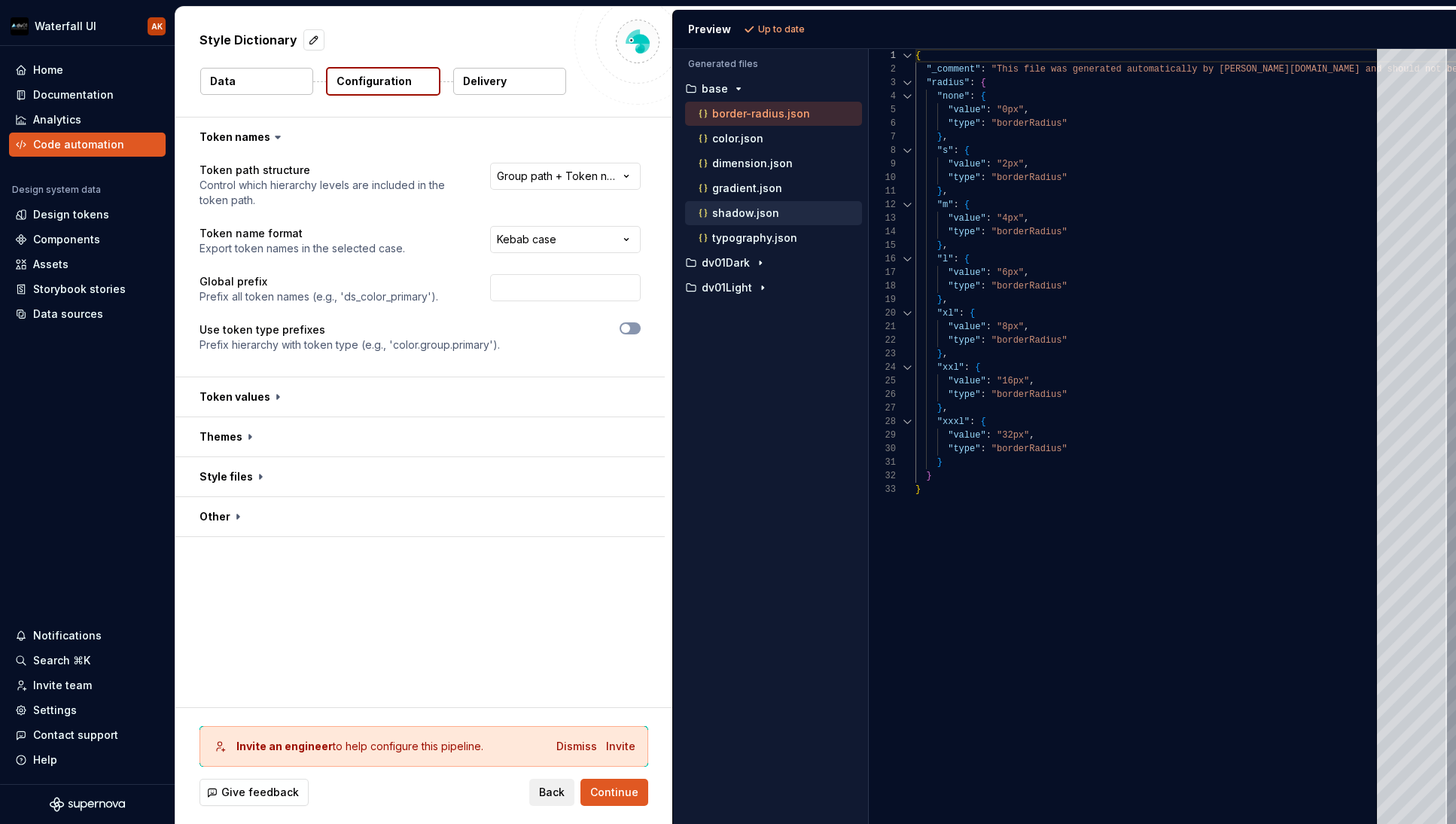
click at [754, 216] on p "shadow.json" at bounding box center [745, 213] width 67 height 12
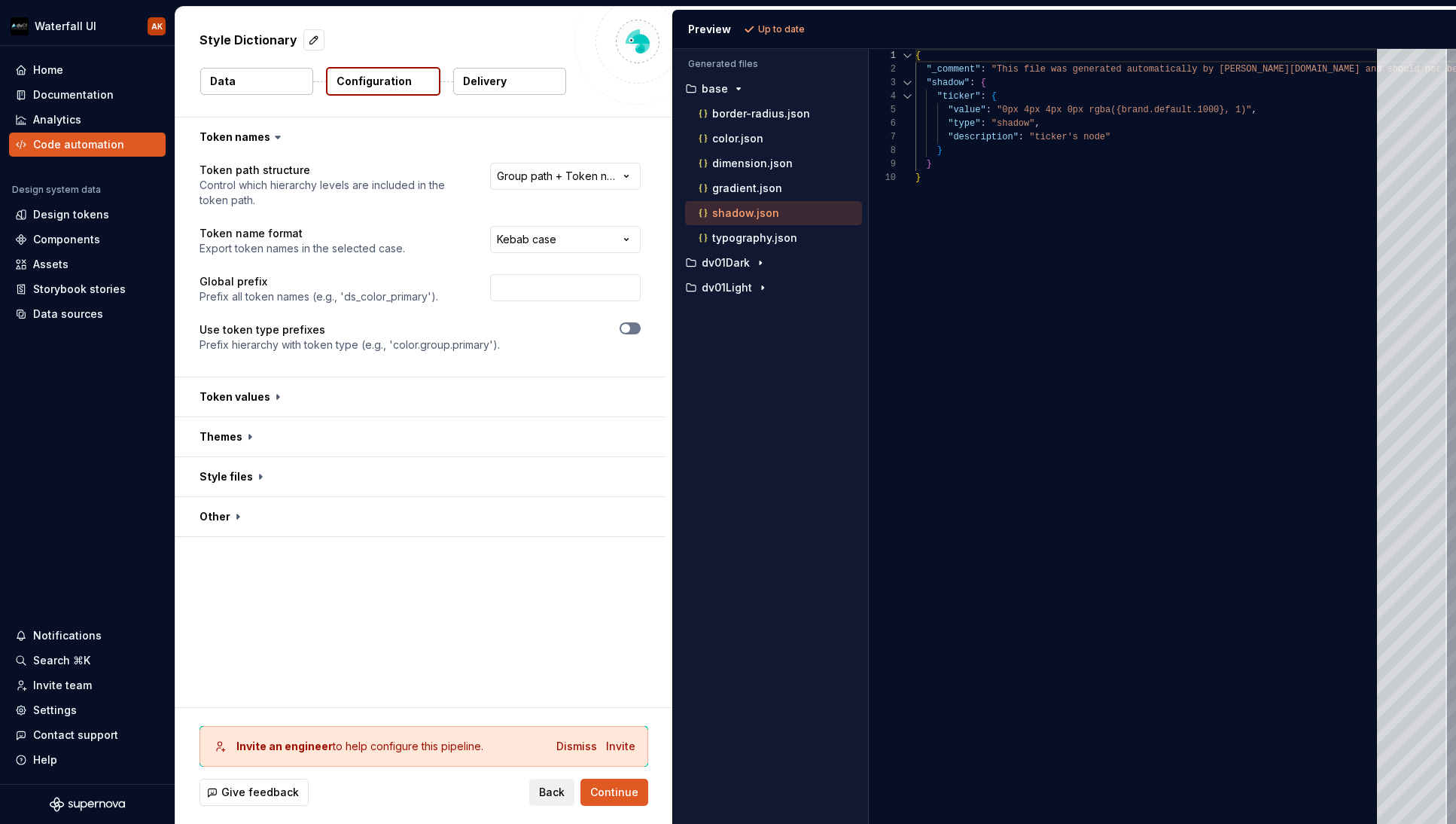
click at [622, 332] on span "button" at bounding box center [626, 329] width 9 height 9
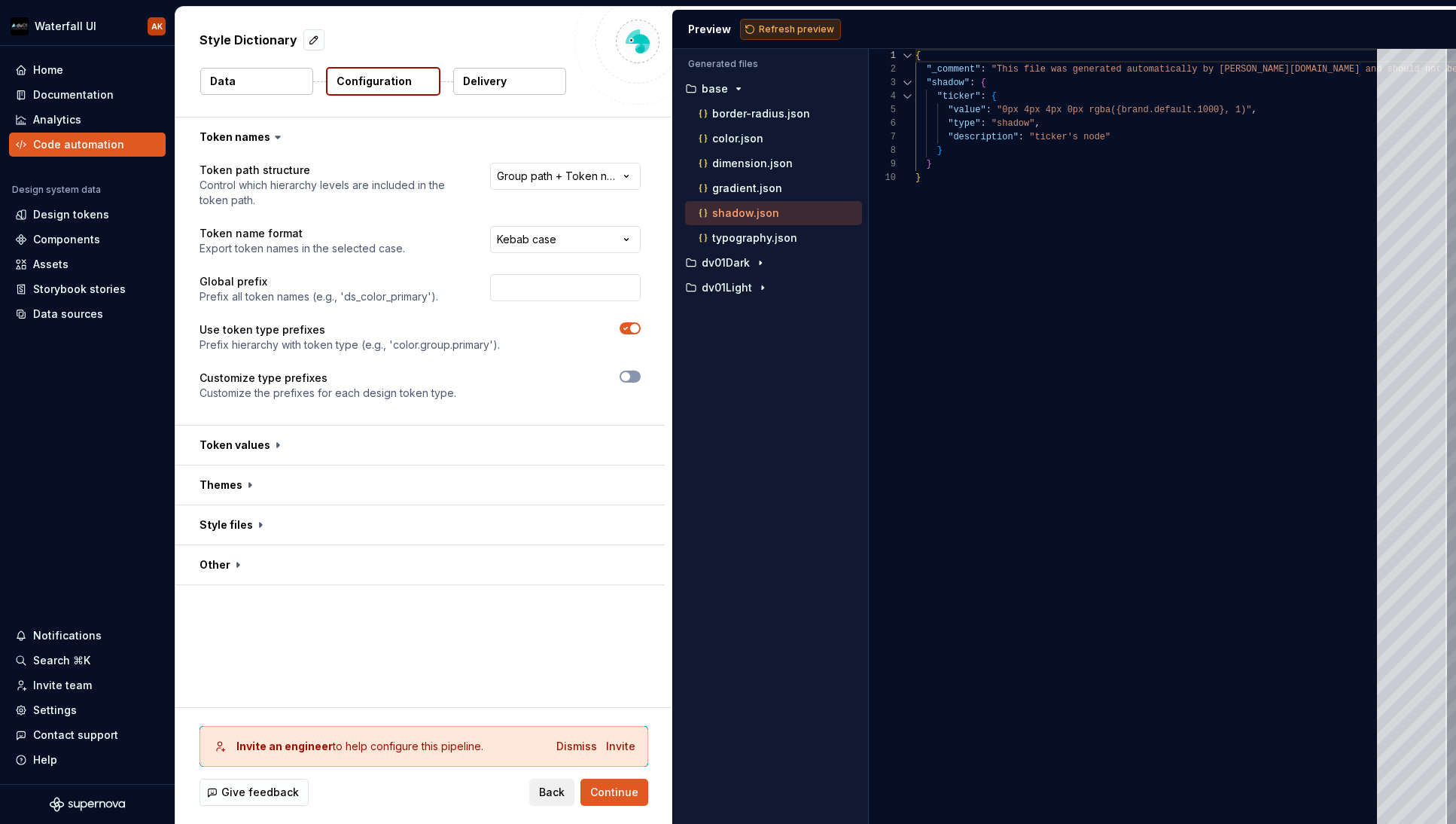
click at [790, 29] on span "Refresh preview" at bounding box center [797, 29] width 75 height 12
click at [749, 114] on p "border-radius.json" at bounding box center [761, 114] width 98 height 12
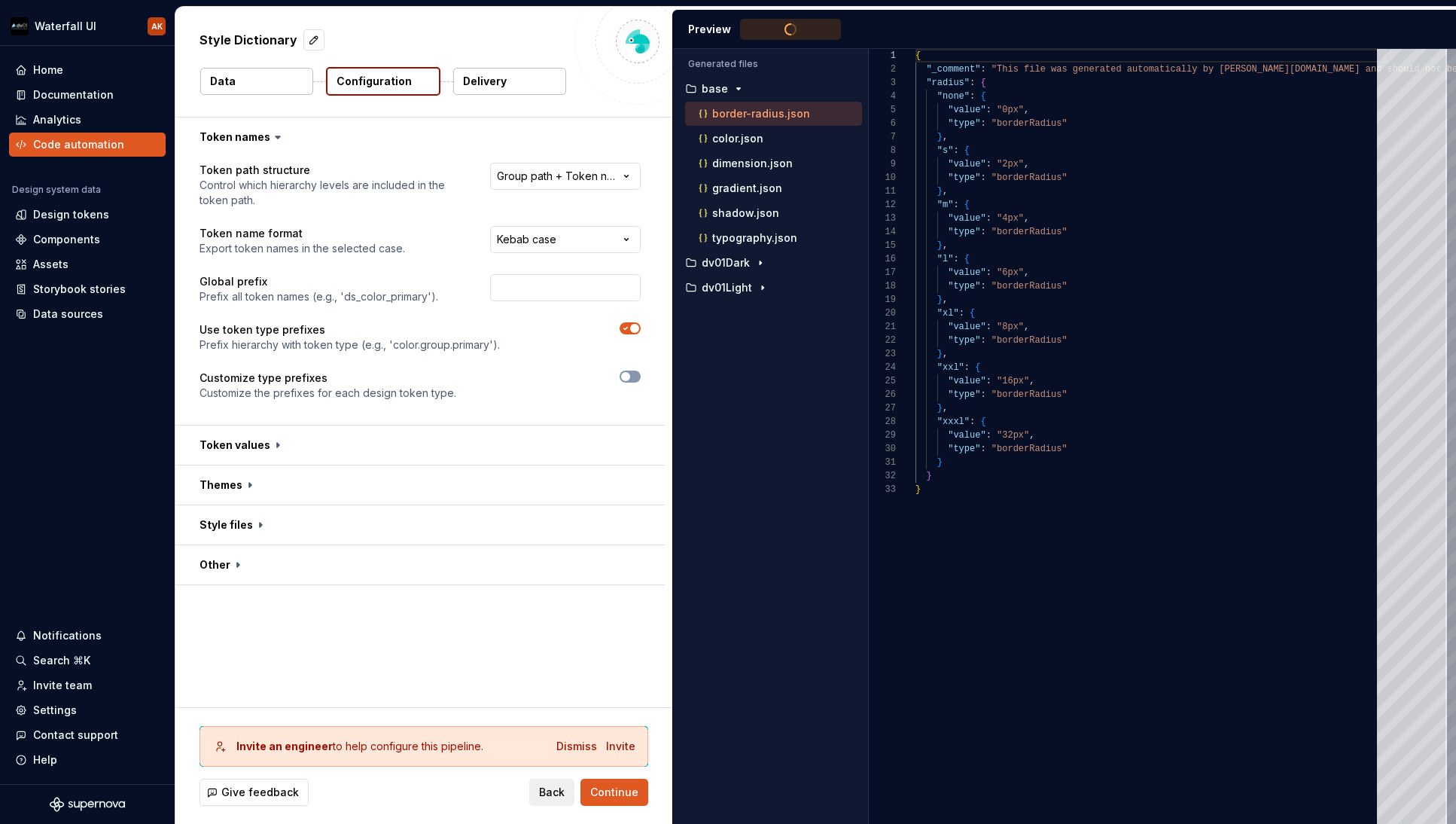
scroll to position [136, 0]
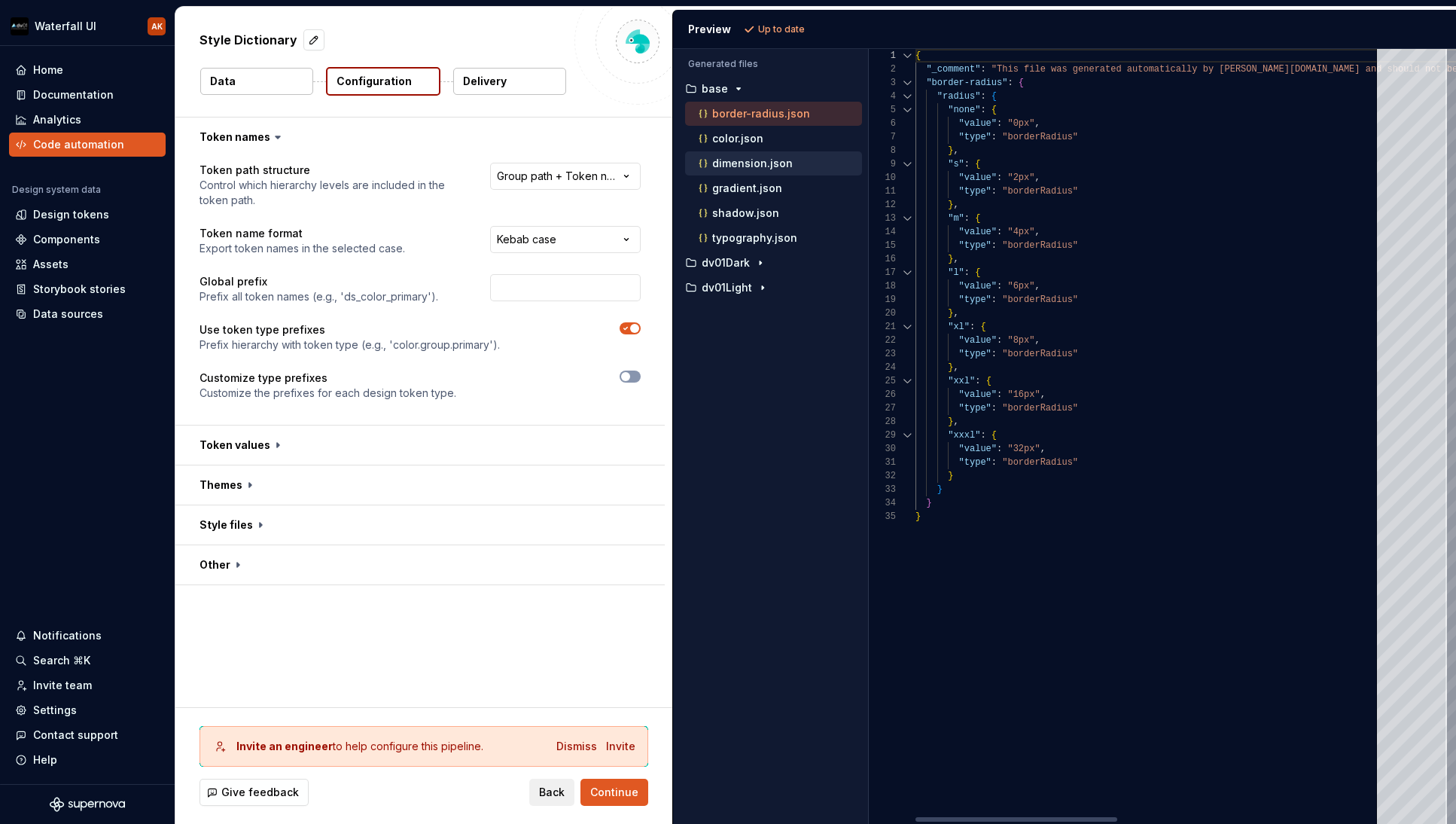
click at [744, 166] on p "dimension.json" at bounding box center [752, 164] width 81 height 12
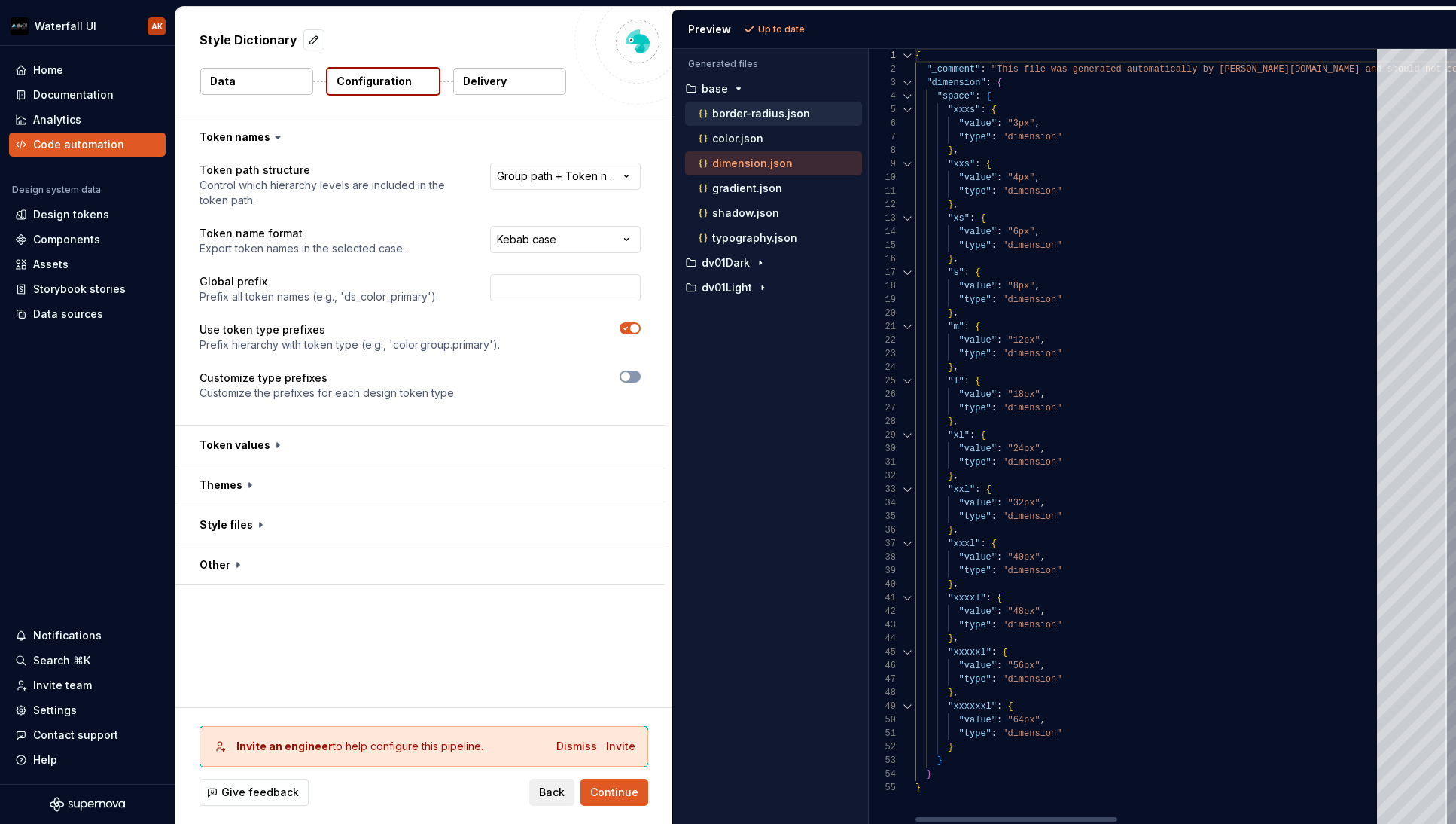
click at [754, 118] on p "border-radius.json" at bounding box center [761, 114] width 98 height 12
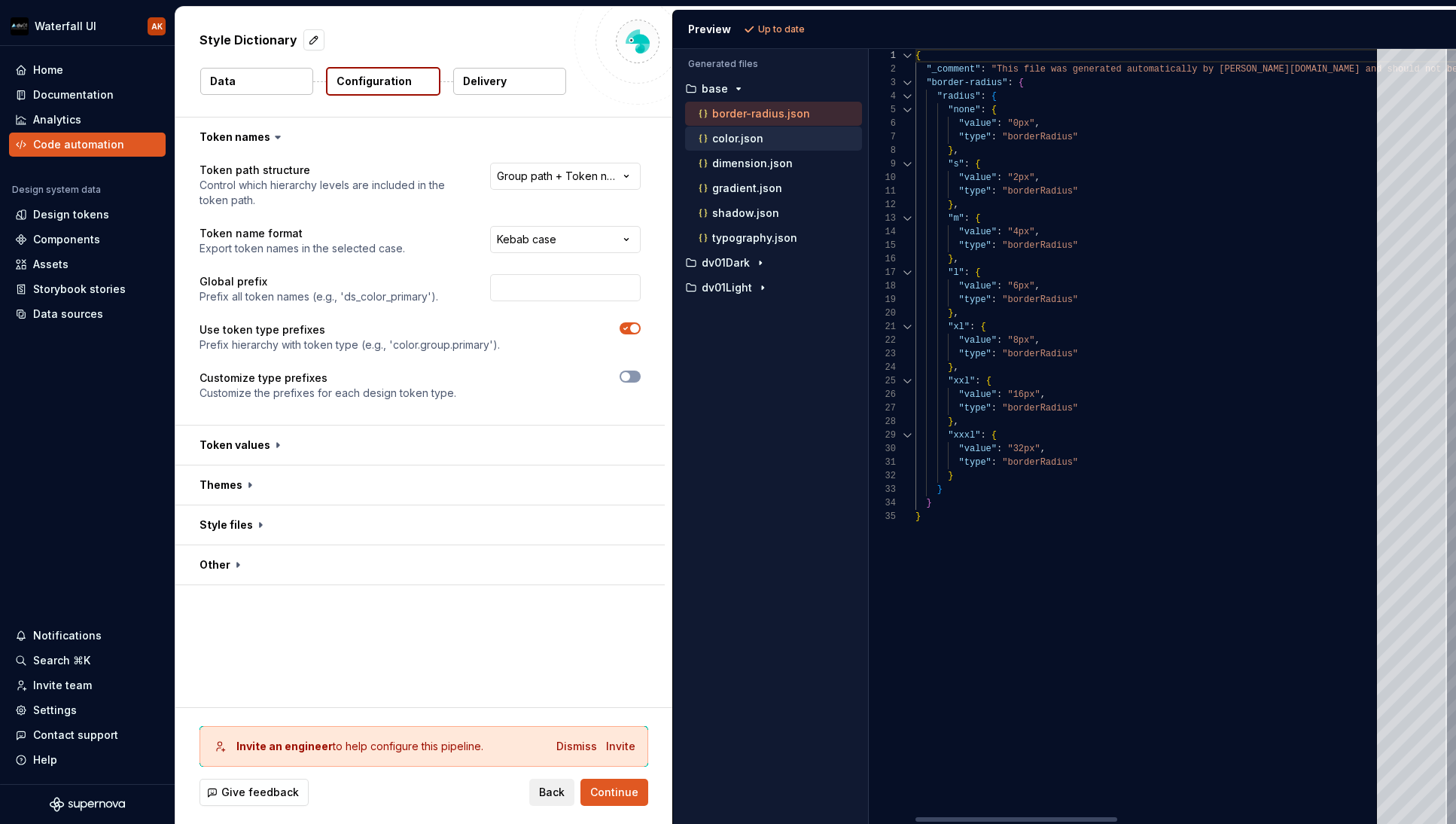
click at [743, 142] on p "color.json" at bounding box center [738, 139] width 51 height 12
type textarea "**********"
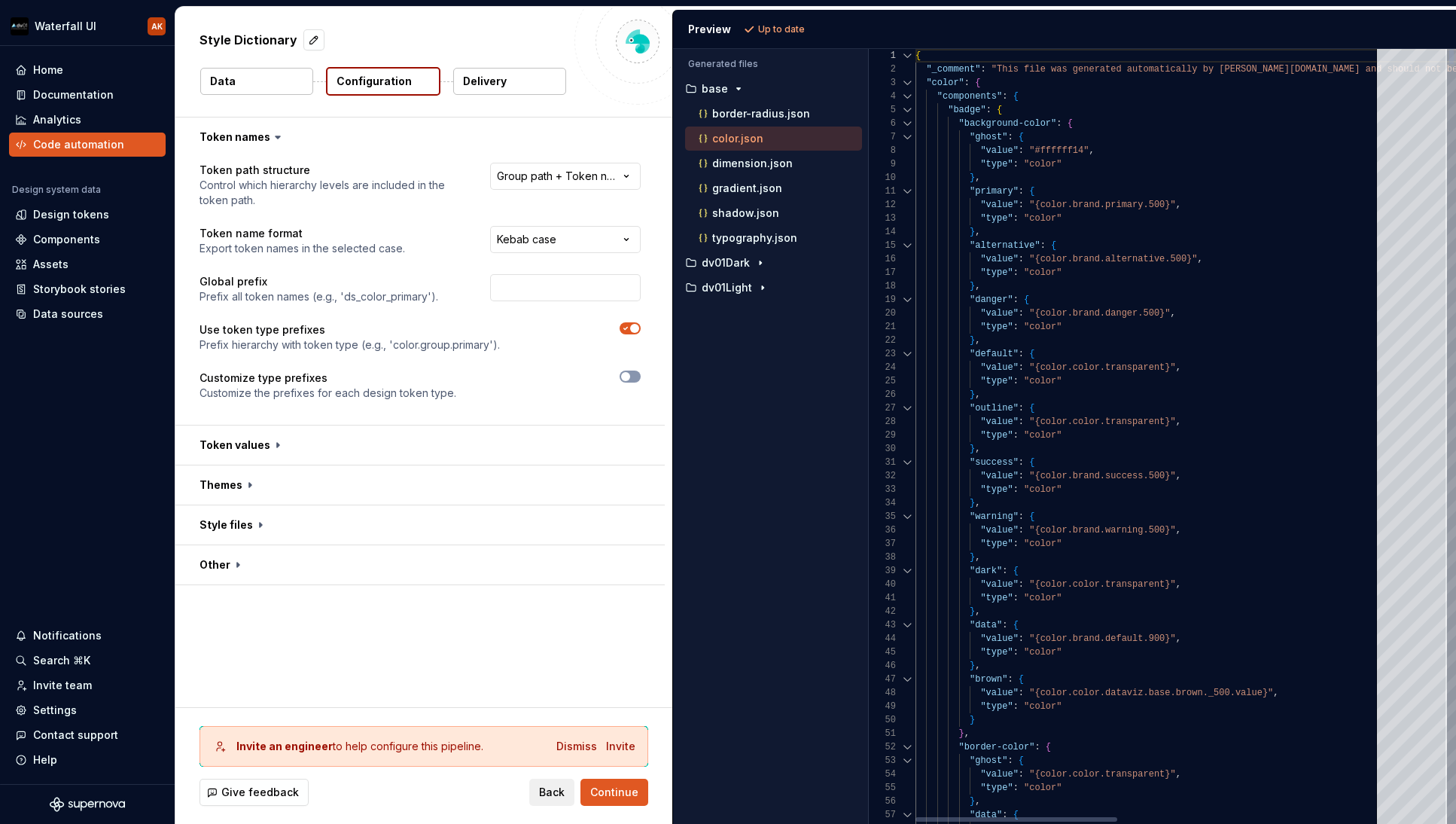
click at [908, 98] on div at bounding box center [907, 96] width 20 height 14
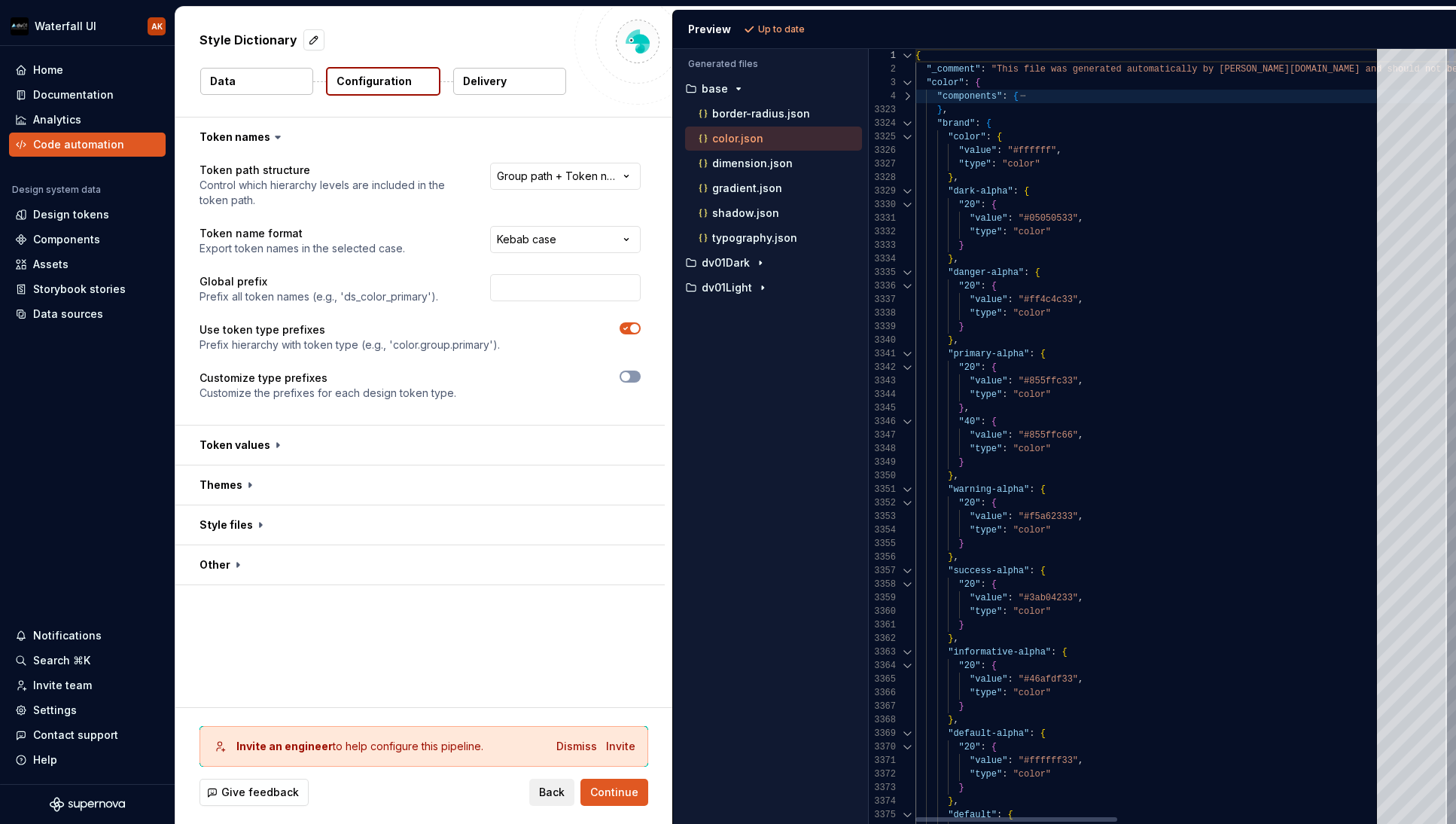
click at [908, 125] on div at bounding box center [907, 124] width 20 height 14
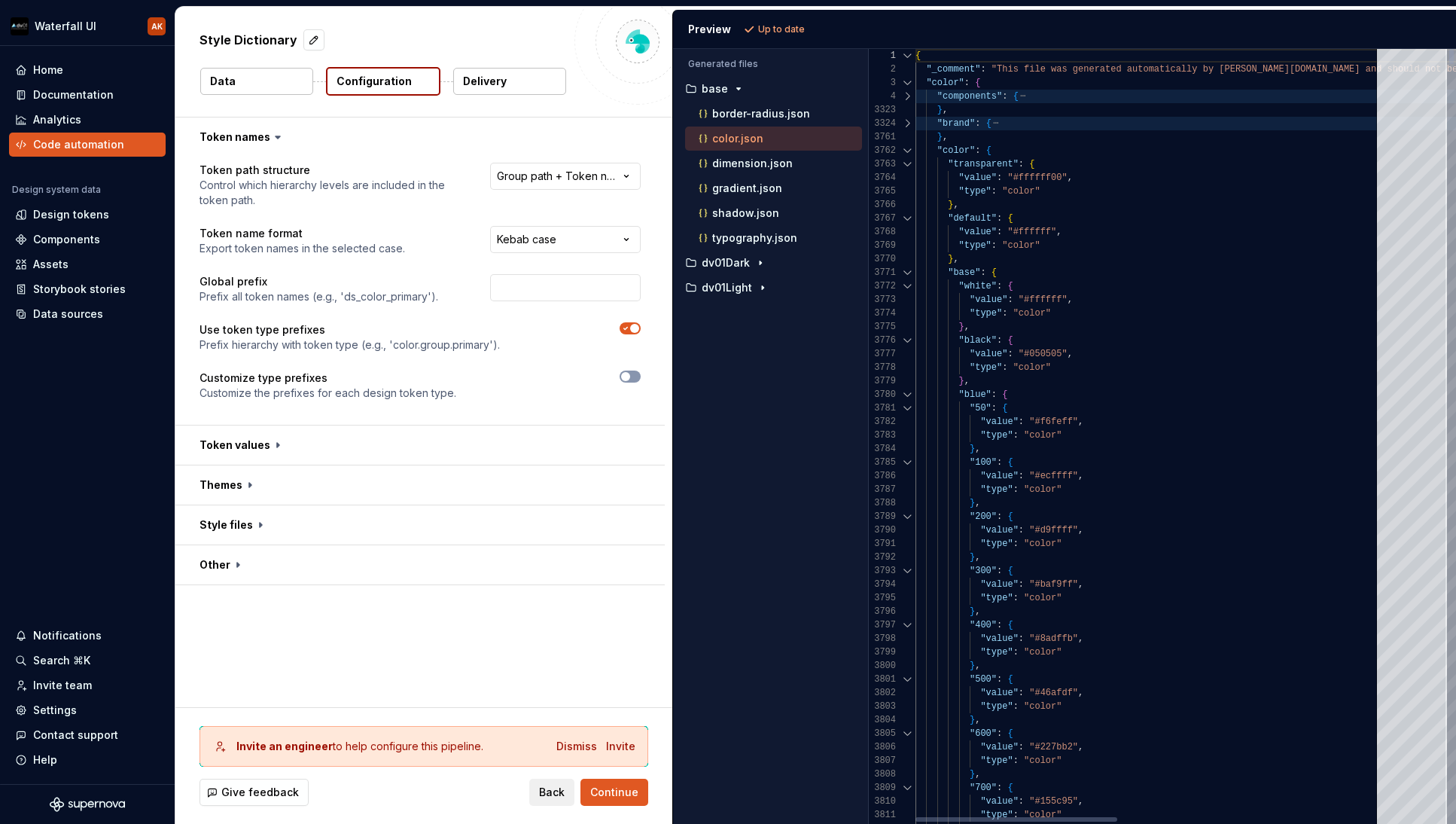
click at [907, 146] on div at bounding box center [907, 151] width 20 height 14
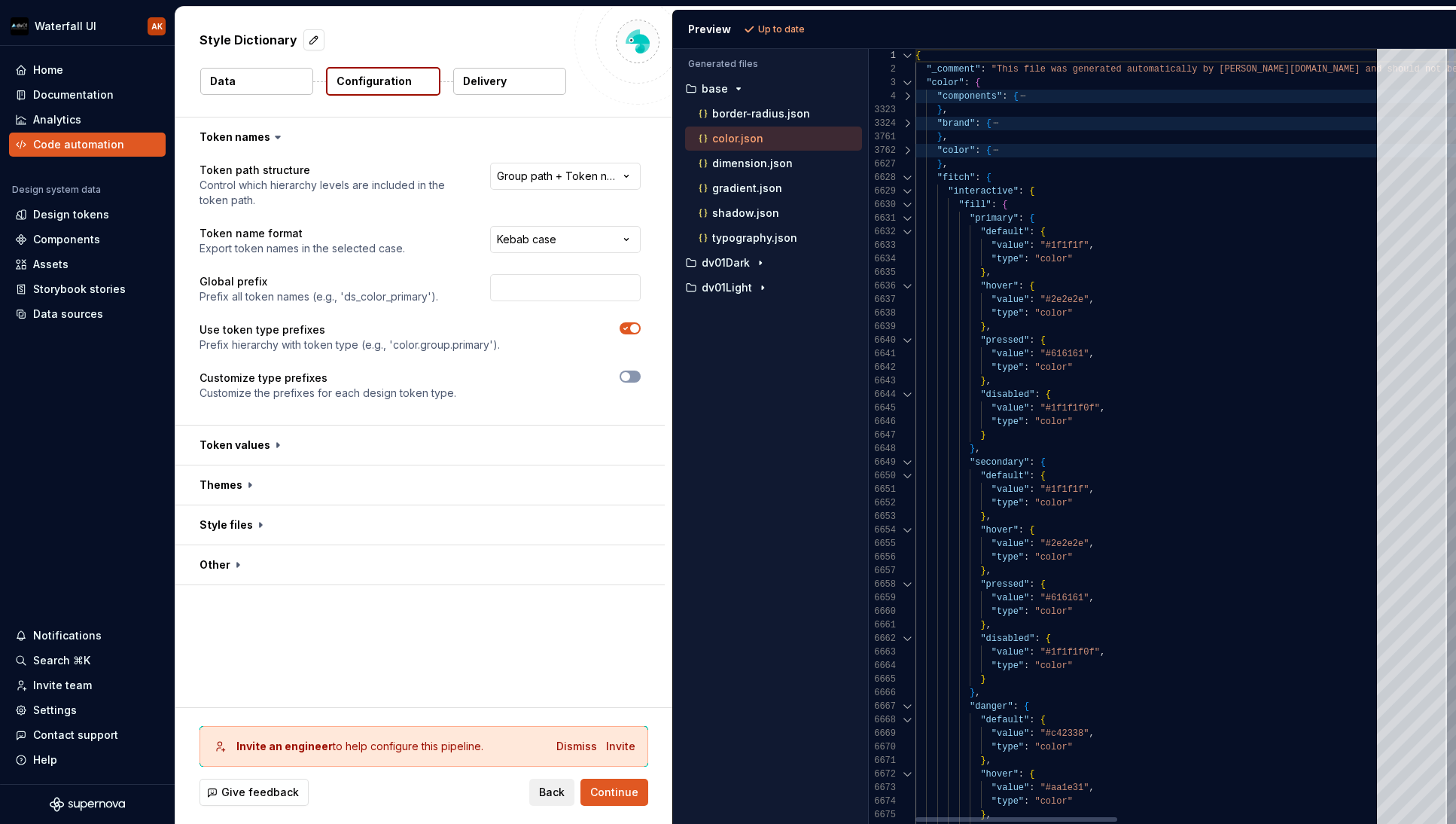
click at [907, 146] on div at bounding box center [907, 151] width 20 height 14
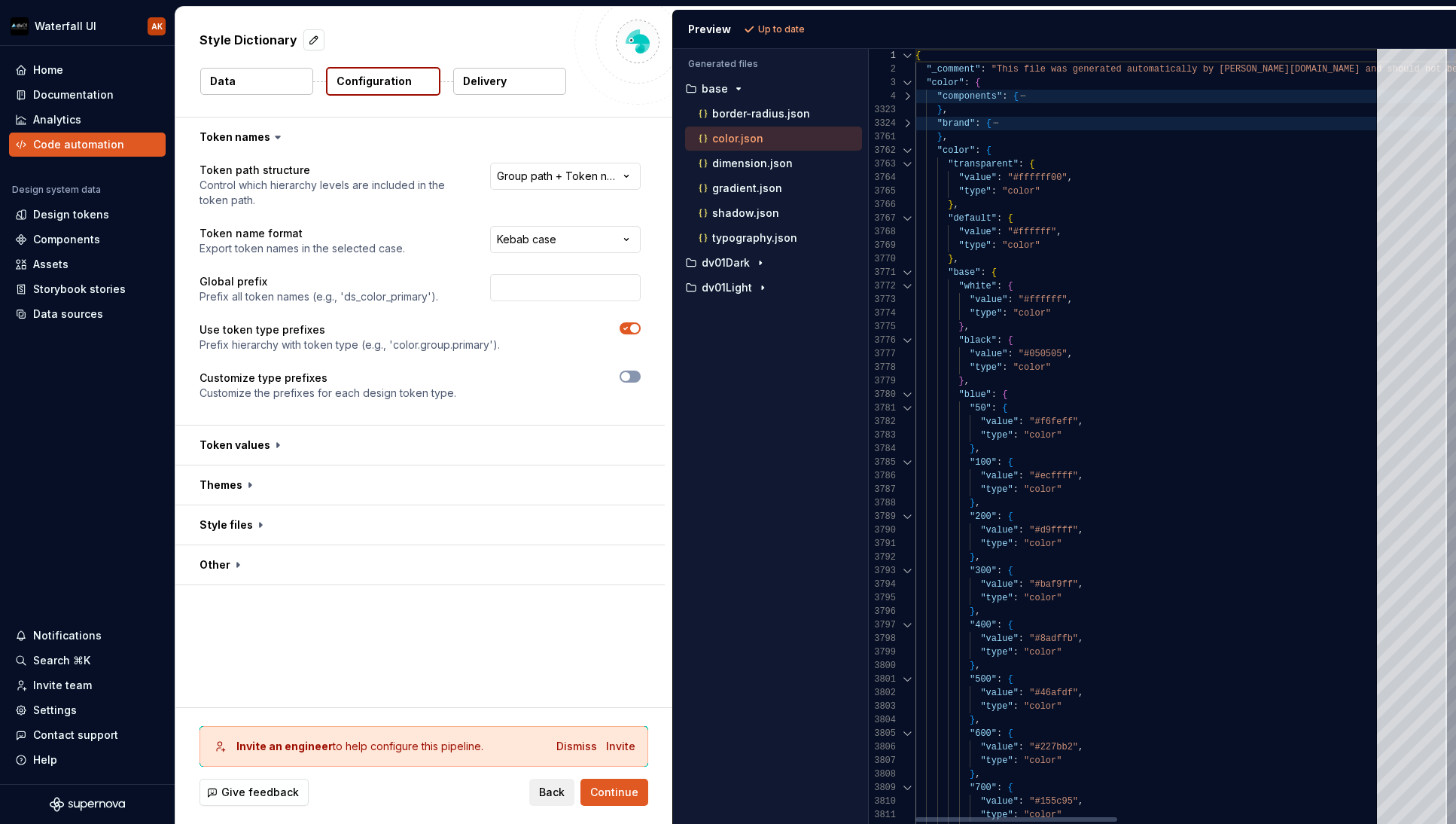
click at [907, 271] on div at bounding box center [907, 273] width 20 height 14
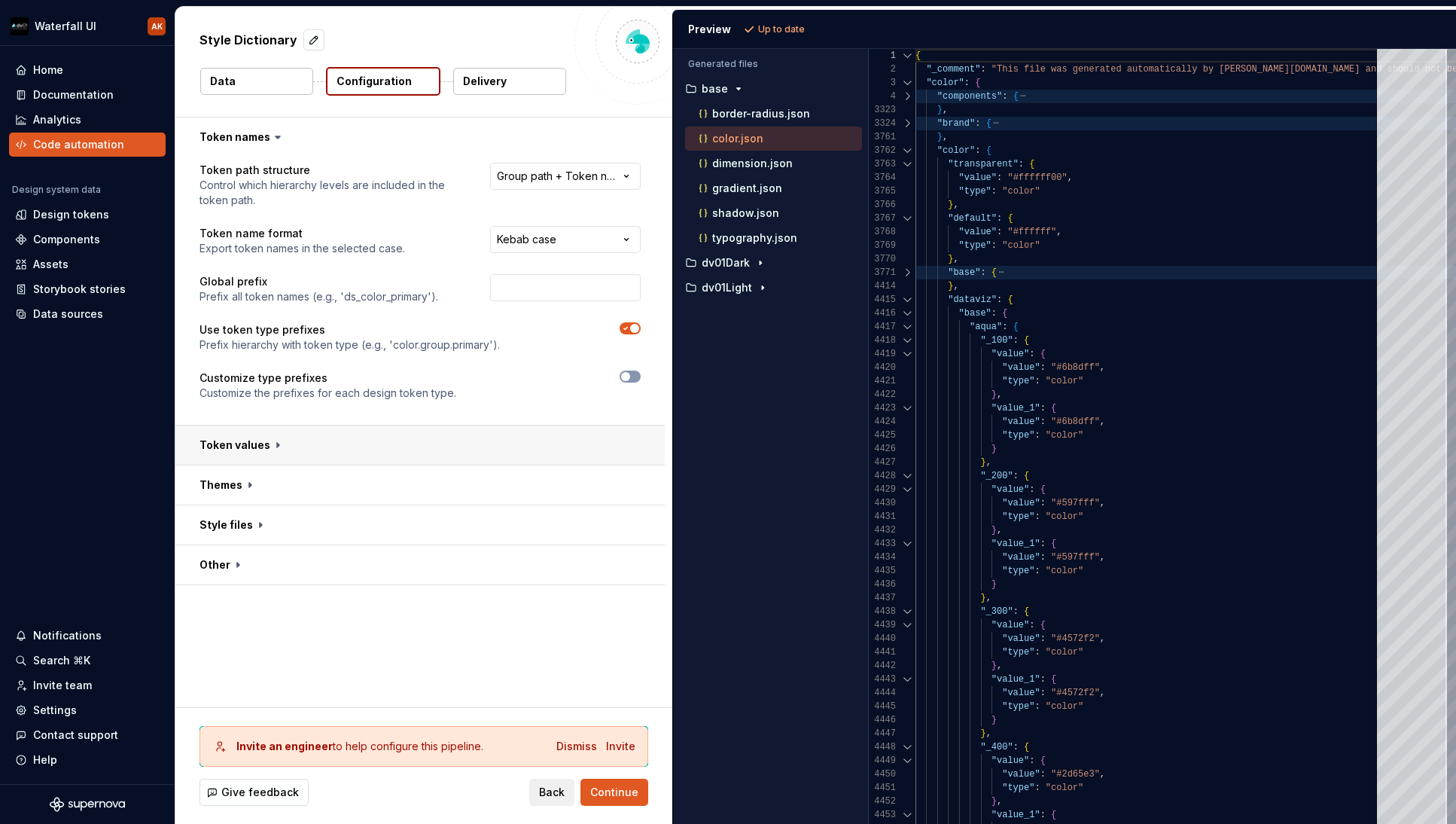
click at [251, 443] on button "button" at bounding box center [420, 445] width 489 height 39
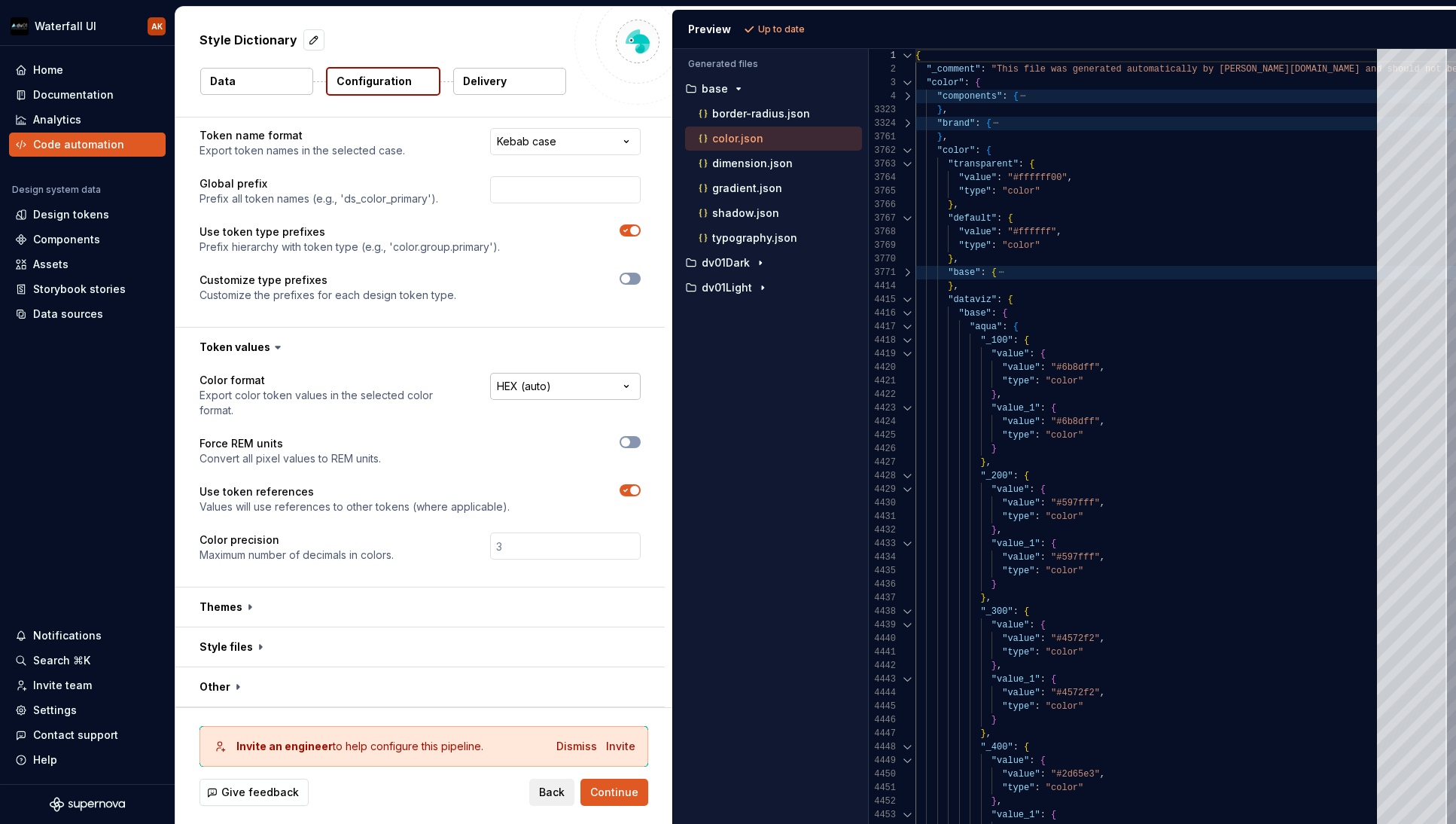
scroll to position [98, 0]
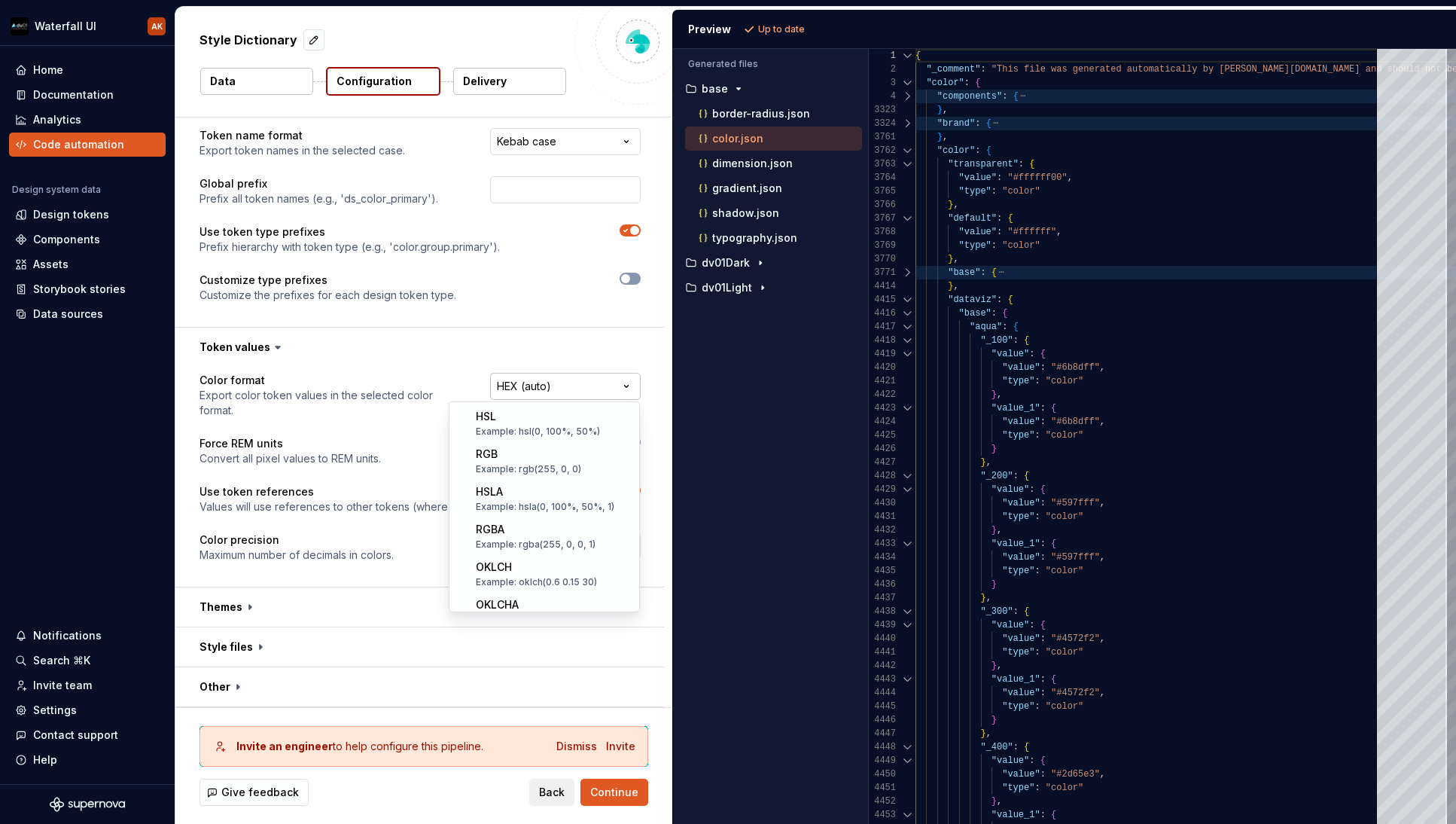
click at [535, 386] on html "**********" at bounding box center [728, 412] width 1456 height 824
select select "*********"
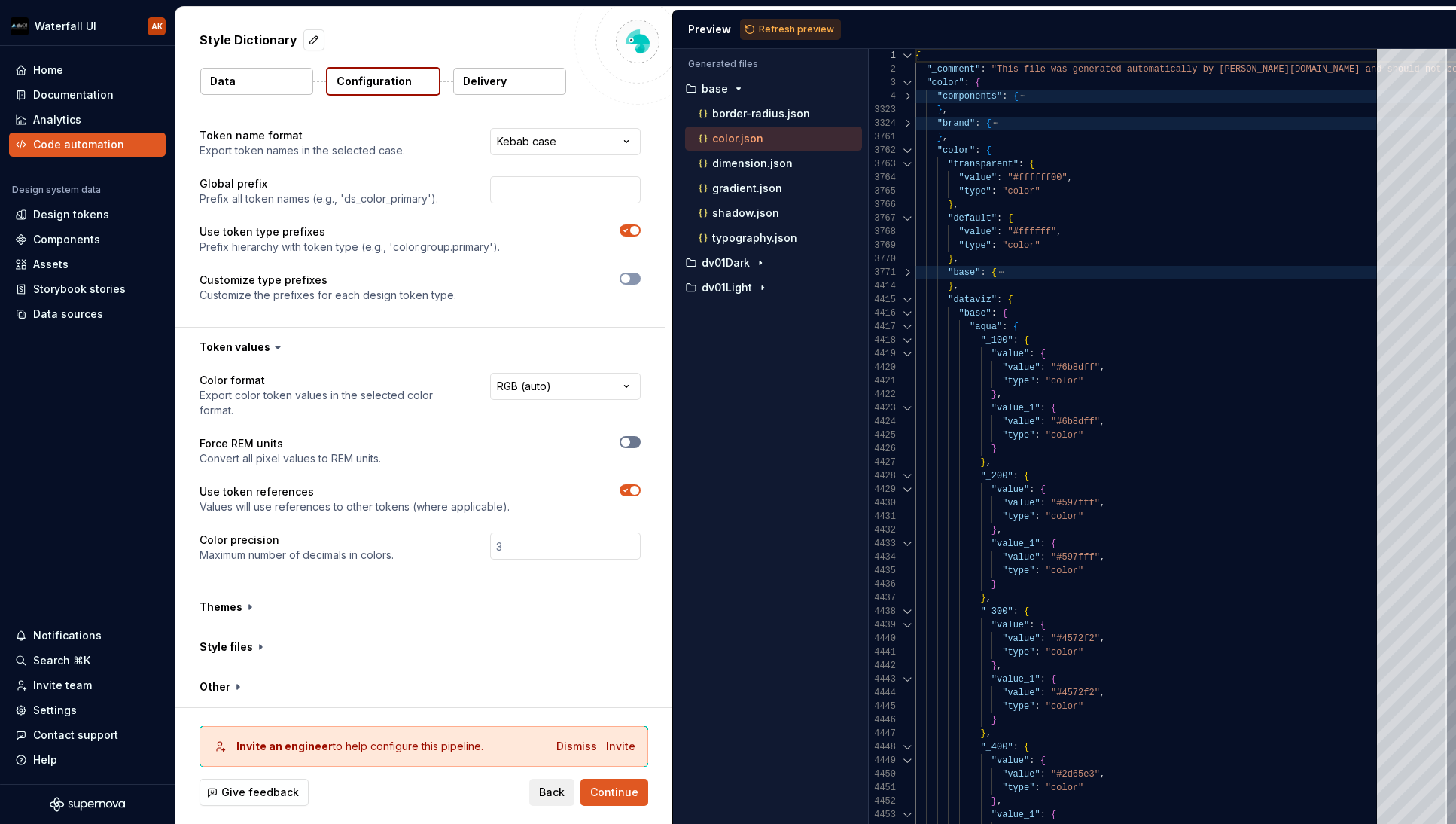
click at [625, 442] on span "button" at bounding box center [626, 442] width 9 height 9
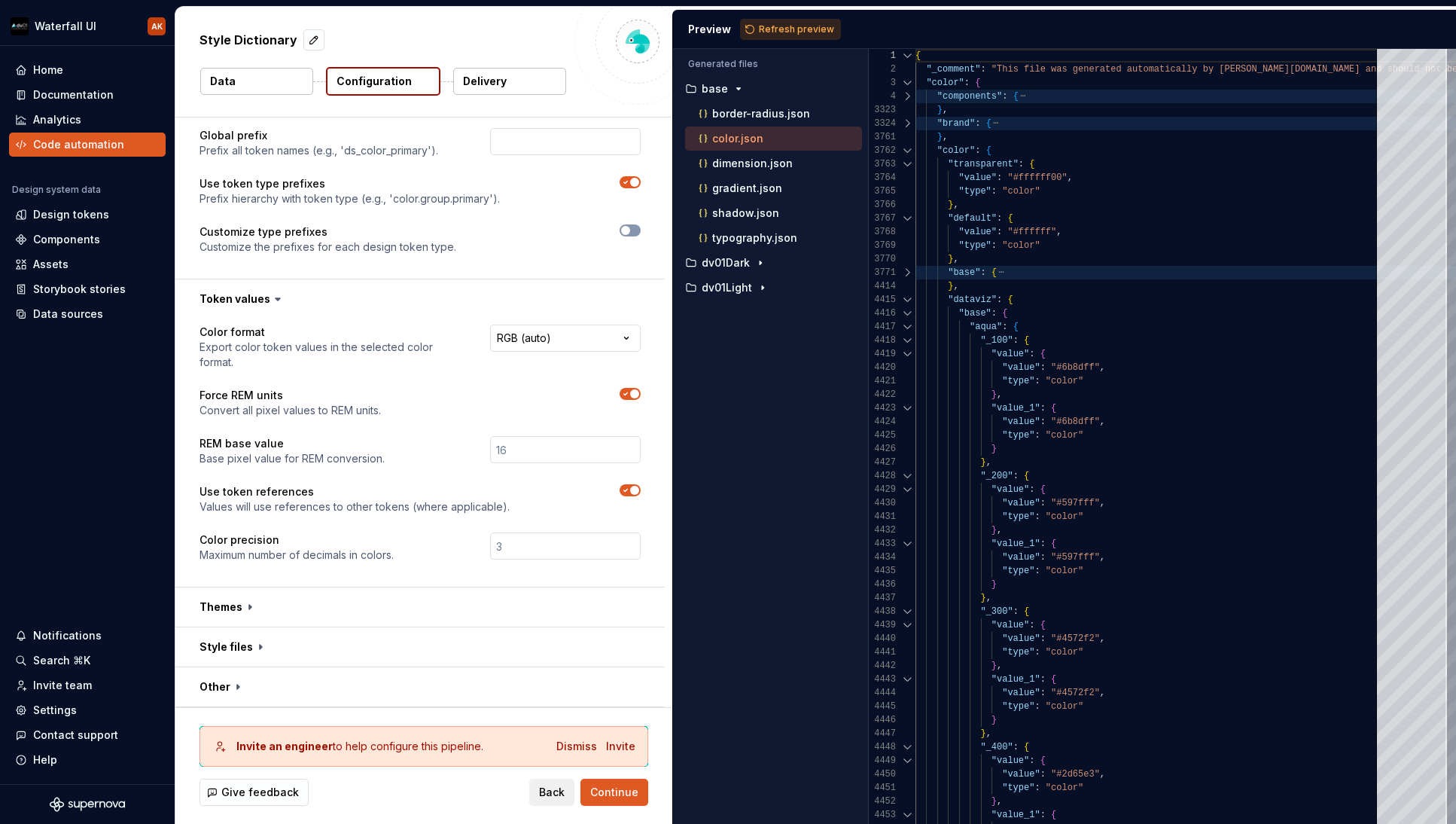
scroll to position [146, 0]
click at [225, 622] on button "button" at bounding box center [420, 607] width 489 height 39
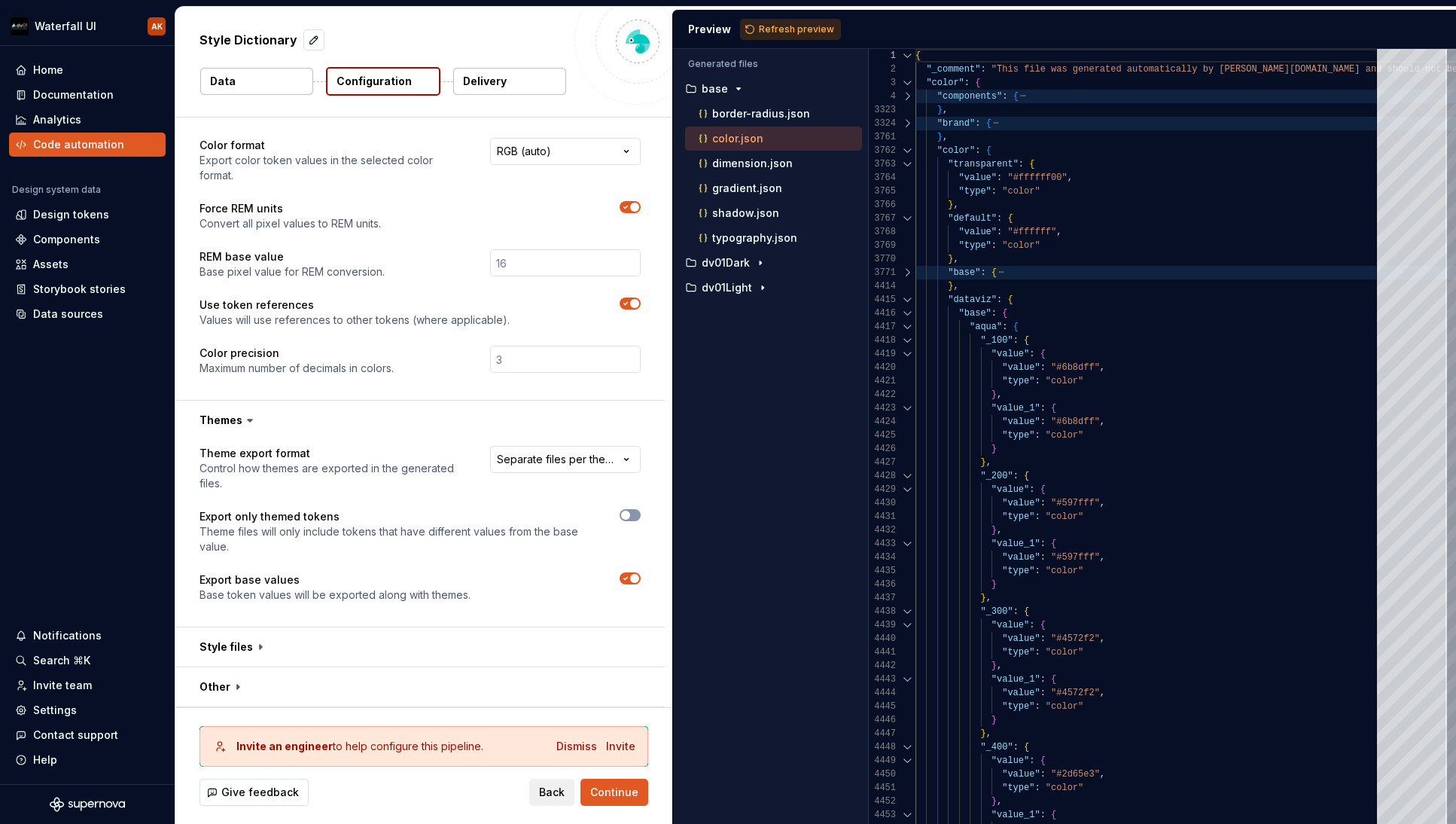
scroll to position [333, 0]
click at [557, 464] on html "**********" at bounding box center [728, 412] width 1456 height 824
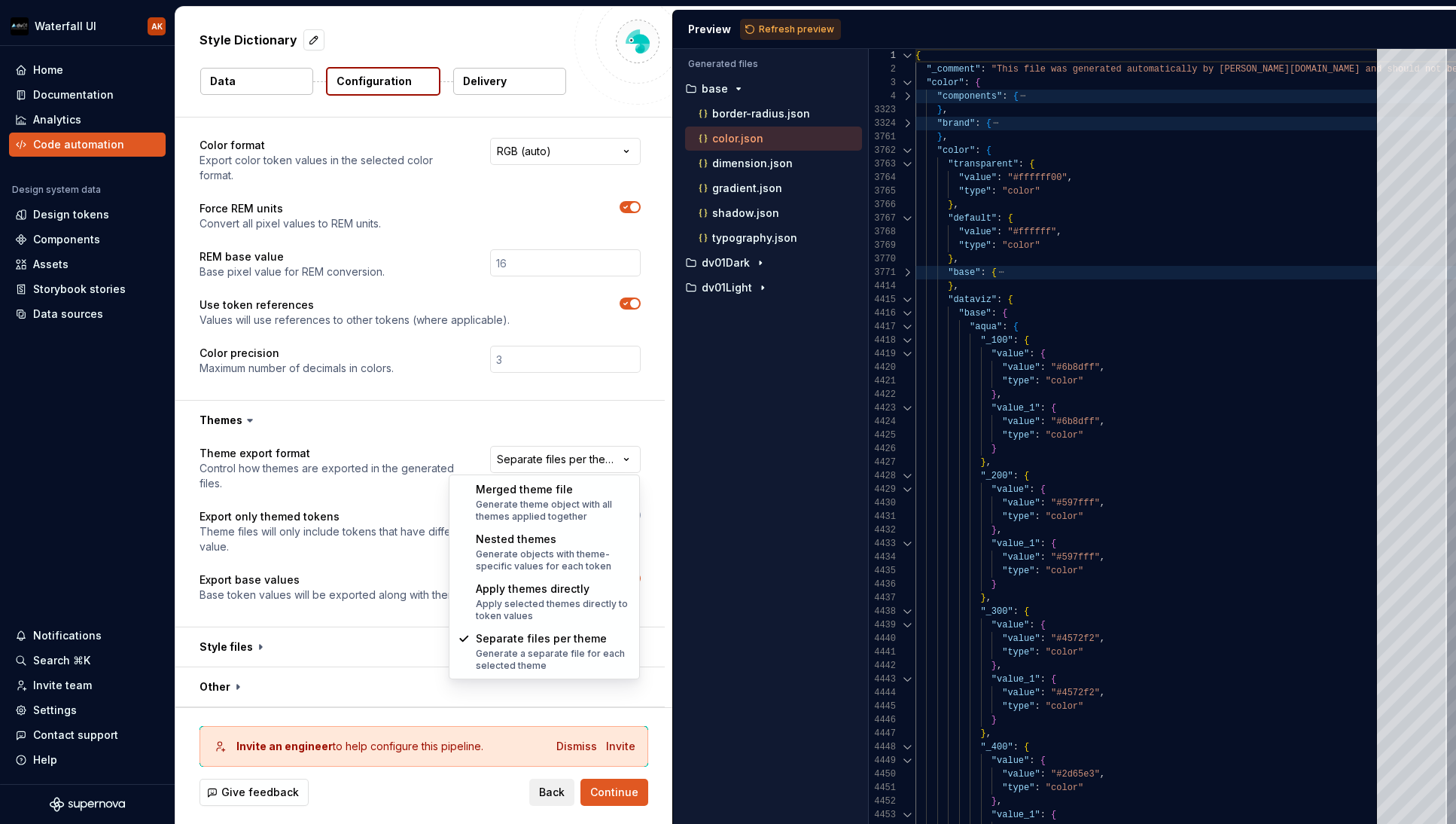
click at [373, 458] on html "**********" at bounding box center [728, 412] width 1456 height 824
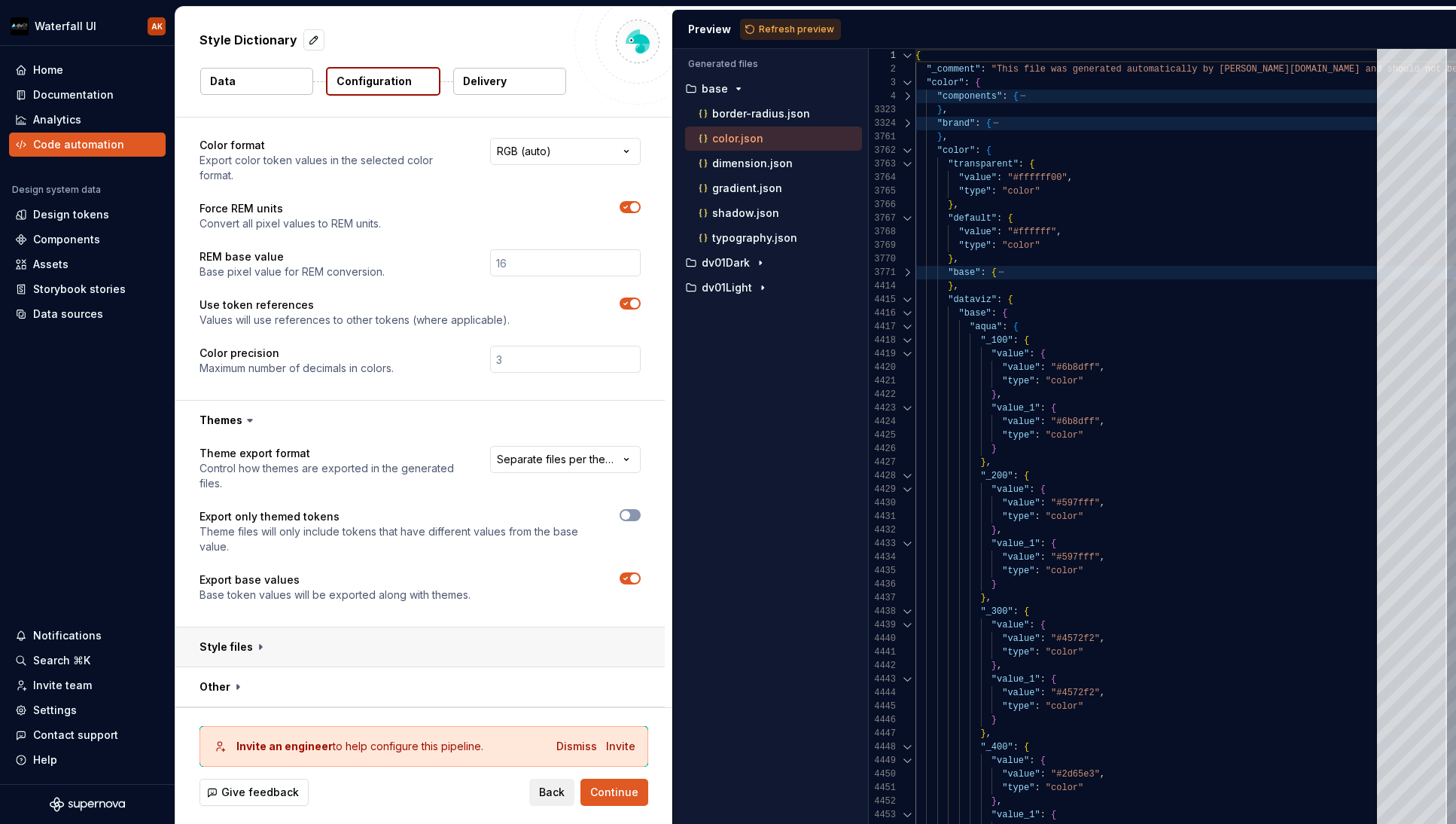
click at [247, 650] on button "button" at bounding box center [420, 647] width 489 height 39
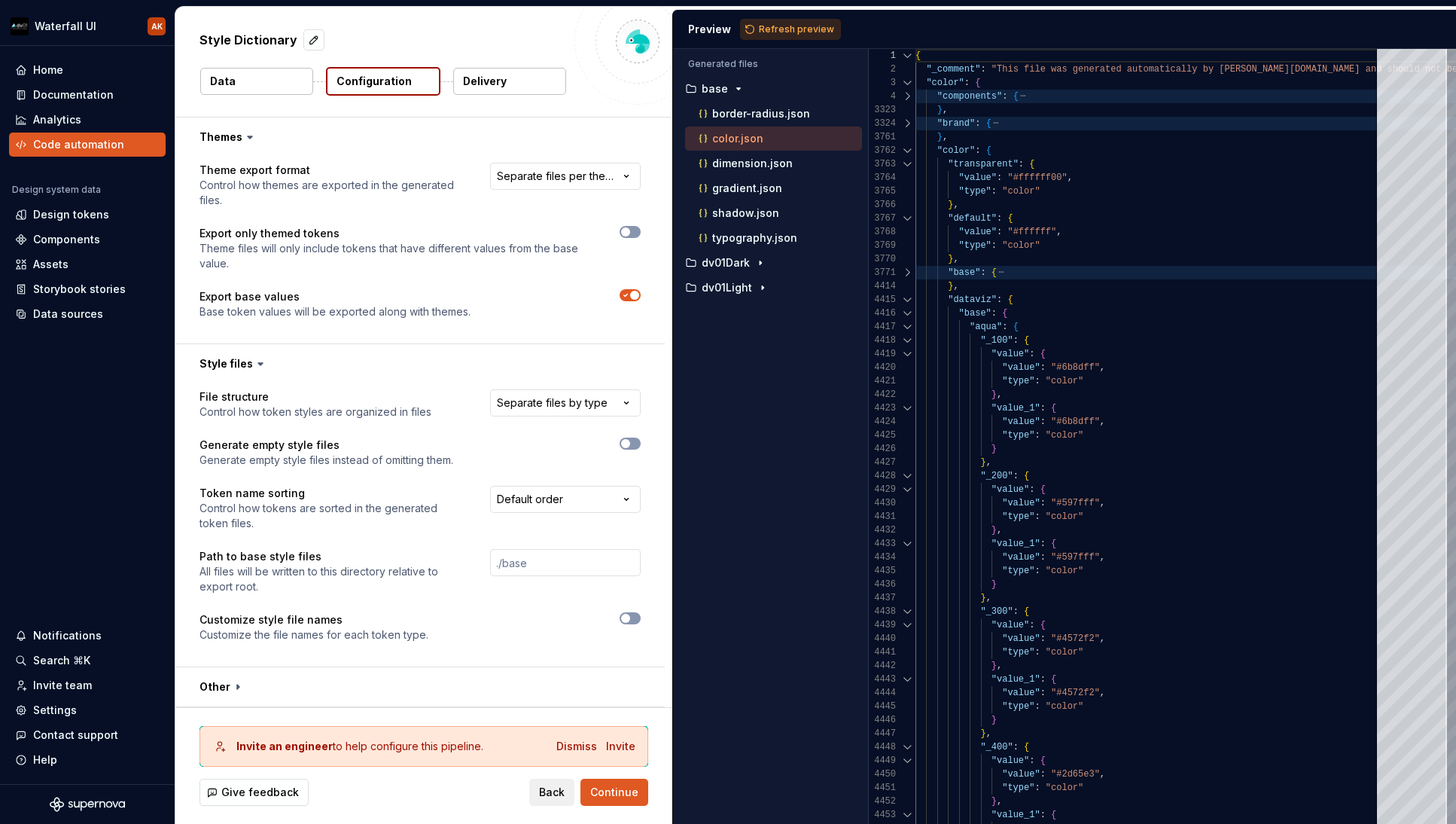
scroll to position [616, 0]
click at [531, 391] on html "**********" at bounding box center [728, 412] width 1456 height 824
click at [355, 394] on html "**********" at bounding box center [728, 412] width 1456 height 824
click at [912, 124] on div at bounding box center [907, 124] width 20 height 14
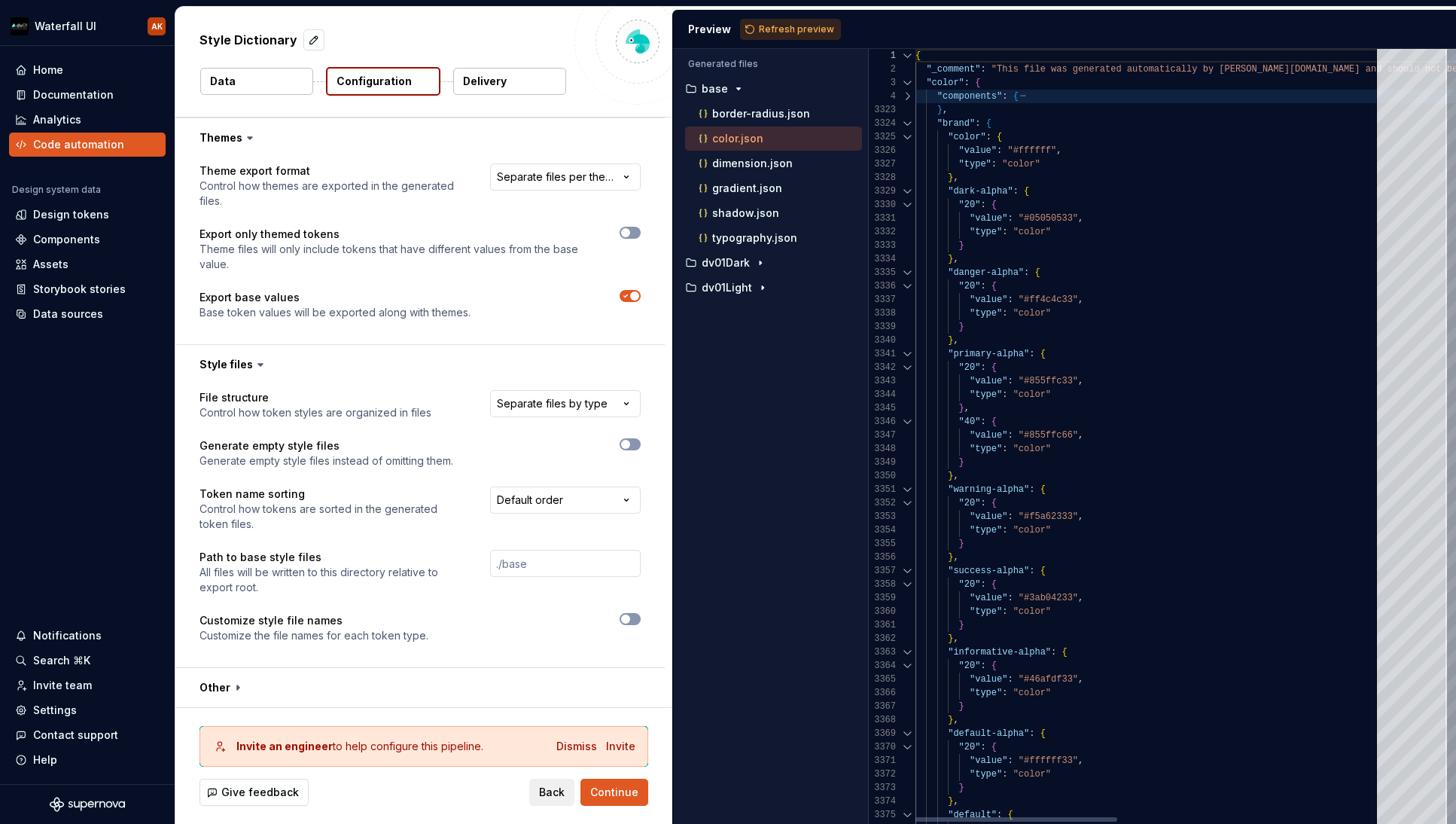
click at [912, 124] on div at bounding box center [907, 124] width 20 height 14
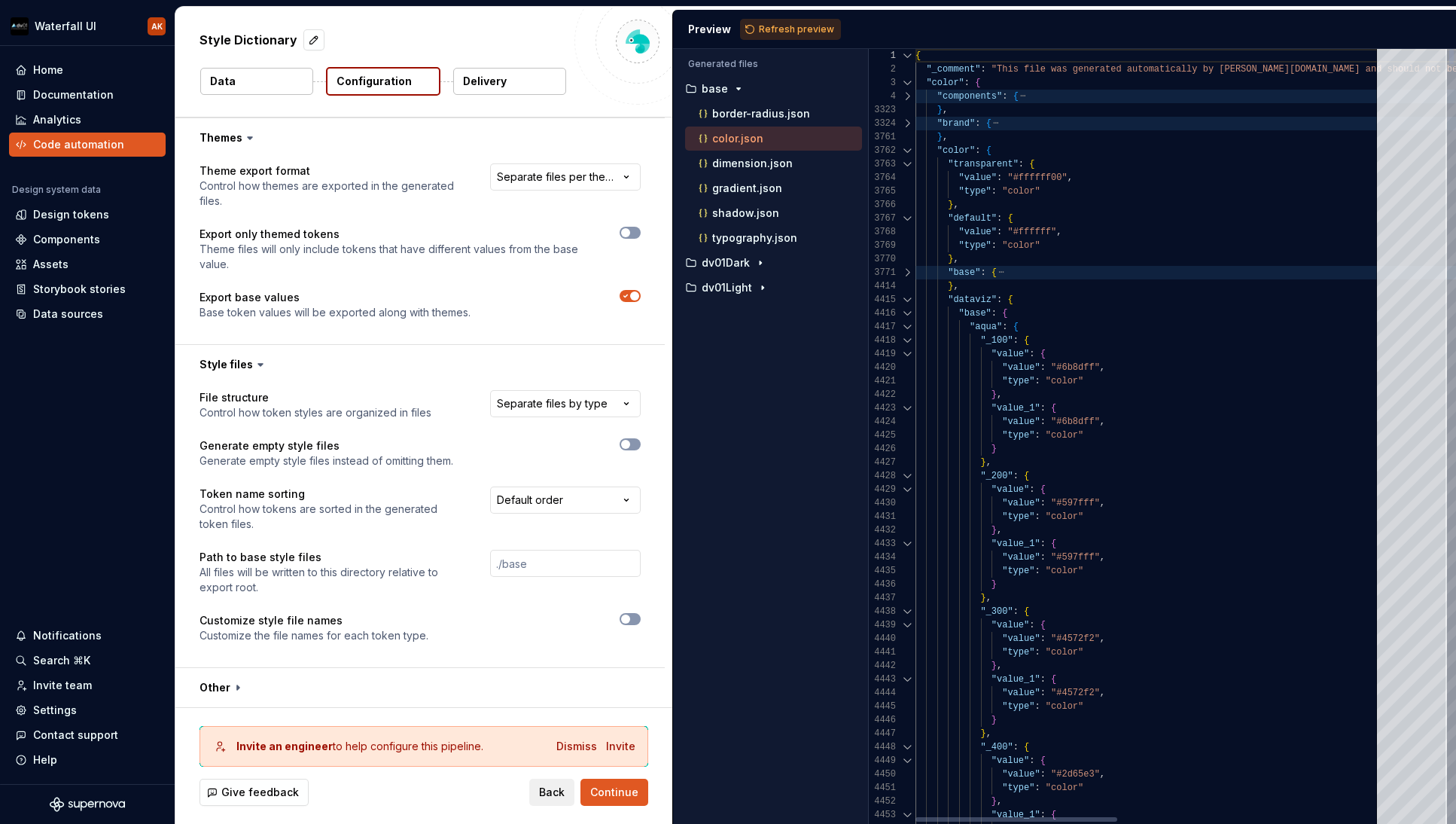
click at [910, 273] on div at bounding box center [907, 273] width 20 height 14
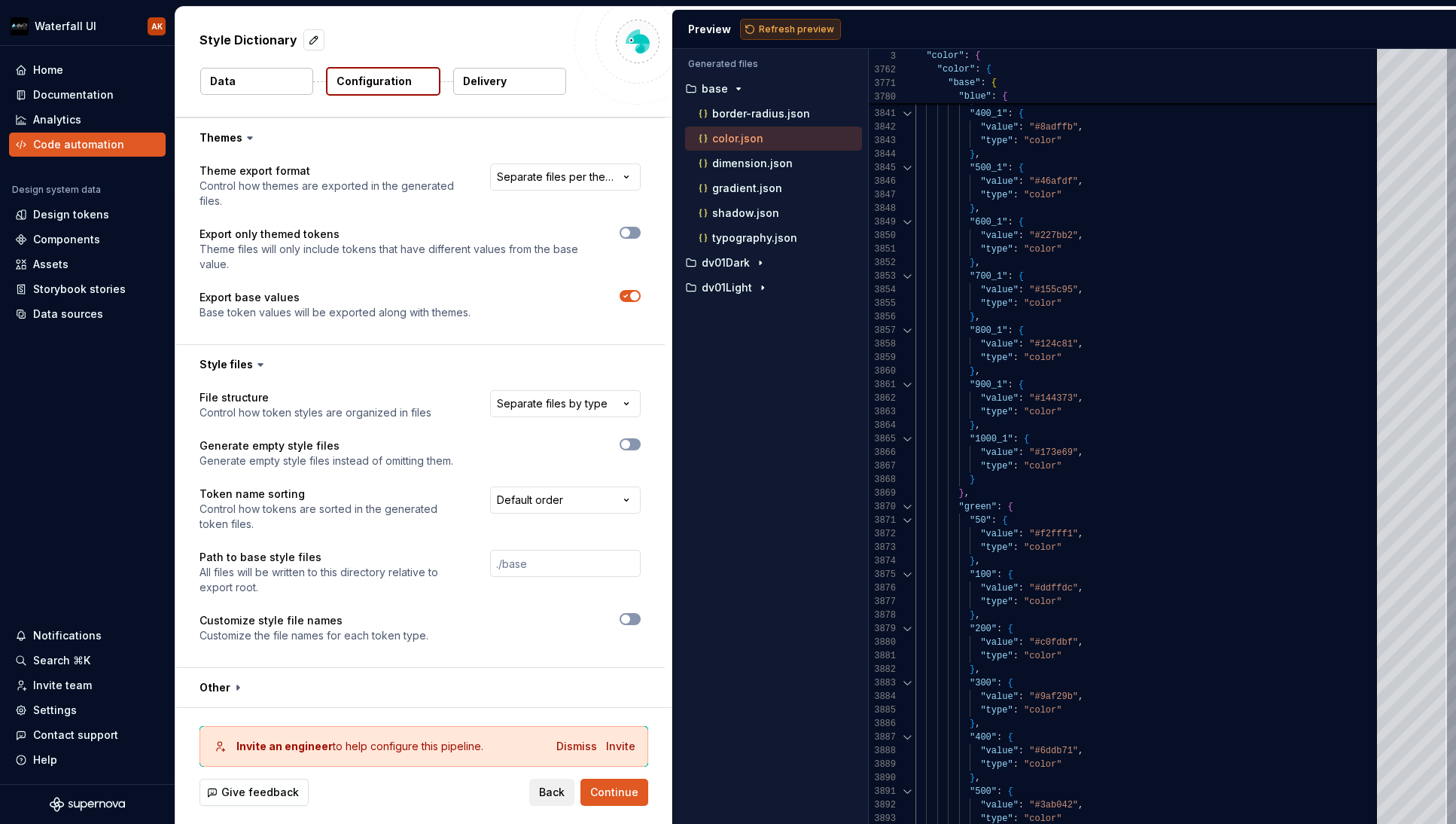
click at [795, 32] on span "Refresh preview" at bounding box center [797, 29] width 75 height 12
type textarea "**********"
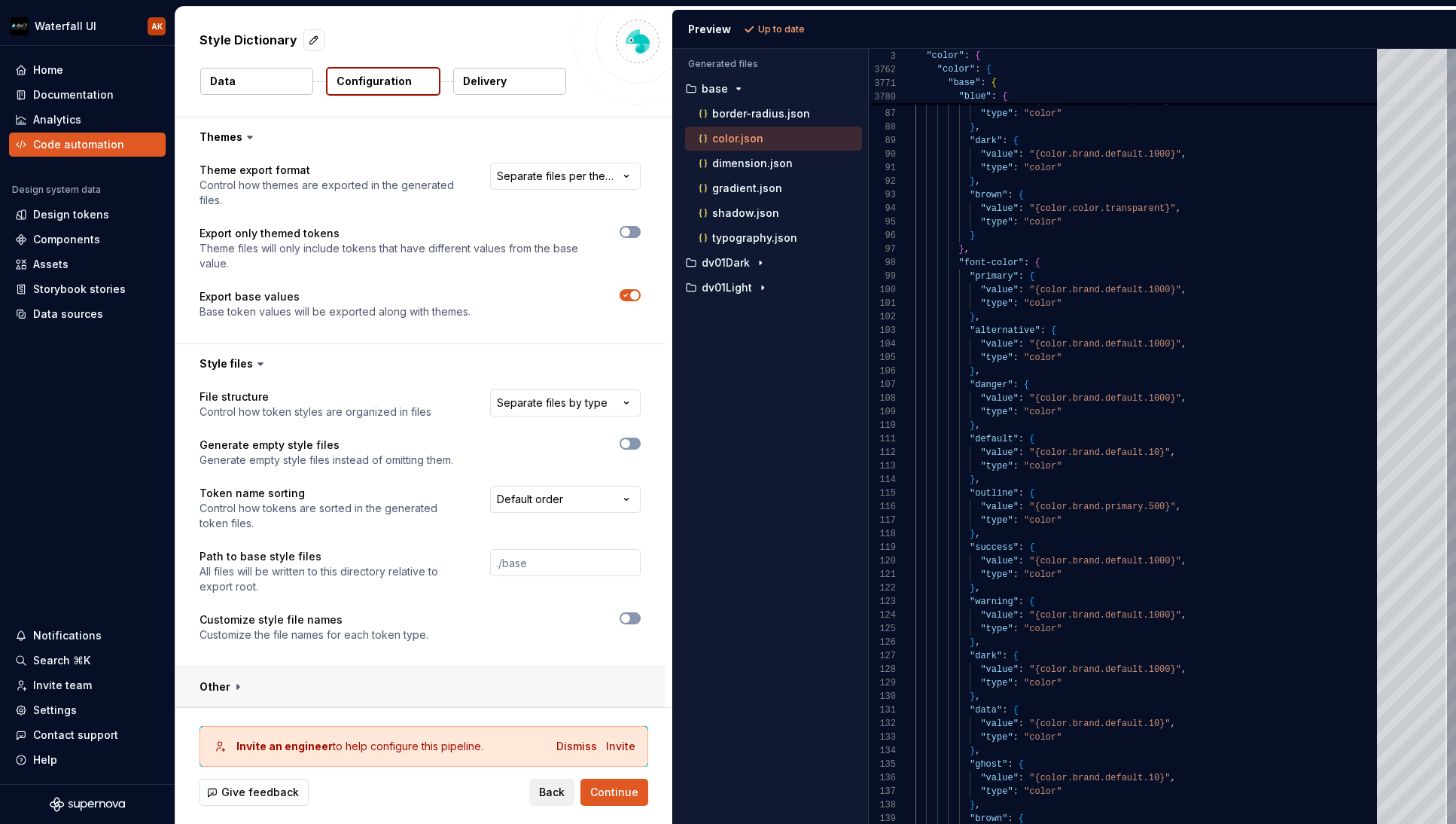
click at [233, 688] on button "button" at bounding box center [420, 687] width 489 height 39
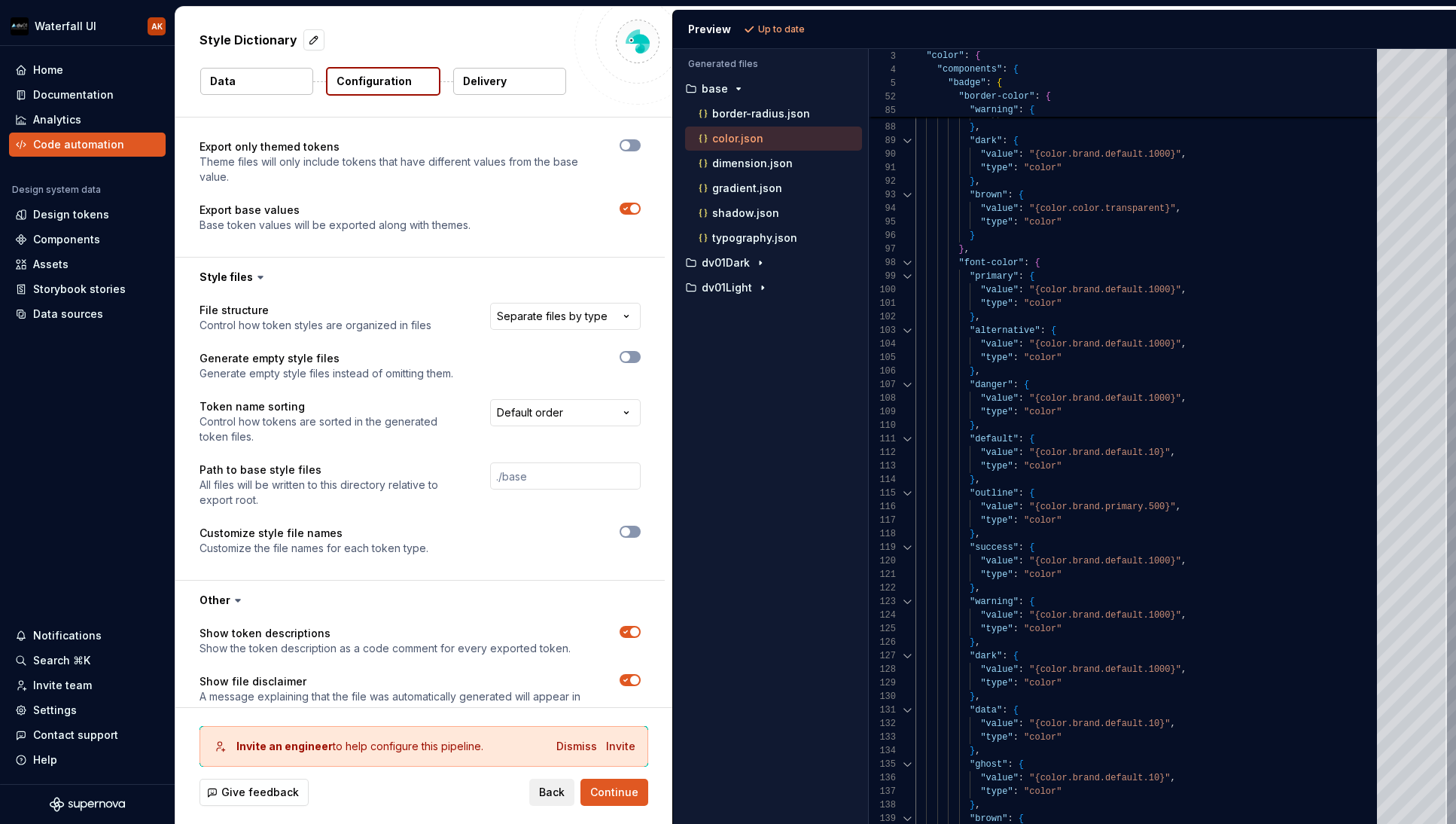
scroll to position [498, 0]
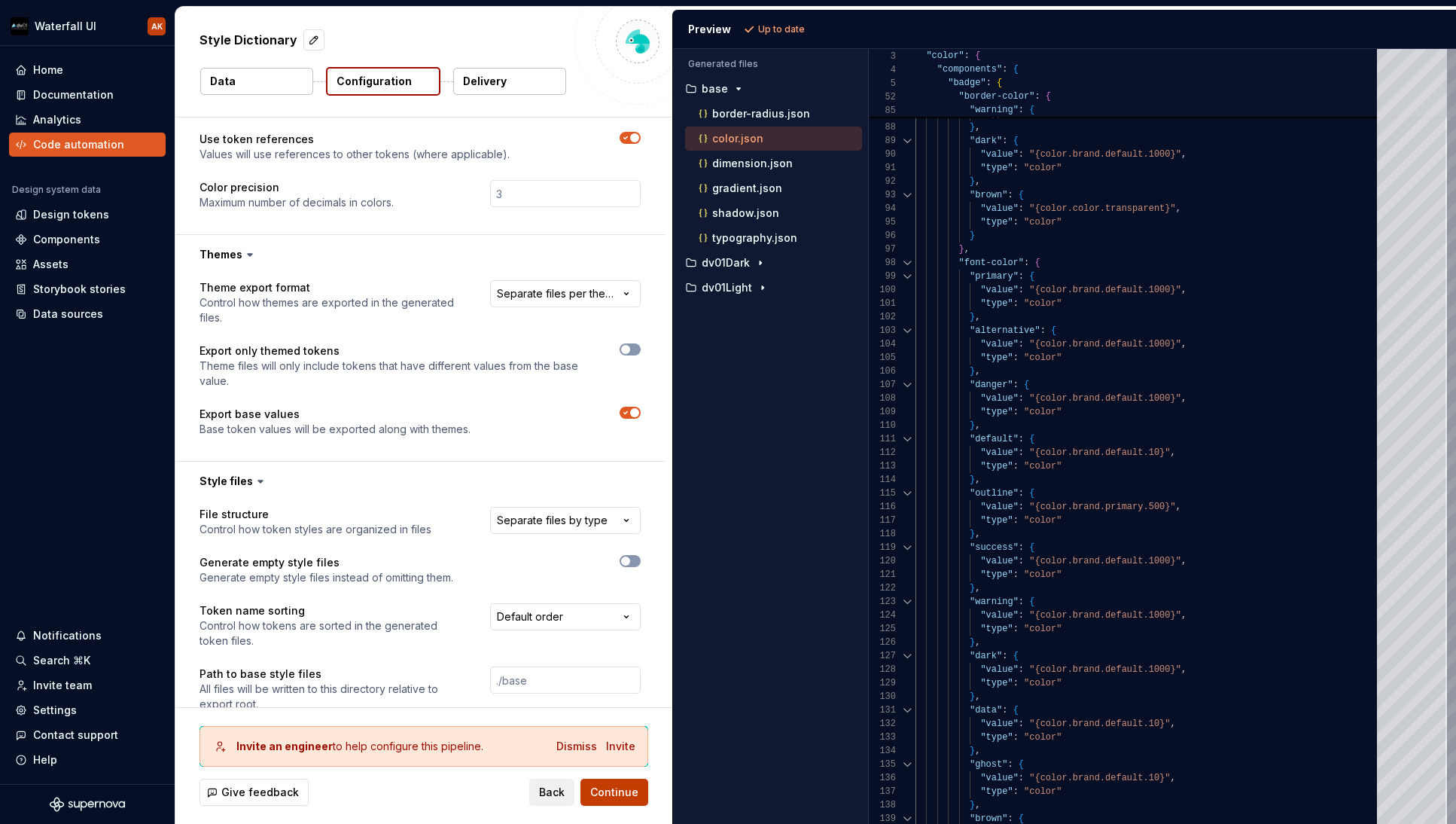
click at [609, 792] on span "Continue" at bounding box center [614, 792] width 48 height 15
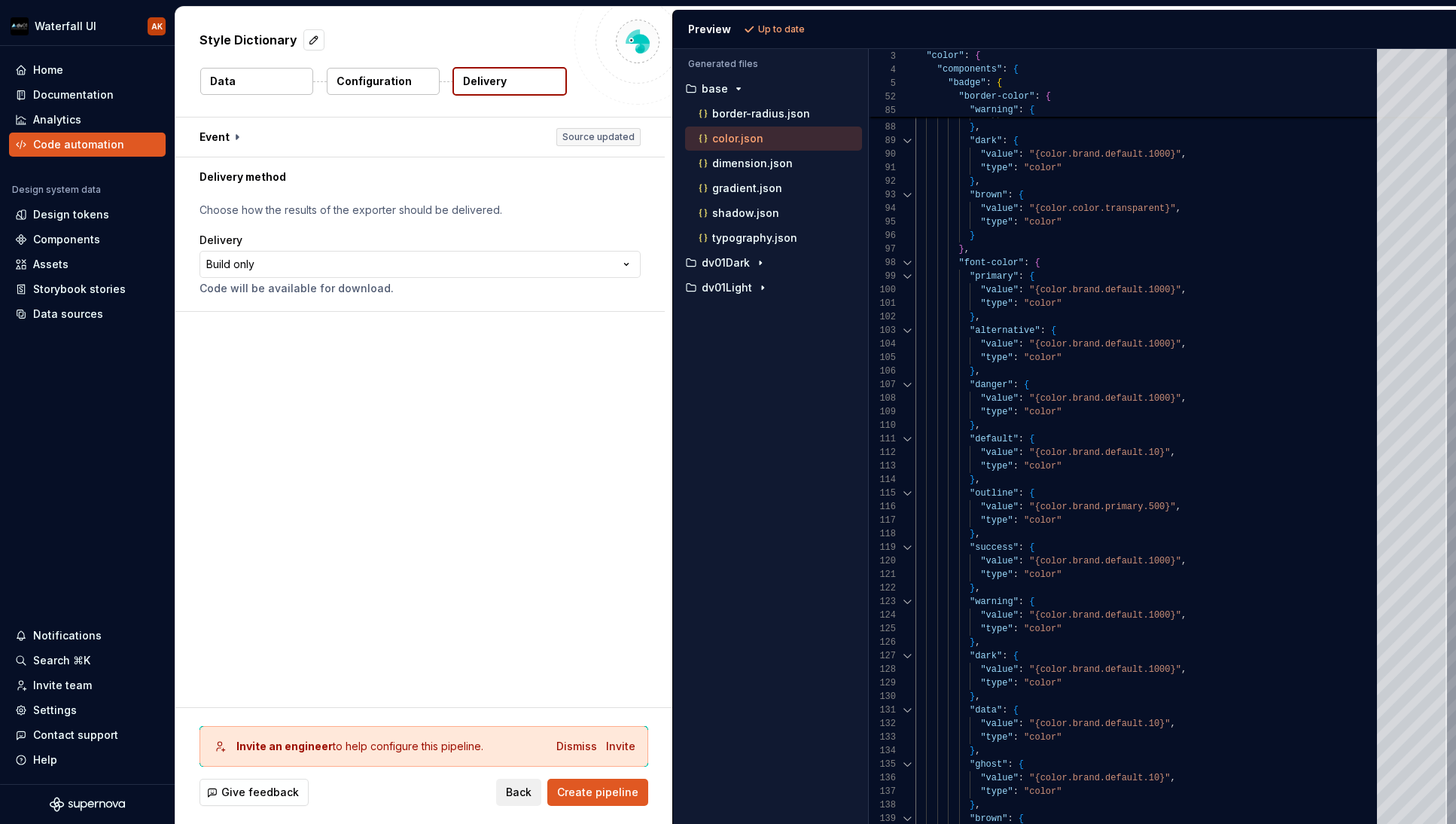
click at [574, 734] on div "Invite an engineer to help configure this pipeline. Dismiss Invite" at bounding box center [424, 746] width 448 height 41
click at [574, 744] on div "Dismiss" at bounding box center [577, 746] width 41 height 15
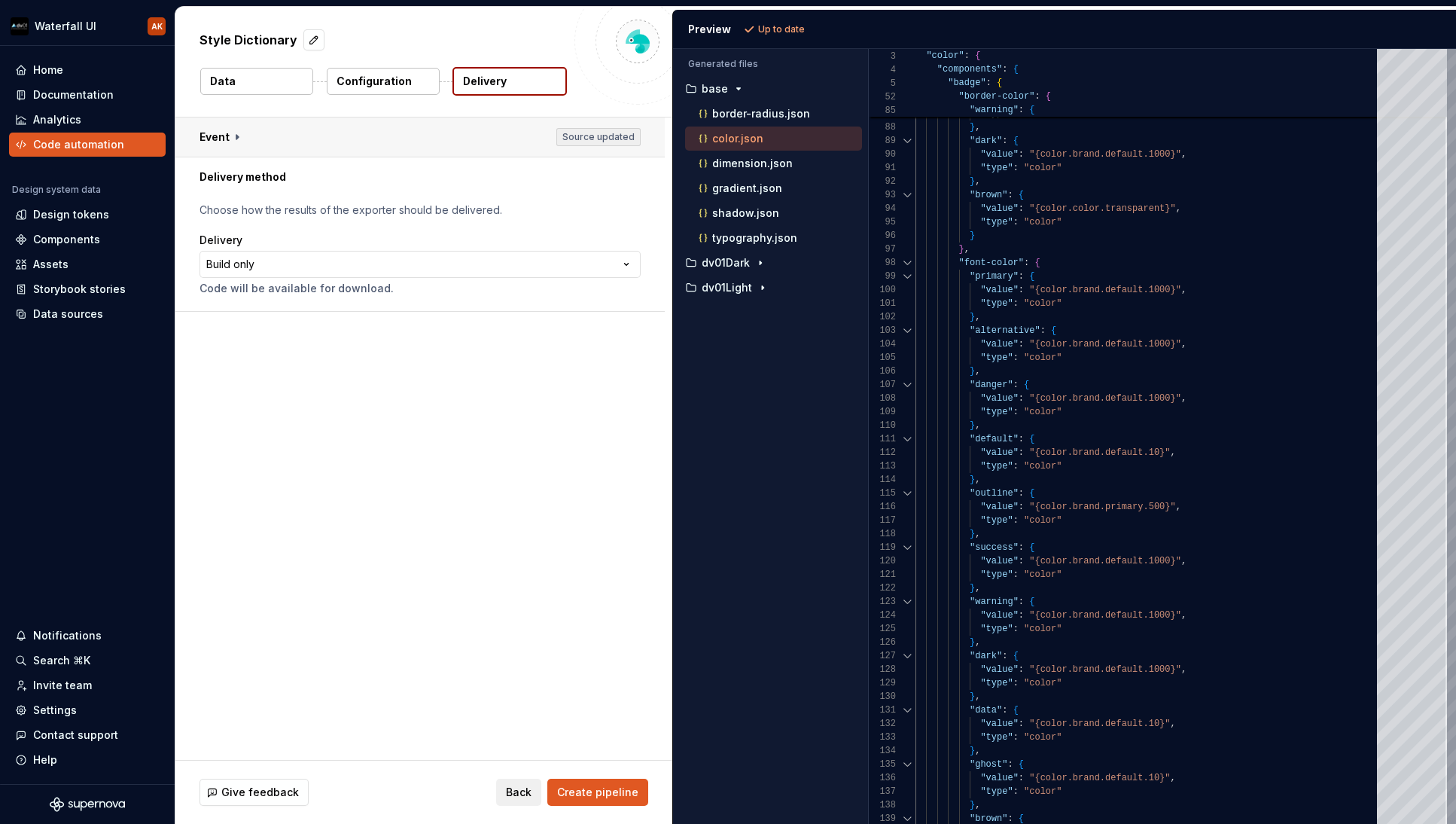
click at [228, 137] on button "button" at bounding box center [420, 137] width 489 height 39
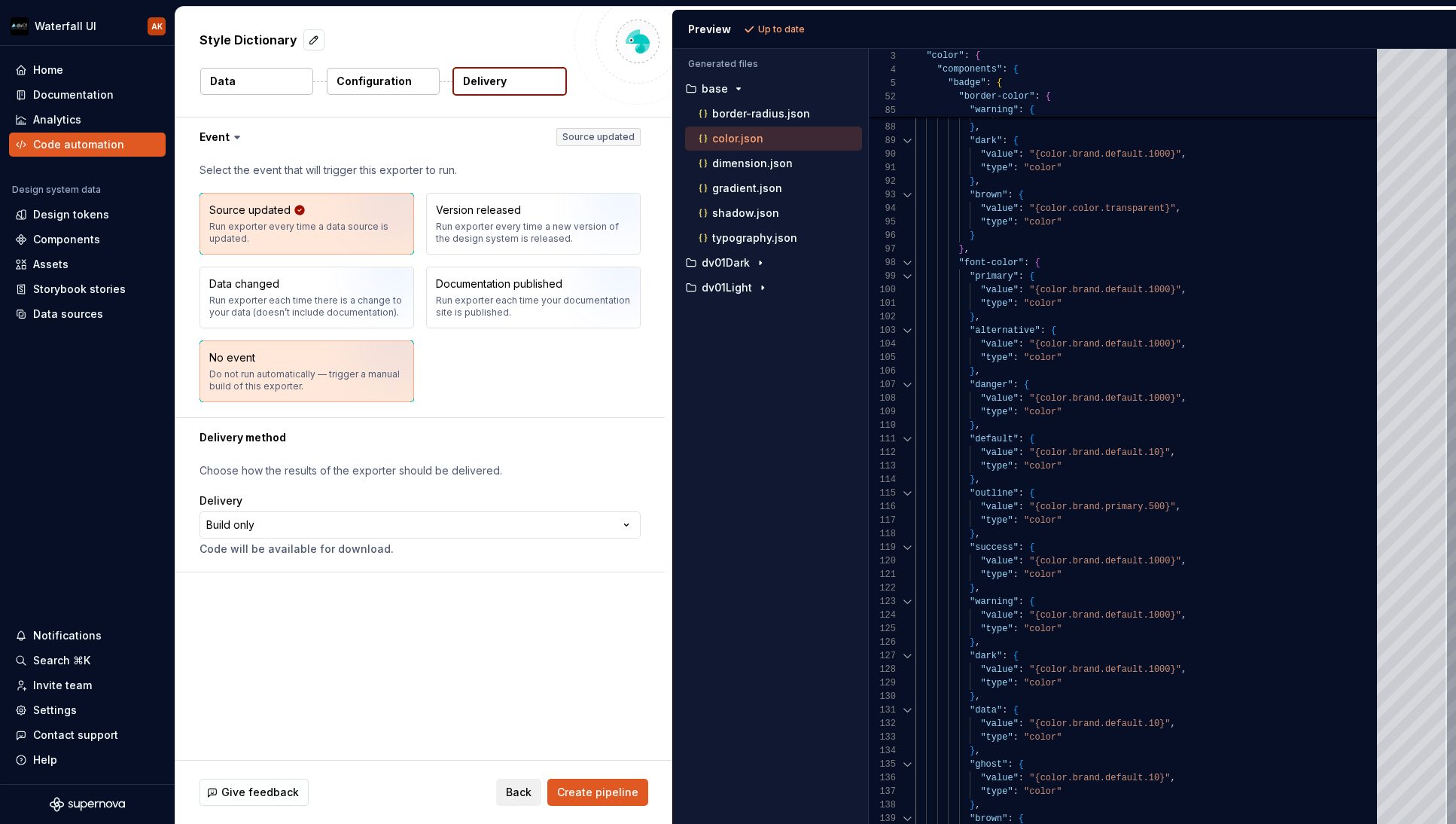
click at [276, 374] on div "Do not run automatically — trigger a manual build of this exporter." at bounding box center [307, 381] width 195 height 24
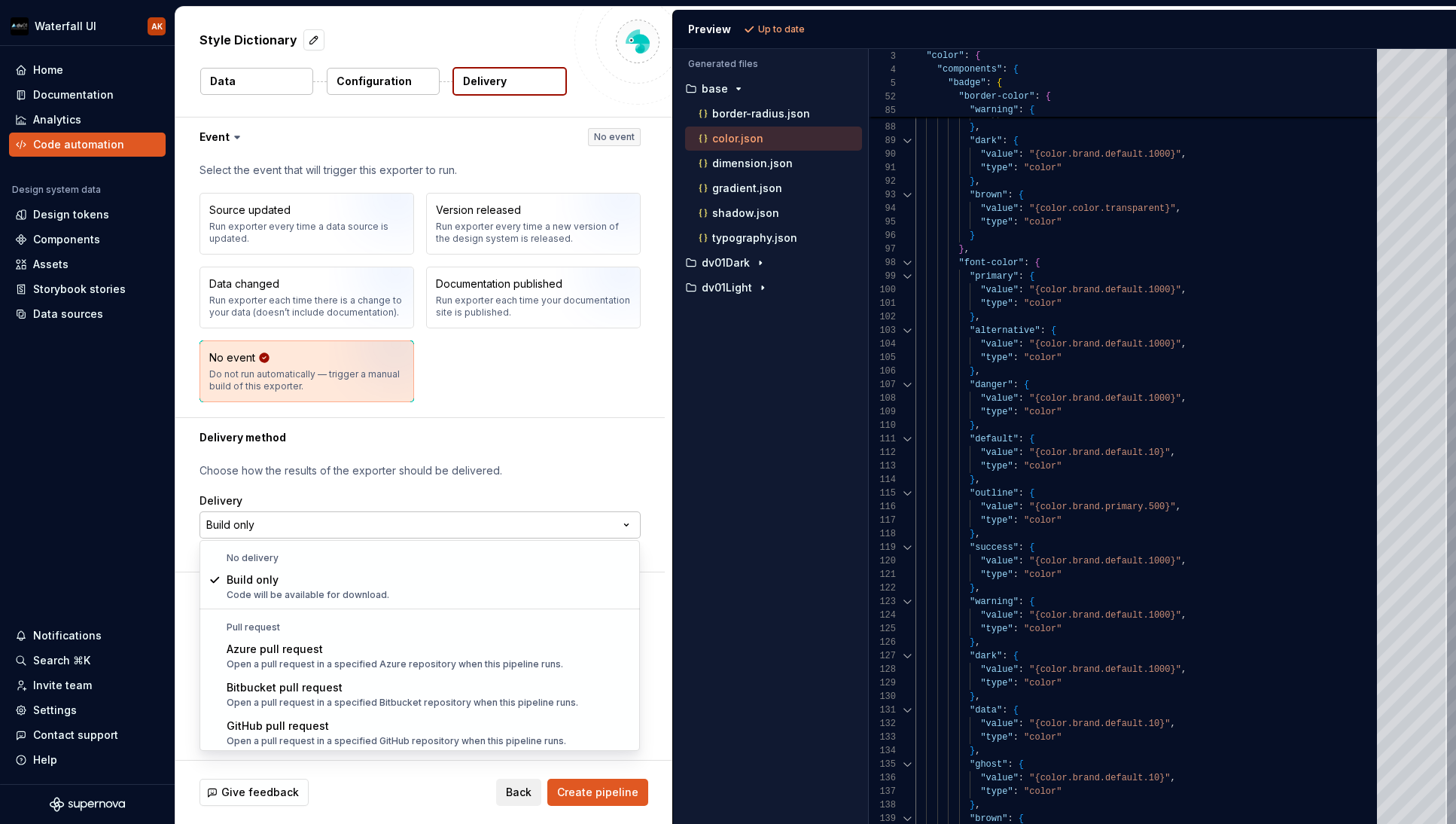
click at [274, 523] on html "**********" at bounding box center [728, 412] width 1456 height 824
select select "******"
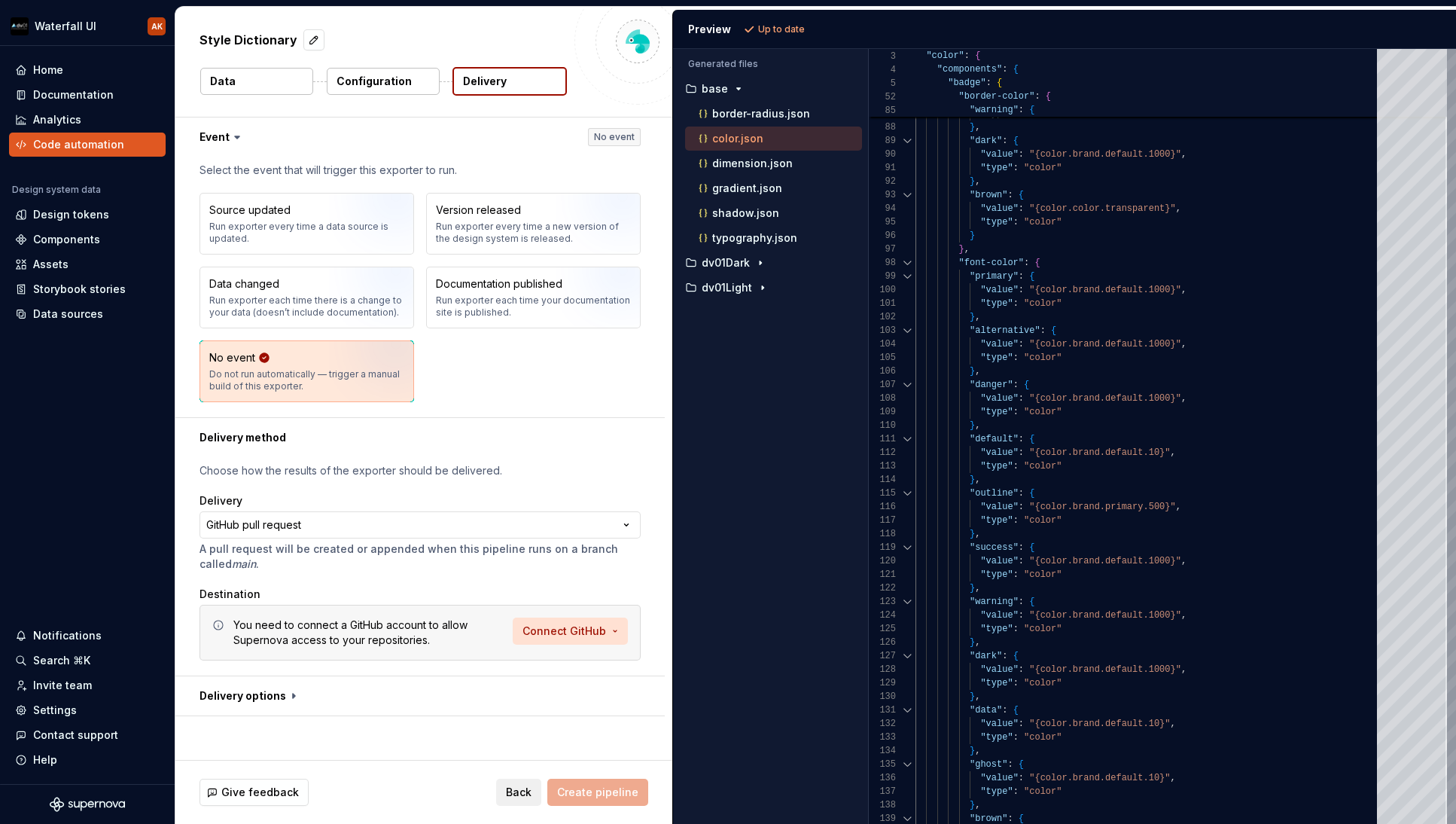
click at [551, 635] on html "**********" at bounding box center [728, 412] width 1456 height 824
click at [558, 661] on span "Connect GitHub account" at bounding box center [619, 663] width 154 height 15
drag, startPoint x: 364, startPoint y: 630, endPoint x: 396, endPoint y: 632, distance: 32.1
click at [364, 630] on div "You need to connect a GitHub account to allow Supernova access to your reposito…" at bounding box center [369, 633] width 271 height 30
click at [269, 703] on button "button" at bounding box center [420, 696] width 489 height 39
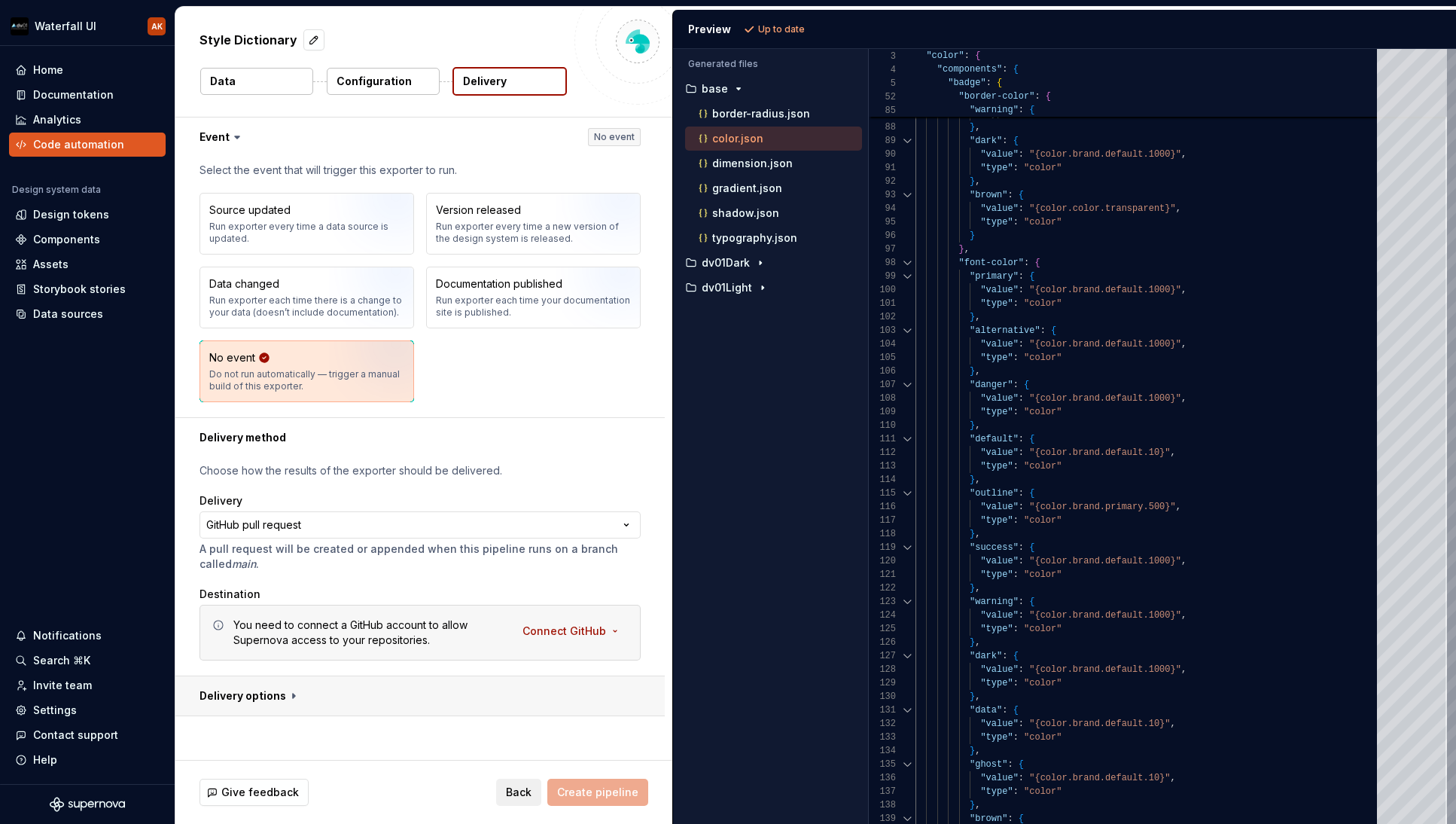
type textarea "*"
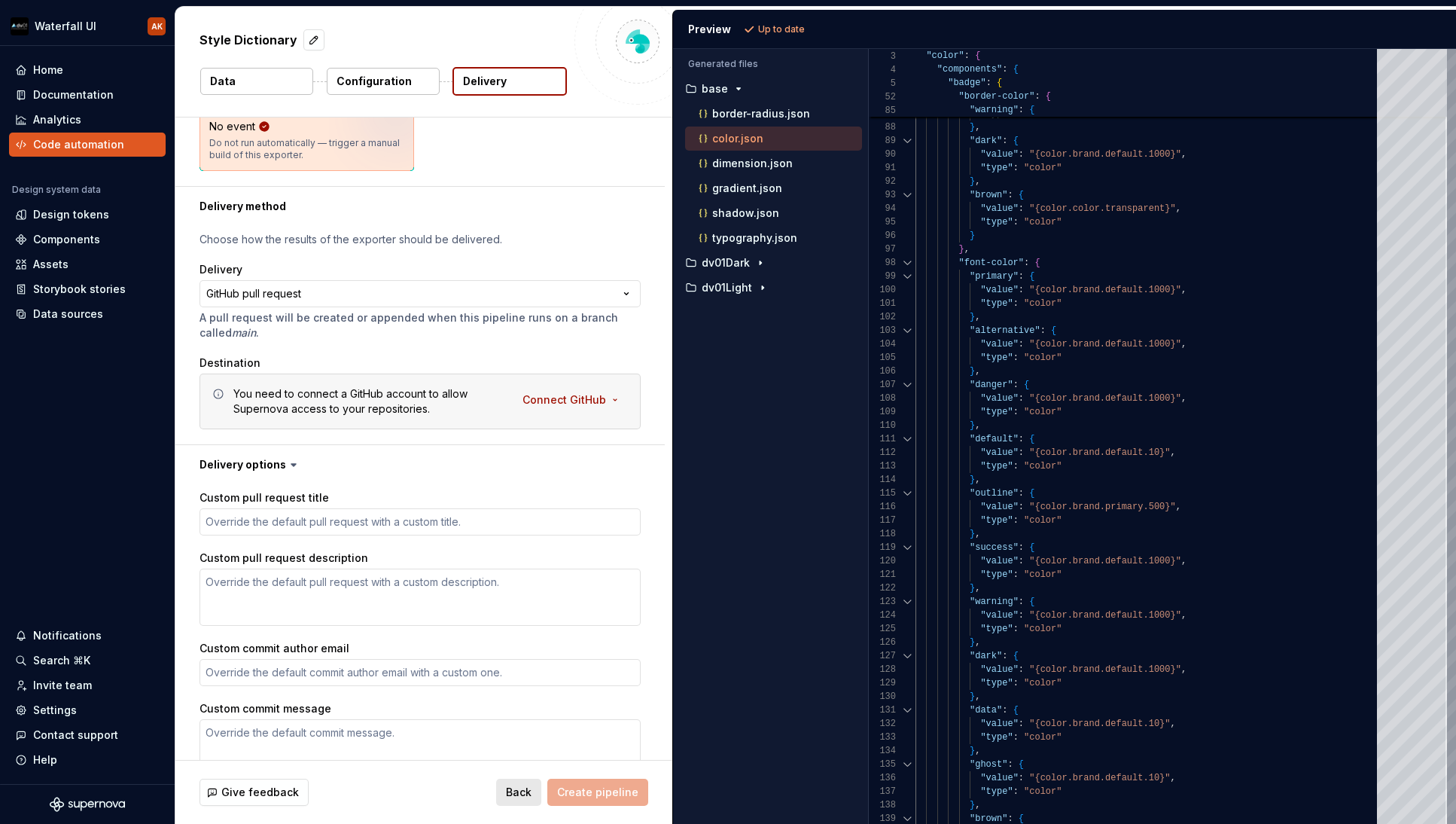
click at [526, 798] on span "Back" at bounding box center [518, 792] width 26 height 15
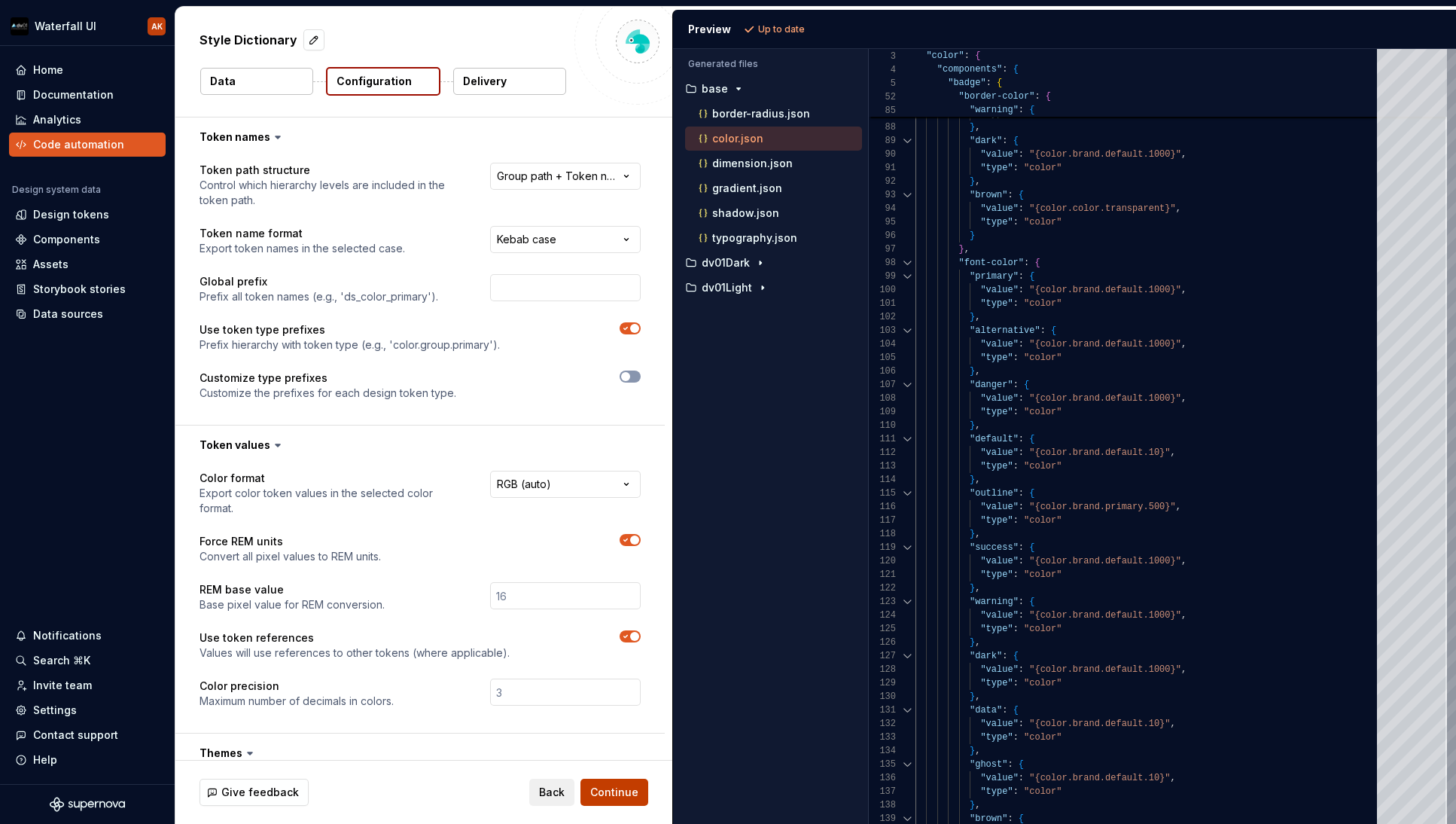
click at [598, 792] on span "Continue" at bounding box center [614, 792] width 48 height 15
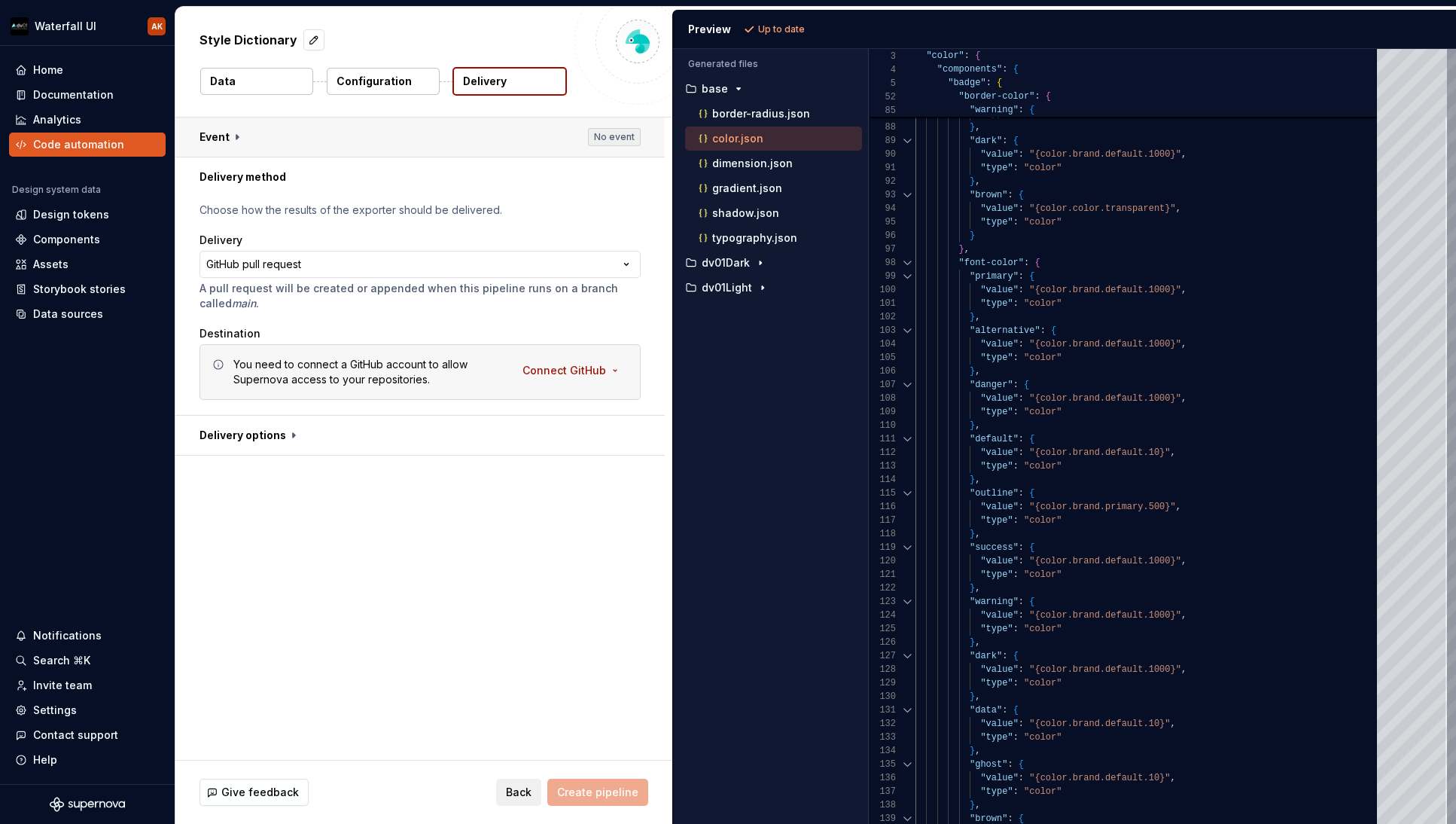
click at [320, 137] on button "button" at bounding box center [420, 137] width 489 height 39
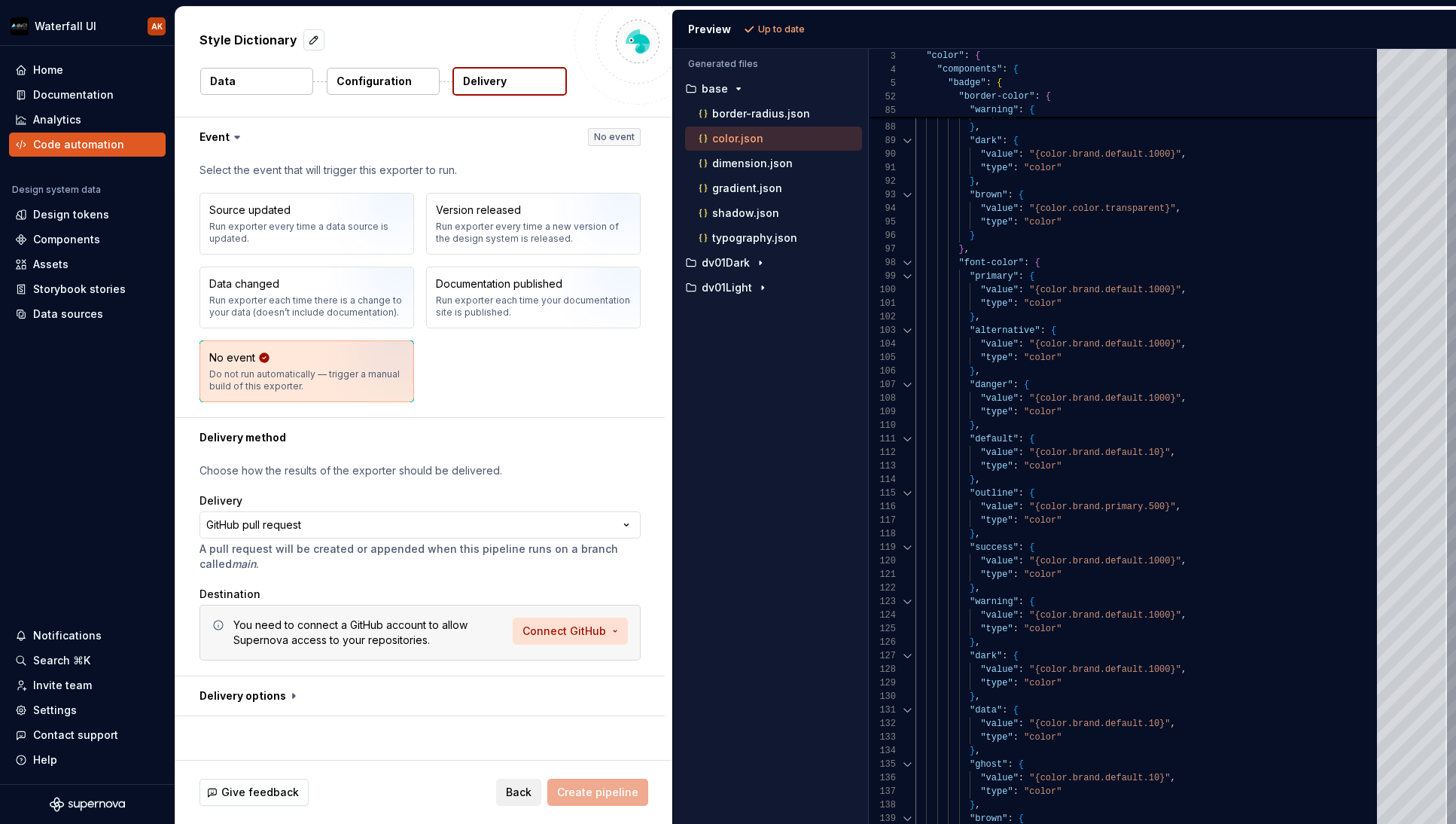
click at [555, 625] on html "**********" at bounding box center [728, 412] width 1456 height 824
click at [561, 662] on span "Connect GitHub account" at bounding box center [619, 663] width 154 height 15
